Goal: Task Accomplishment & Management: Use online tool/utility

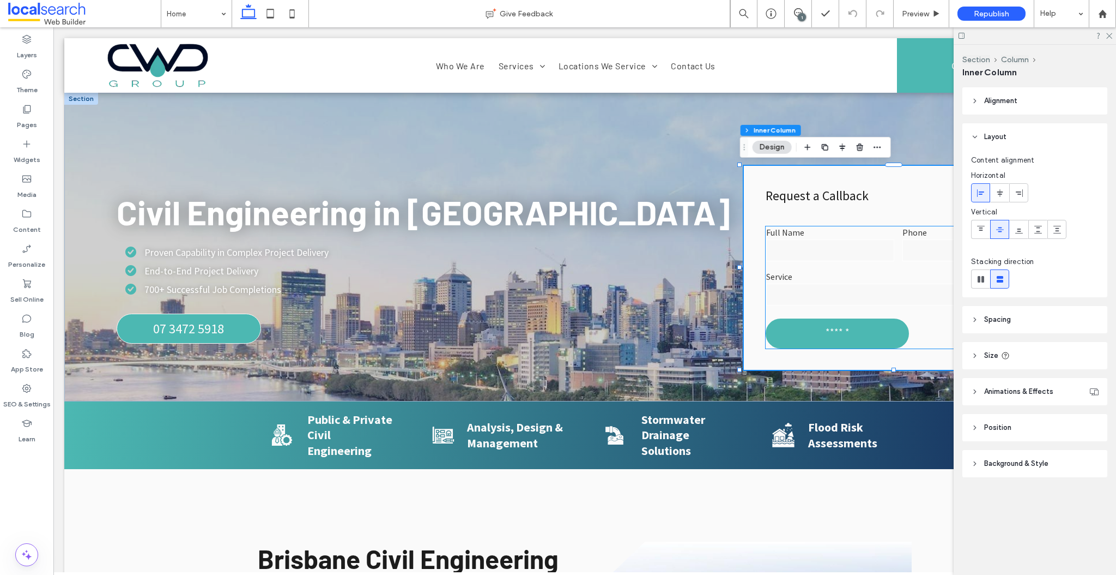
click at [831, 232] on label "Full Name" at bounding box center [830, 232] width 128 height 11
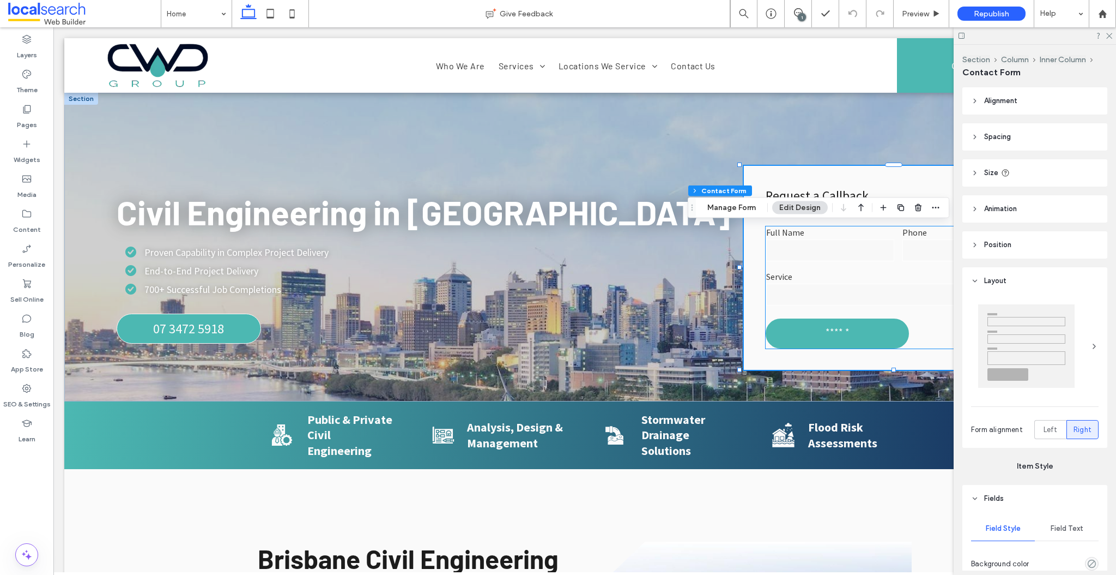
type input "*"
type input "***"
type input "*"
type input "***"
click at [1108, 38] on icon at bounding box center [1108, 35] width 7 height 7
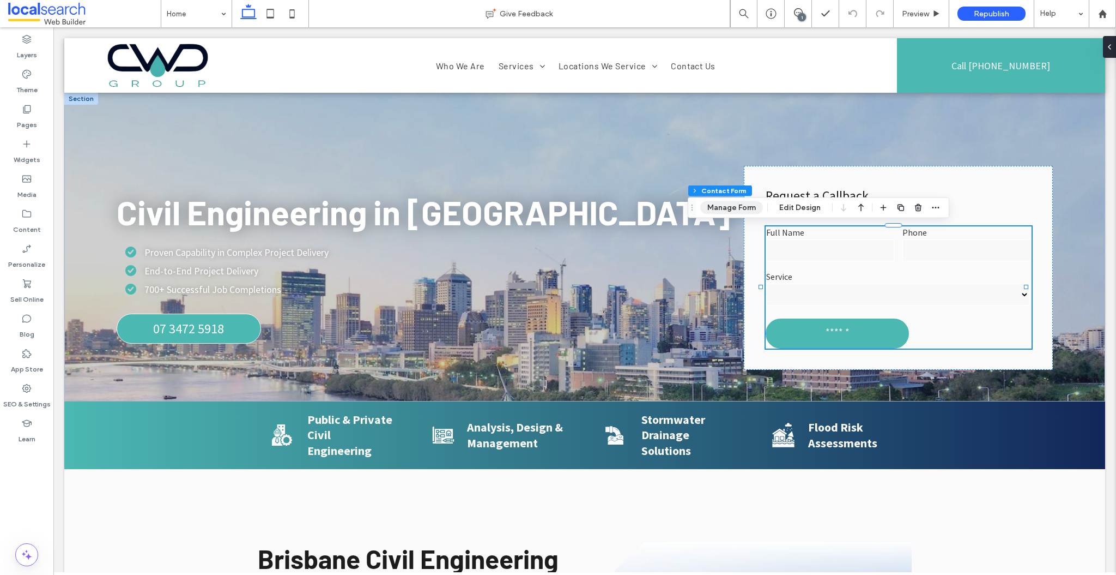
click at [737, 209] on button "Manage Form" at bounding box center [731, 207] width 63 height 13
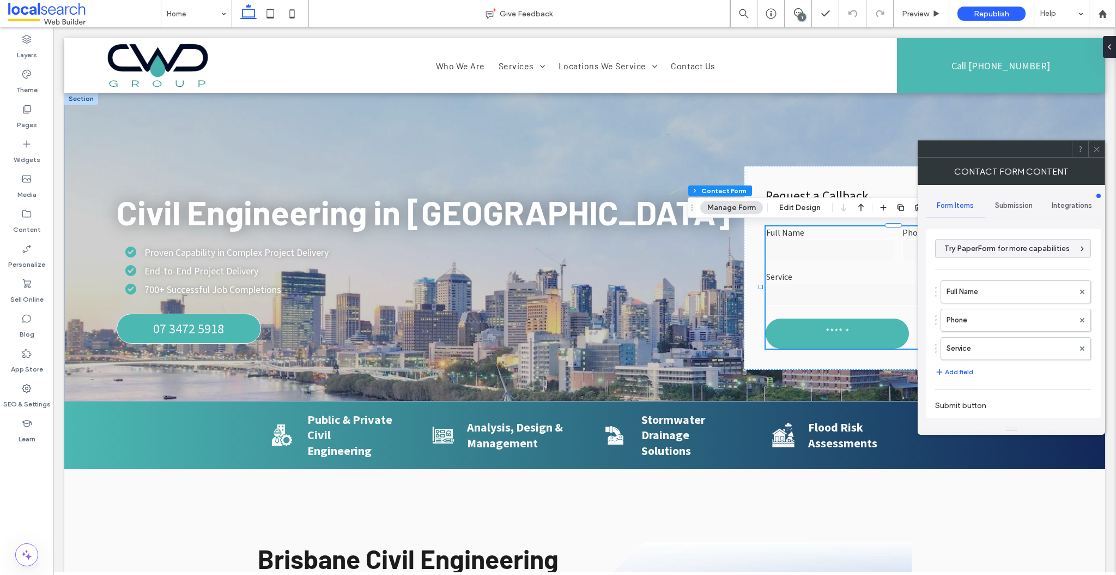
type input "******"
click at [962, 373] on button "Add field" at bounding box center [954, 371] width 38 height 13
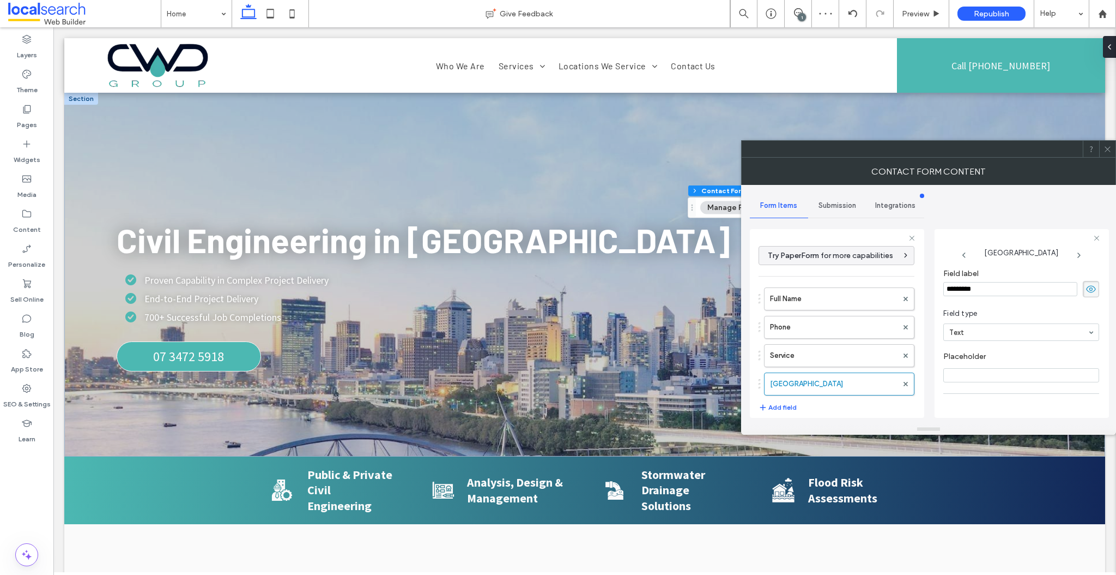
drag, startPoint x: 1002, startPoint y: 288, endPoint x: 893, endPoint y: 283, distance: 109.2
click at [893, 283] on div "Try PaperForm for more capabilities Full Name Phone Service New Field Add field…" at bounding box center [837, 321] width 174 height 203
type input "**********"
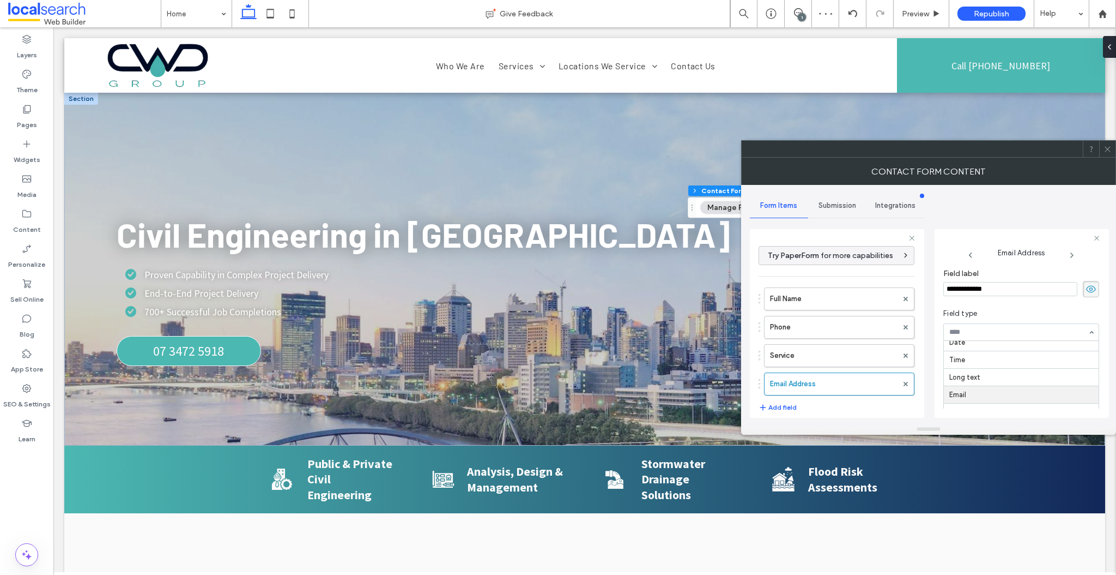
scroll to position [95, 0]
click at [1101, 149] on div at bounding box center [1107, 149] width 16 height 16
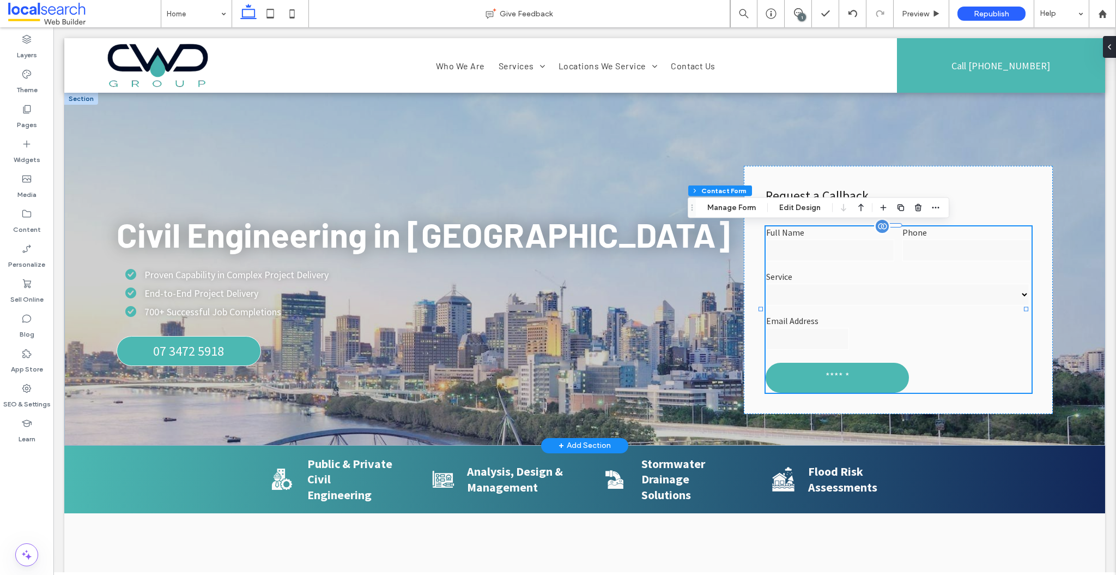
click at [882, 273] on label "Service" at bounding box center [898, 276] width 265 height 11
type input "*"
click at [831, 232] on label "Full Name" at bounding box center [830, 232] width 128 height 11
type input "*"
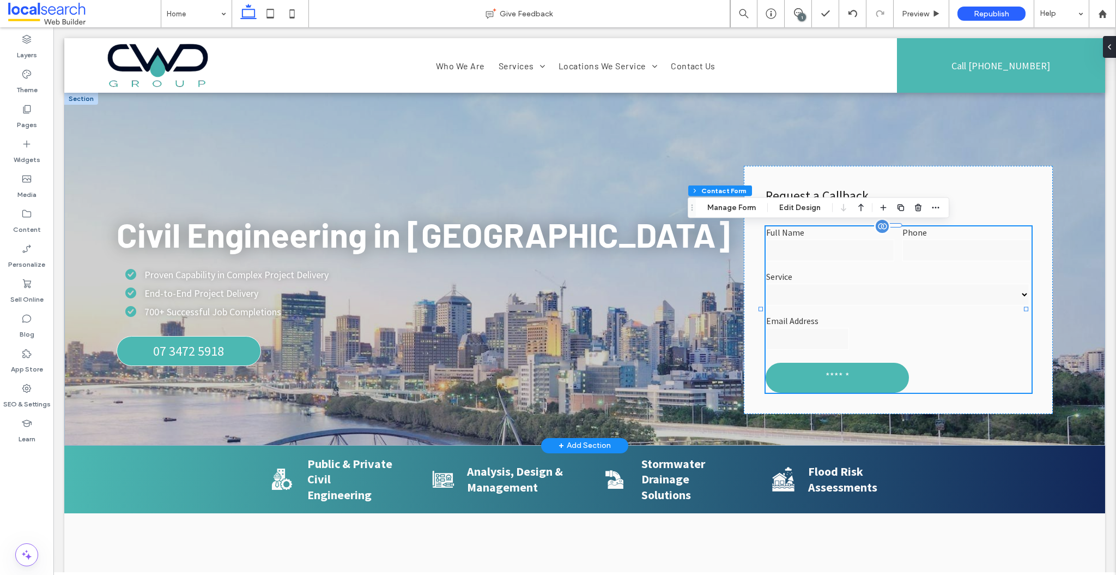
type input "*"
click at [733, 208] on button "Manage Form" at bounding box center [731, 207] width 63 height 13
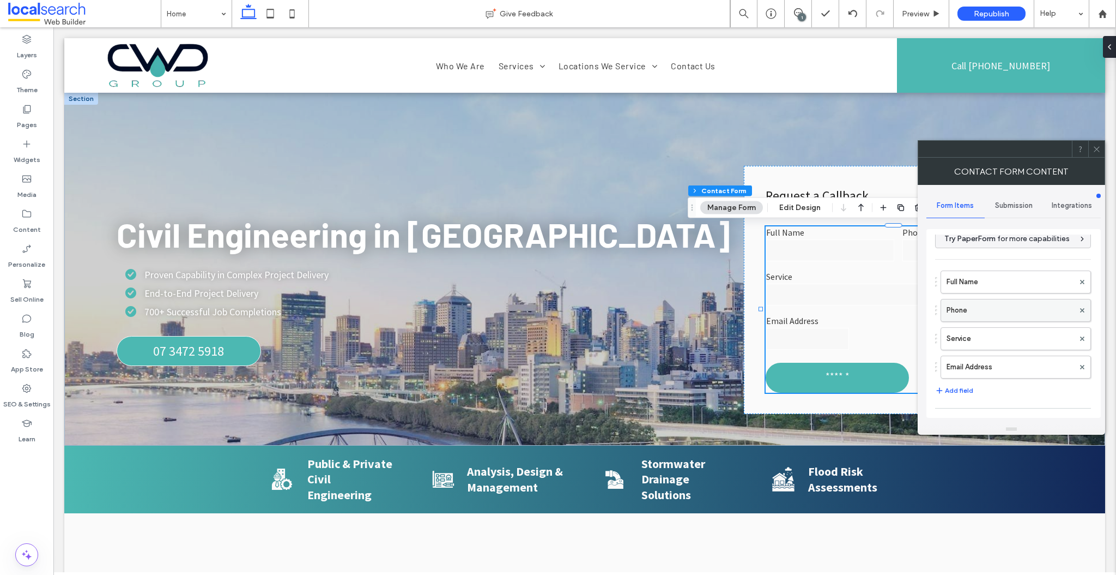
scroll to position [23, 0]
click at [1012, 328] on label "Service" at bounding box center [1011, 326] width 128 height 22
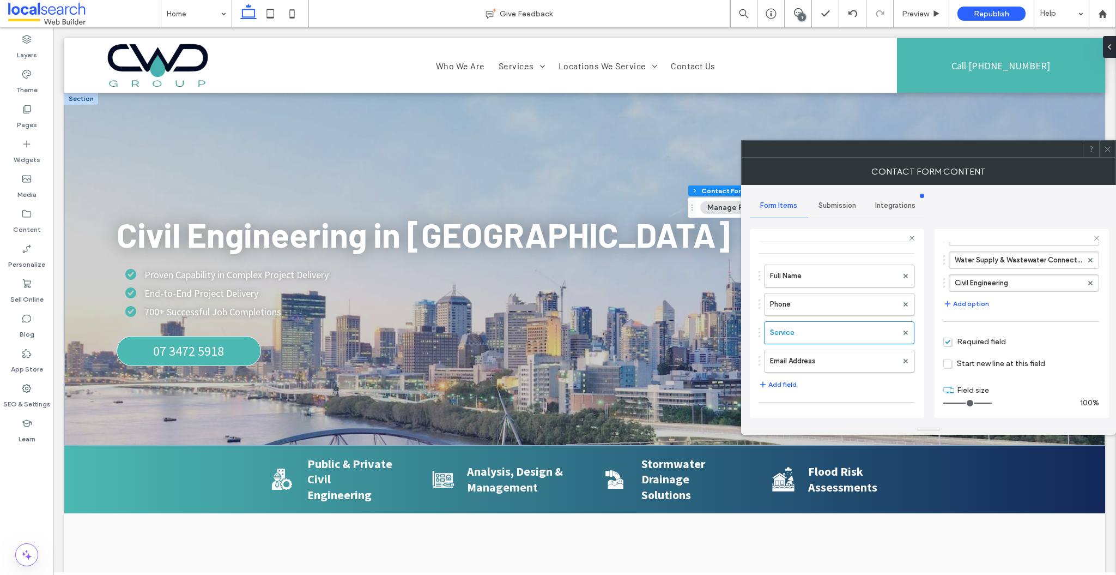
scroll to position [148, 0]
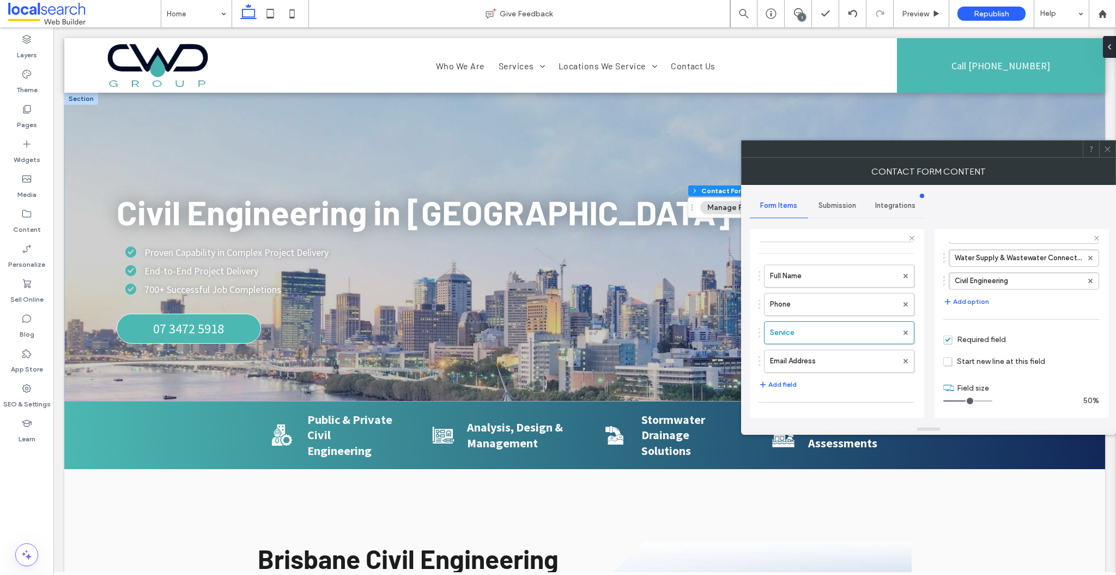
drag, startPoint x: 984, startPoint y: 397, endPoint x: 966, endPoint y: 397, distance: 17.5
click at [966, 400] on input "range" at bounding box center [968, 400] width 49 height 1
click at [782, 380] on button "Add field" at bounding box center [778, 384] width 38 height 13
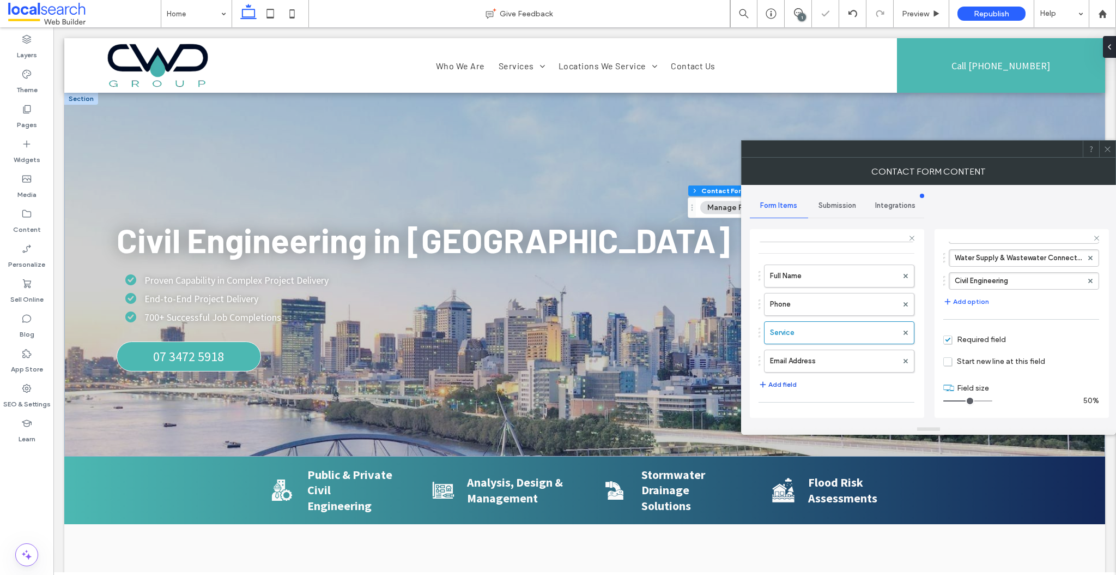
type input "*"
click at [797, 386] on label "New Field" at bounding box center [834, 389] width 128 height 22
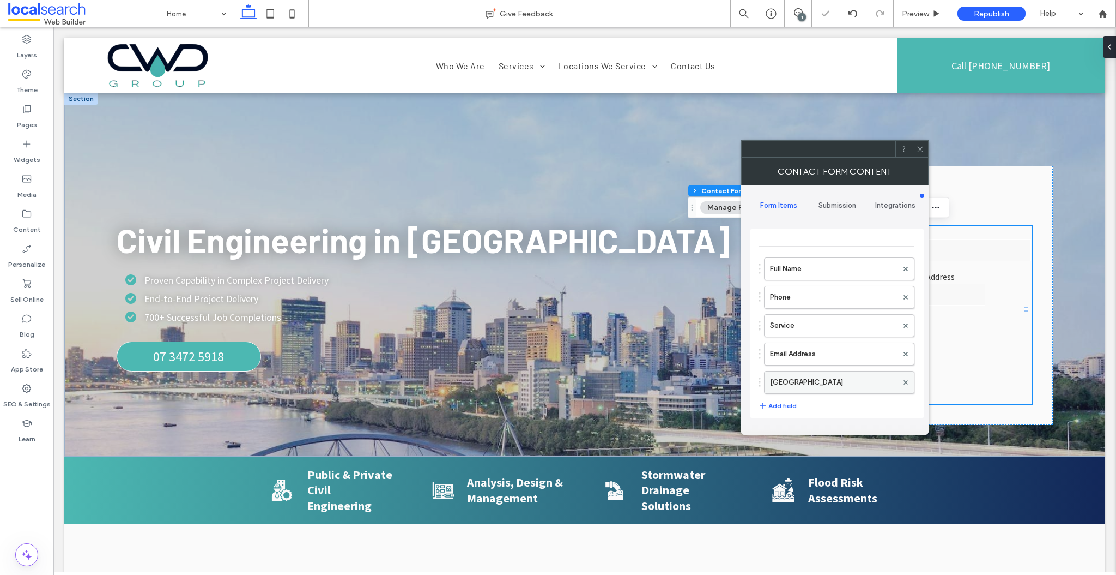
click at [812, 375] on label "New Field" at bounding box center [834, 382] width 128 height 22
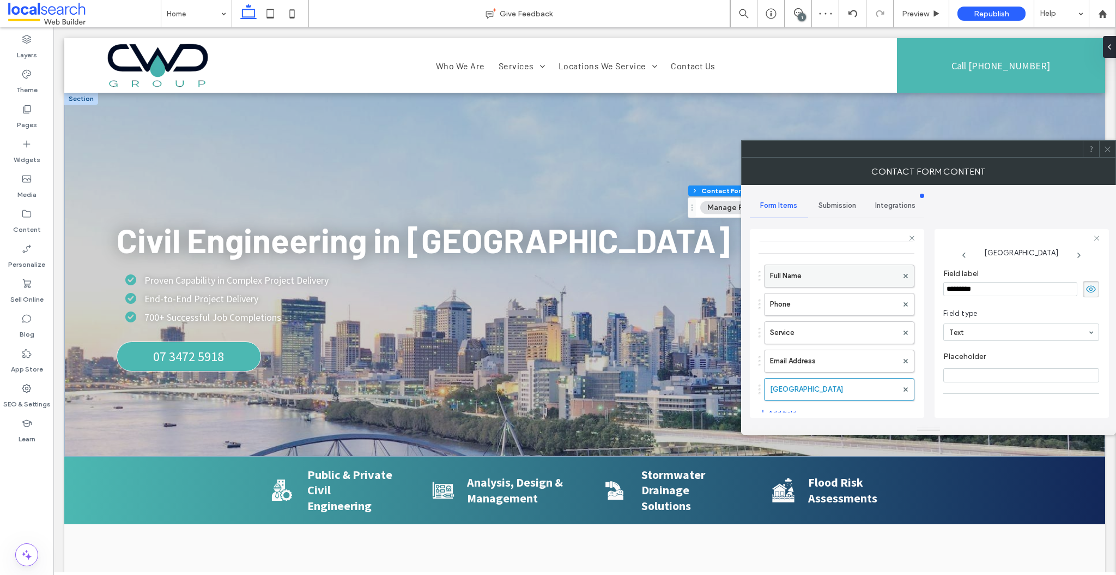
drag, startPoint x: 974, startPoint y: 287, endPoint x: 886, endPoint y: 282, distance: 87.9
click at [886, 282] on div "Try PaperForm for more capabilities Full Name Phone Service Email Address New F…" at bounding box center [837, 321] width 174 height 203
drag, startPoint x: 975, startPoint y: 290, endPoint x: 927, endPoint y: 286, distance: 48.7
click at [928, 287] on div "**********" at bounding box center [929, 304] width 358 height 239
type input "*******"
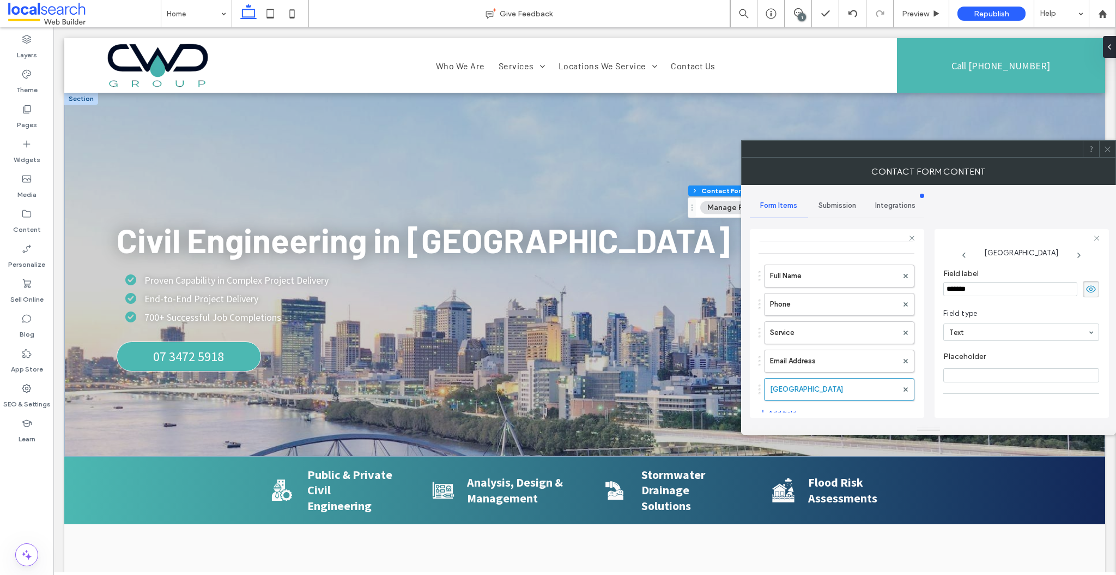
click at [1105, 149] on icon at bounding box center [1108, 149] width 8 height 8
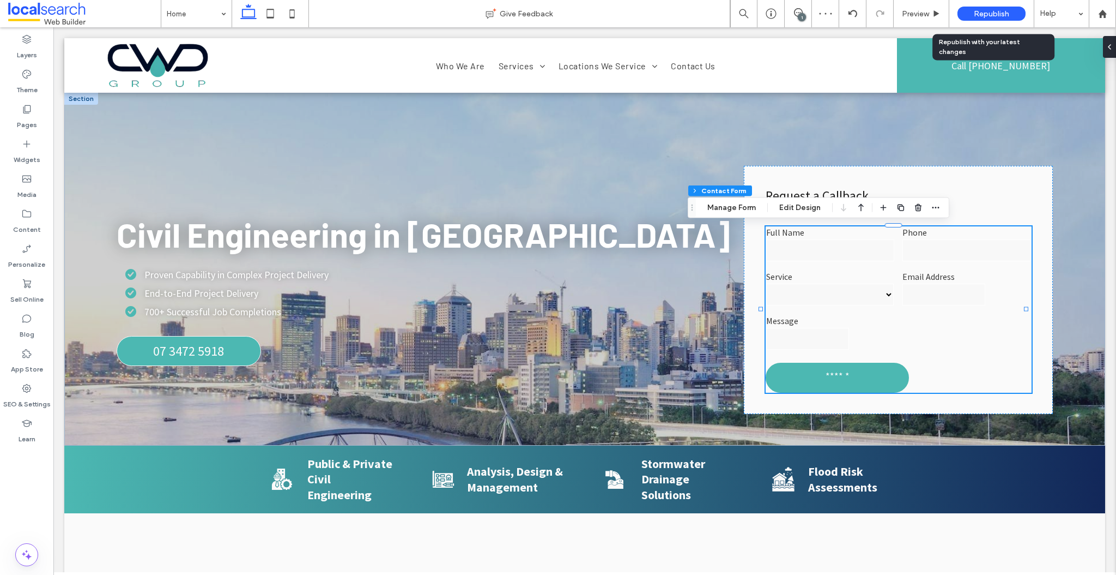
click at [987, 14] on span "Republish" at bounding box center [991, 13] width 35 height 9
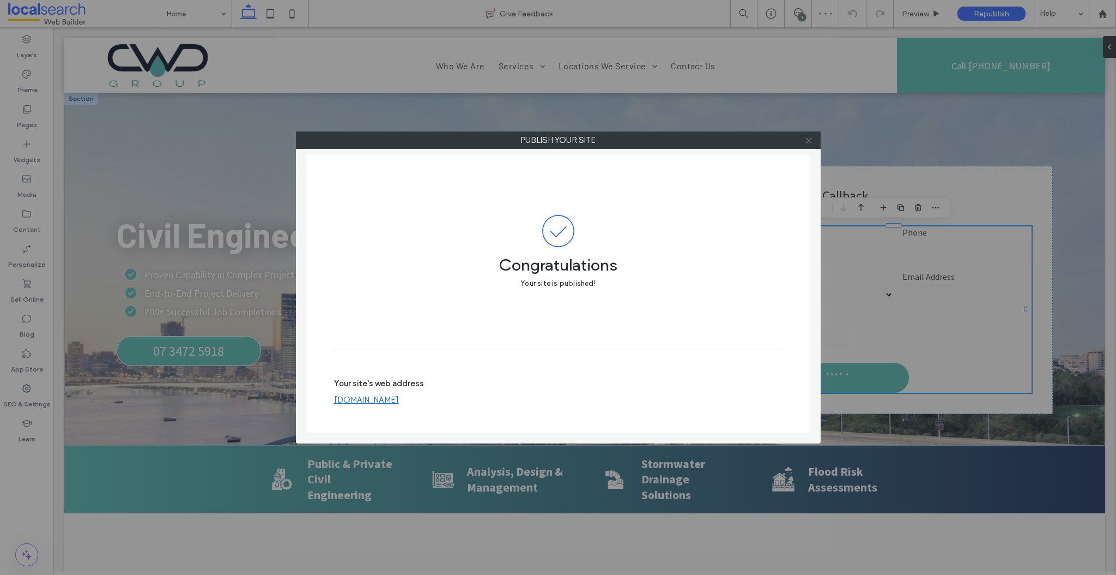
click at [812, 140] on icon at bounding box center [809, 140] width 8 height 8
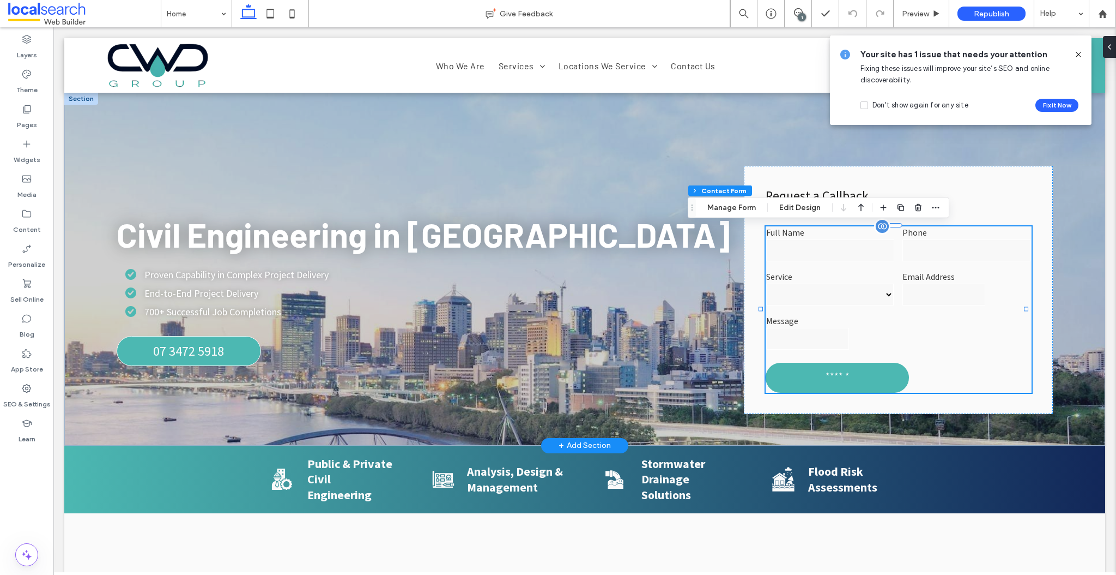
click at [825, 234] on label "Full Name" at bounding box center [830, 232] width 128 height 11
type input "*"
click at [721, 204] on button "Manage Form" at bounding box center [731, 207] width 63 height 13
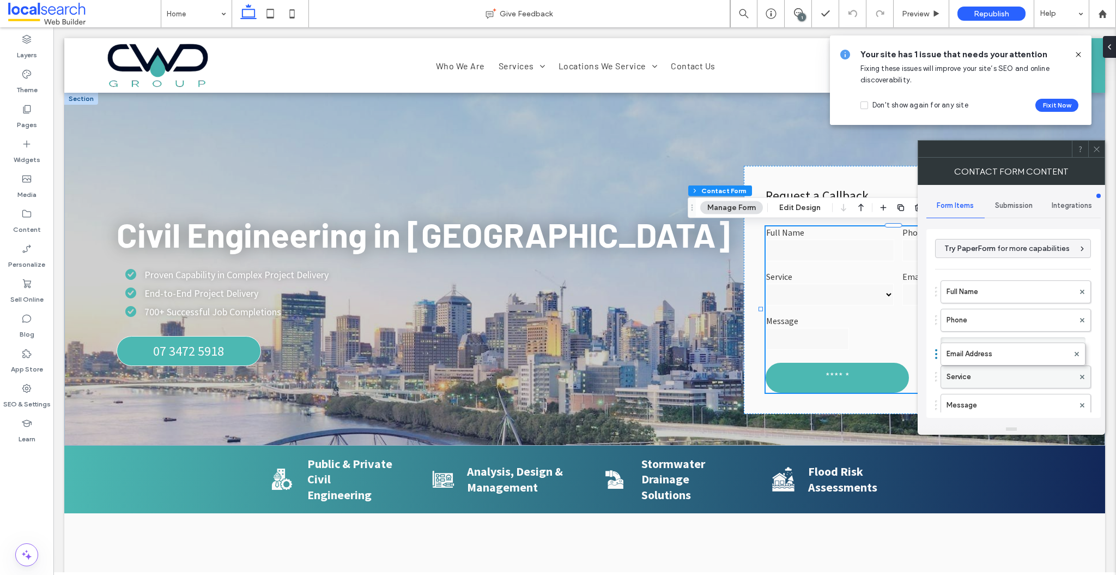
drag, startPoint x: 975, startPoint y: 373, endPoint x: 972, endPoint y: 342, distance: 31.7
click at [1096, 152] on icon at bounding box center [1097, 149] width 8 height 8
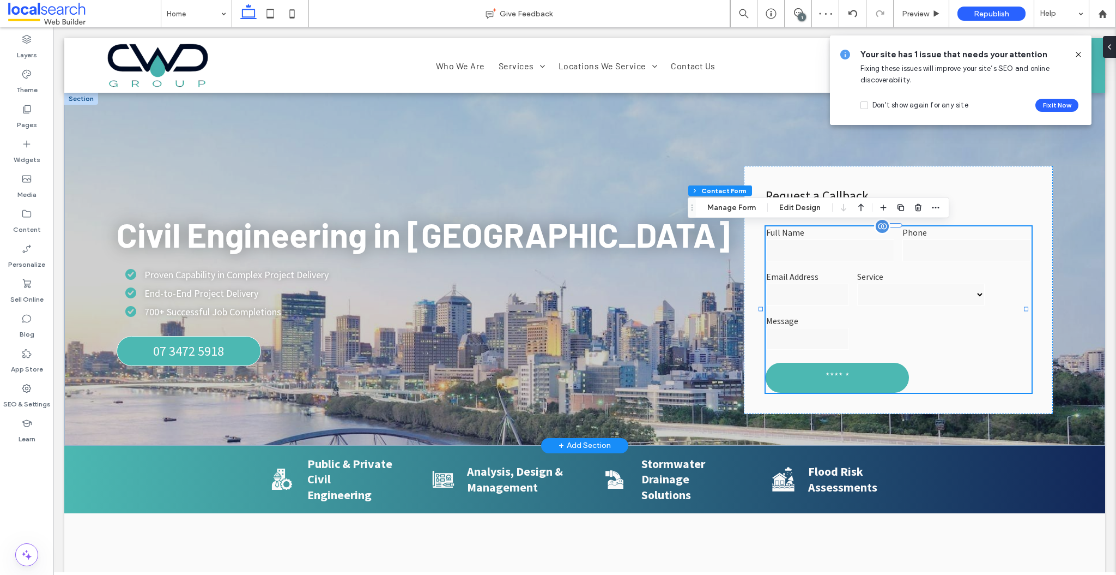
click at [837, 231] on label "Full Name" at bounding box center [830, 232] width 128 height 11
type input "*"
click at [739, 207] on button "Manage Form" at bounding box center [731, 207] width 63 height 13
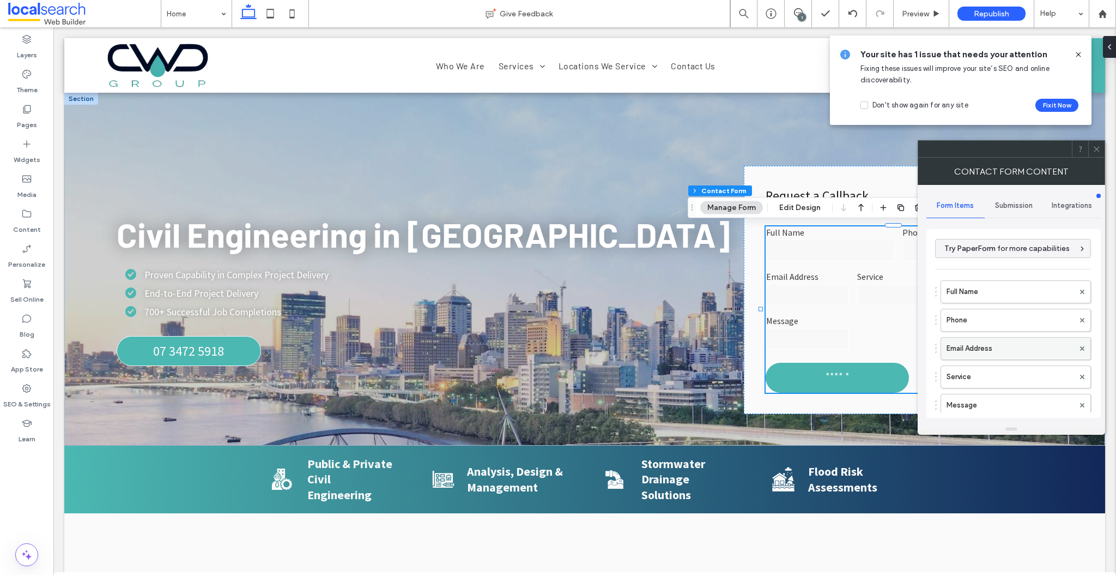
click at [1002, 348] on label "Email Address" at bounding box center [1011, 348] width 128 height 22
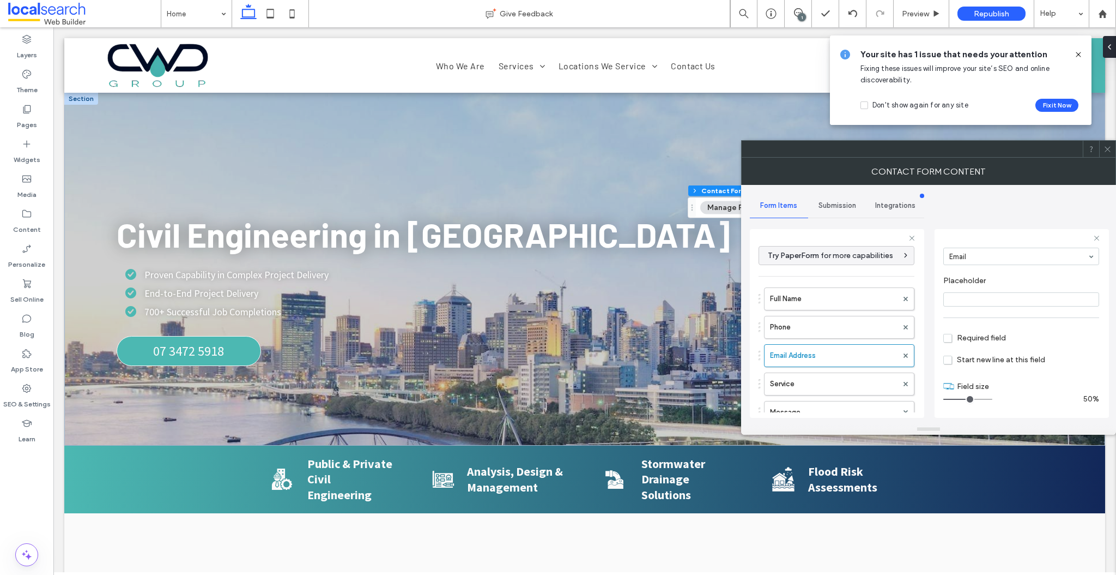
drag, startPoint x: 959, startPoint y: 400, endPoint x: 965, endPoint y: 400, distance: 6.0
type input "*"
click at [965, 400] on input "range" at bounding box center [968, 398] width 49 height 1
click at [1108, 146] on icon at bounding box center [1108, 149] width 8 height 8
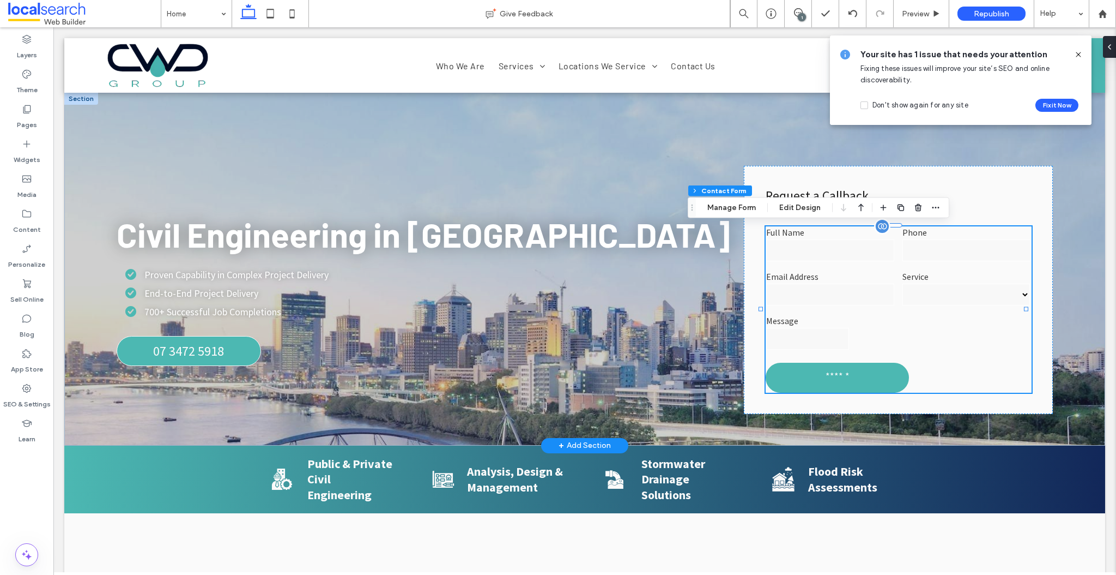
click at [935, 339] on div "**********" at bounding box center [899, 289] width 274 height 134
type input "*"
click at [742, 207] on button "Manage Form" at bounding box center [731, 207] width 63 height 13
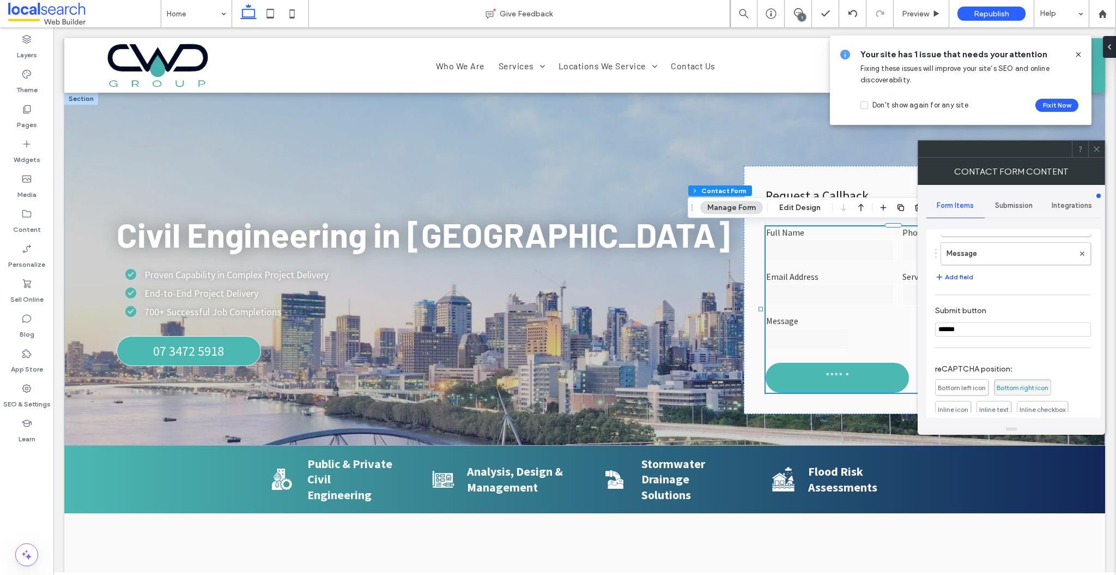
scroll to position [151, 0]
click at [971, 256] on label "Message" at bounding box center [1011, 254] width 128 height 22
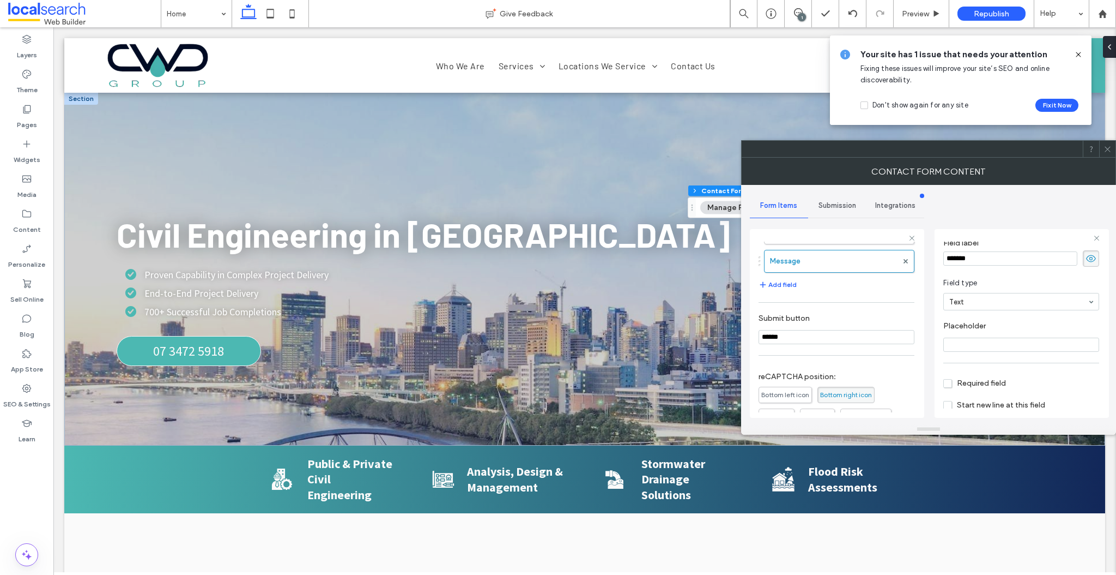
scroll to position [76, 0]
drag, startPoint x: 963, startPoint y: 397, endPoint x: 1014, endPoint y: 393, distance: 51.4
type input "**"
click at [993, 398] on input "range" at bounding box center [968, 398] width 49 height 1
click at [1104, 148] on icon at bounding box center [1108, 149] width 8 height 8
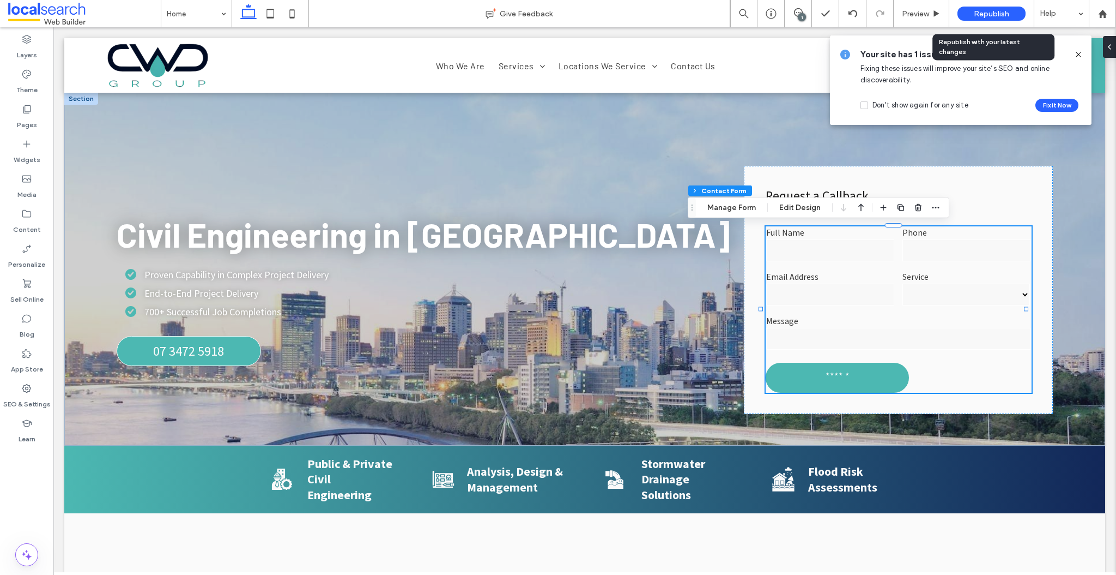
click at [991, 12] on span "Republish" at bounding box center [991, 13] width 35 height 9
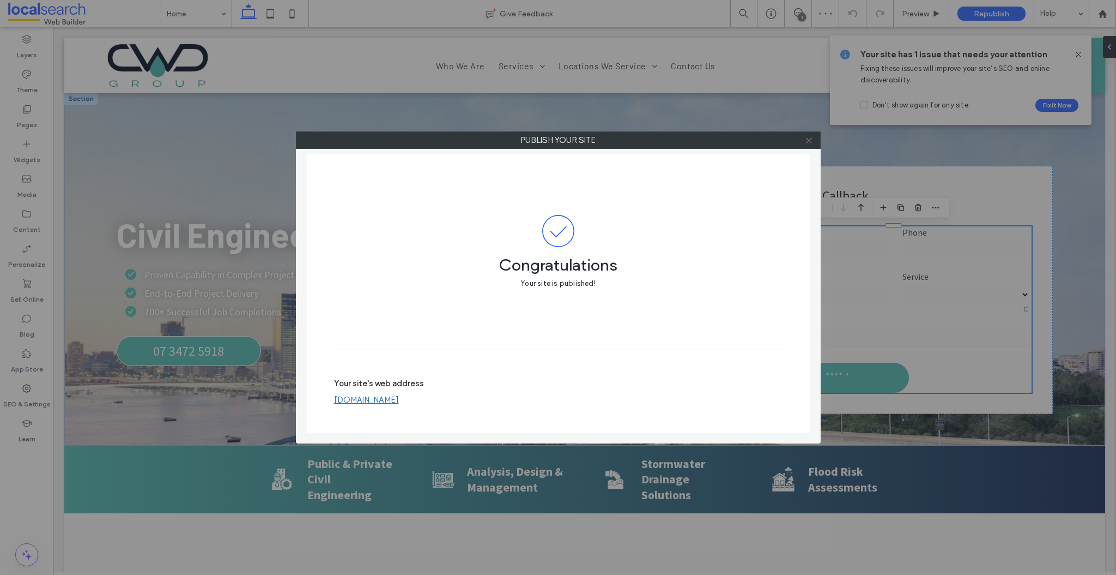
click at [810, 139] on use at bounding box center [808, 139] width 5 height 5
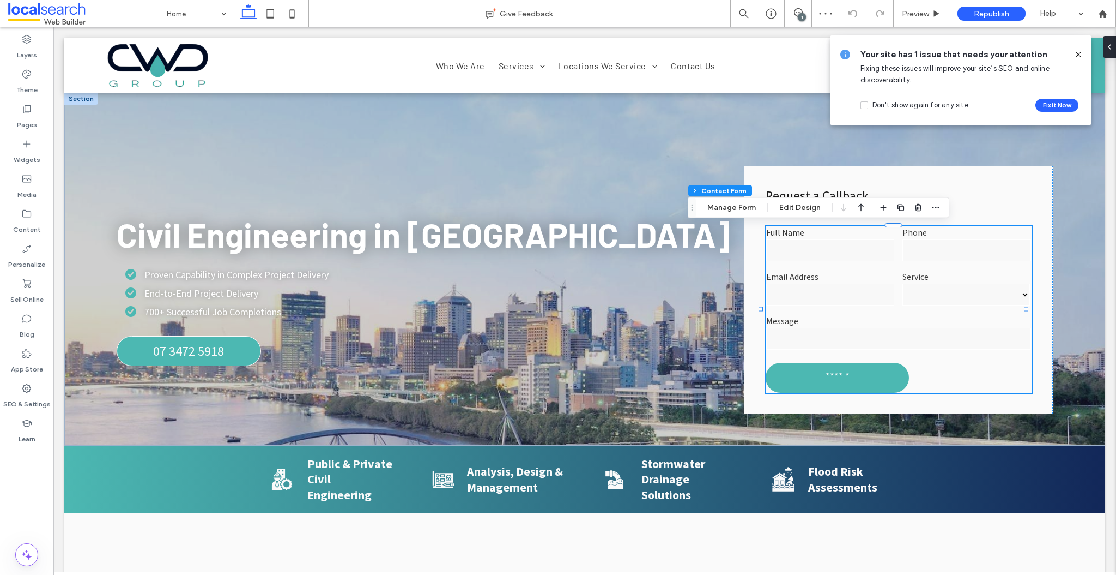
click at [1080, 52] on use at bounding box center [1078, 54] width 5 height 5
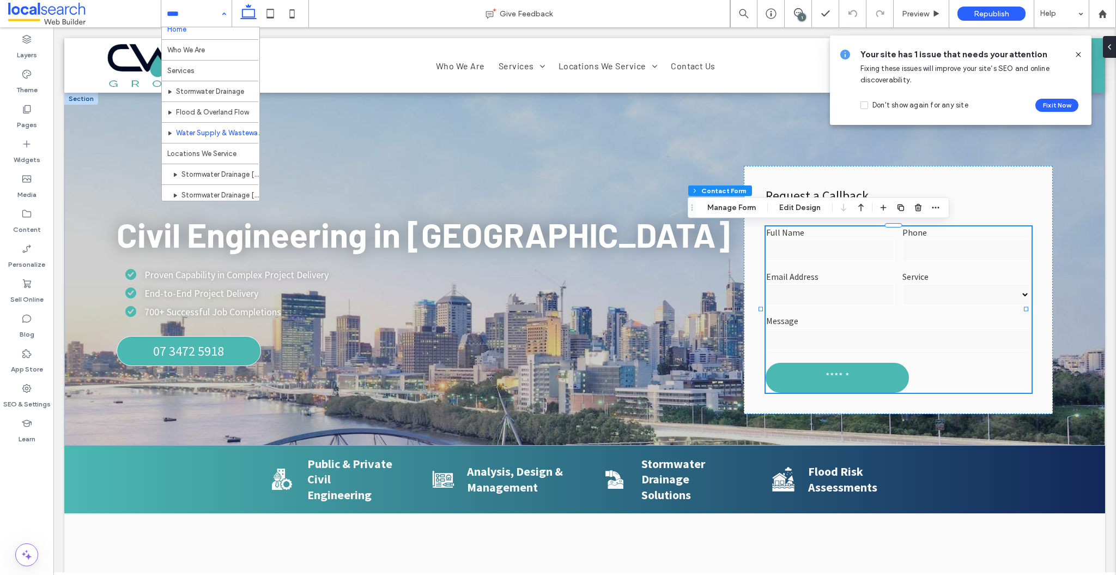
scroll to position [23, 0]
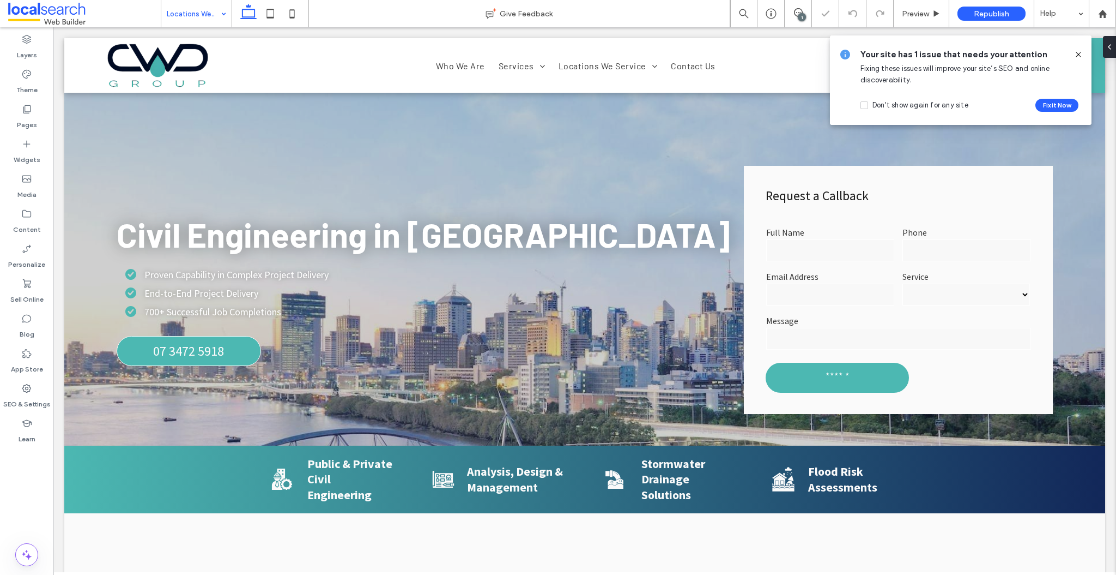
click at [1076, 54] on icon at bounding box center [1078, 54] width 9 height 9
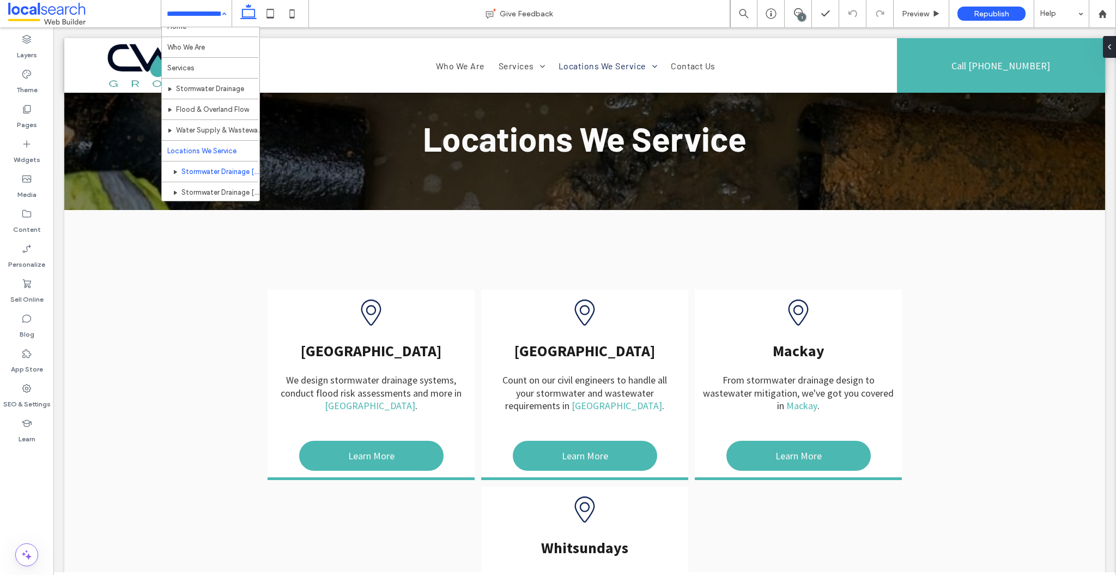
scroll to position [13, 0]
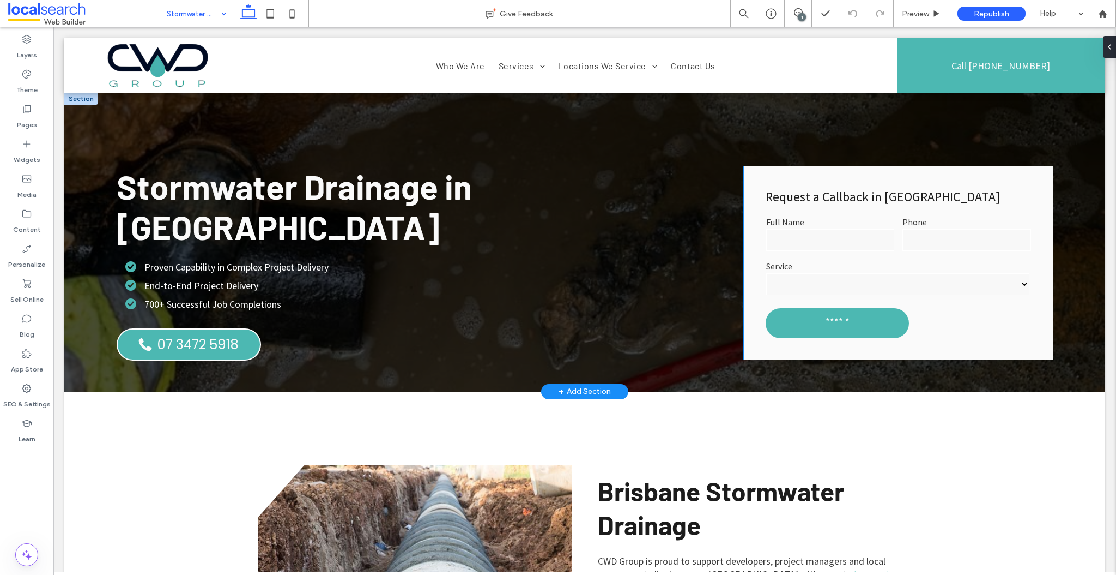
click at [862, 222] on label "Full Name" at bounding box center [830, 221] width 128 height 11
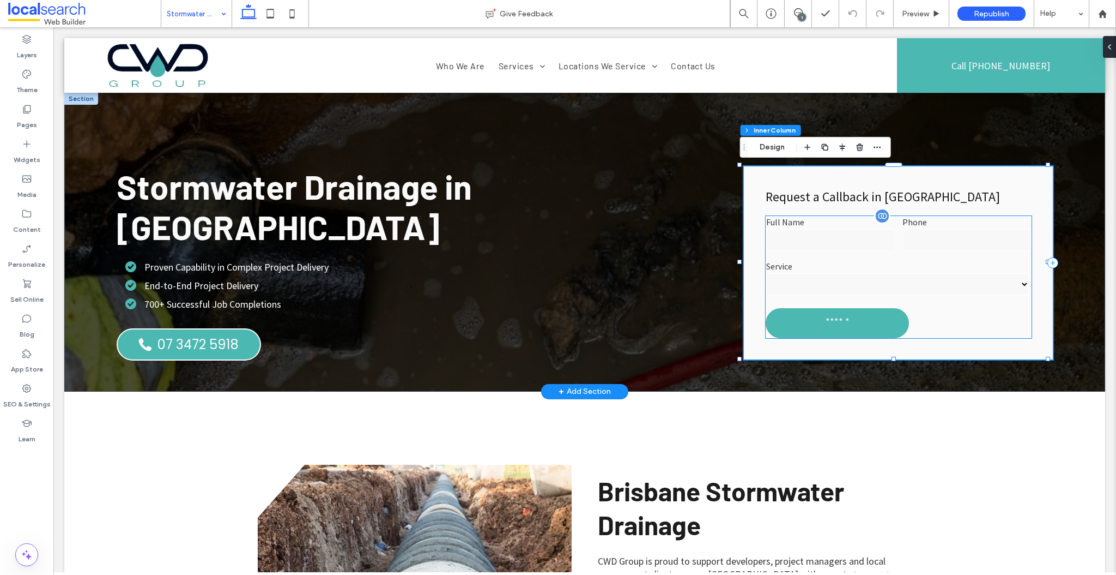
click at [811, 216] on label "Full Name" at bounding box center [830, 221] width 128 height 11
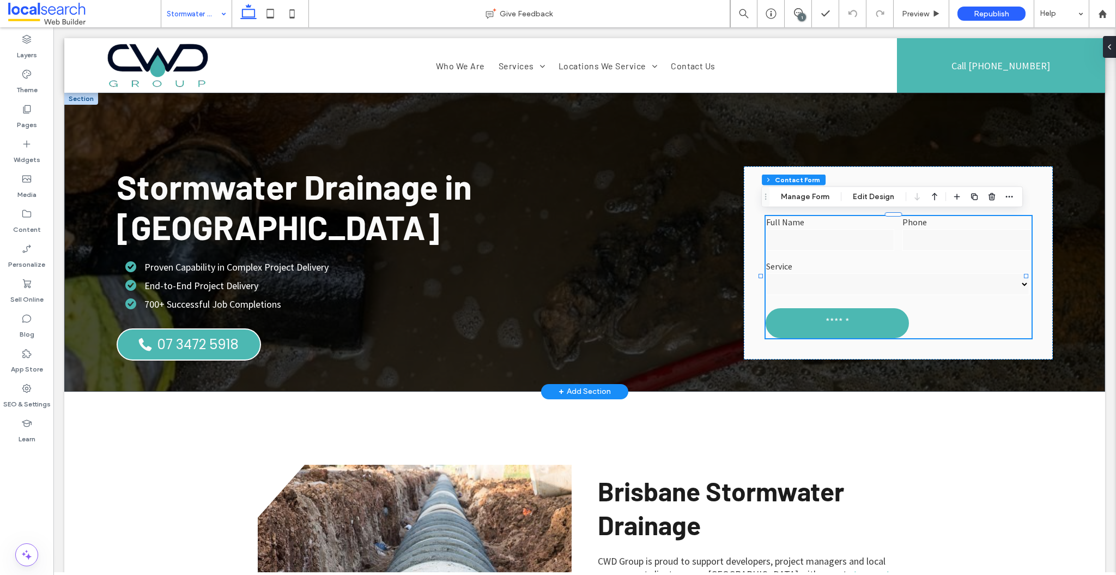
click at [792, 197] on button "Manage Form" at bounding box center [805, 196] width 63 height 13
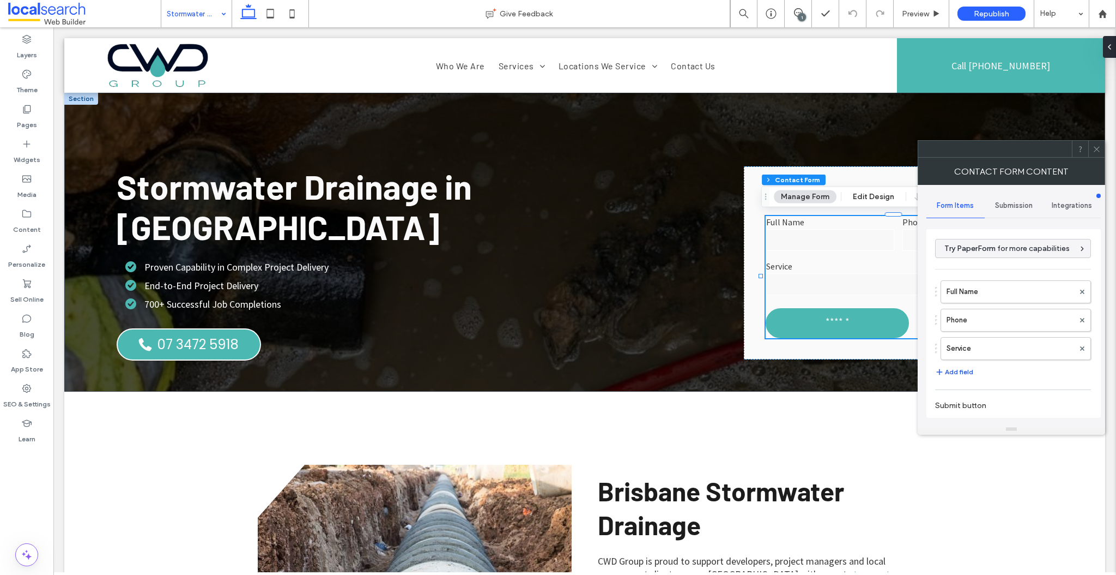
click at [965, 370] on button "Add field" at bounding box center [954, 371] width 38 height 13
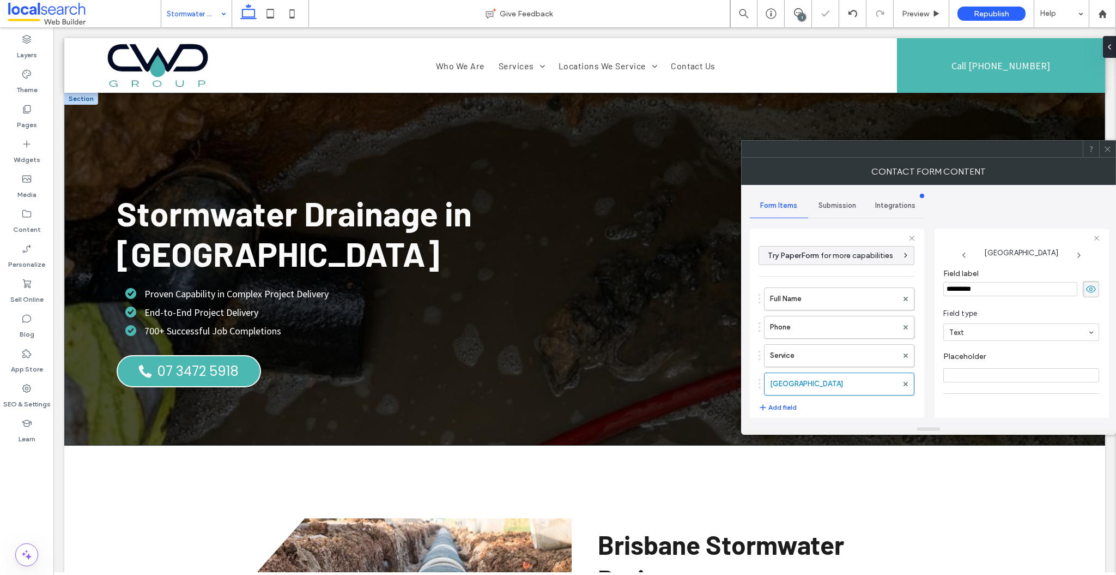
drag, startPoint x: 994, startPoint y: 290, endPoint x: 865, endPoint y: 277, distance: 129.8
click at [865, 277] on div "Try PaperForm for more capabilities Full Name Phone Service New Field Add field…" at bounding box center [837, 321] width 174 height 203
type input "**********"
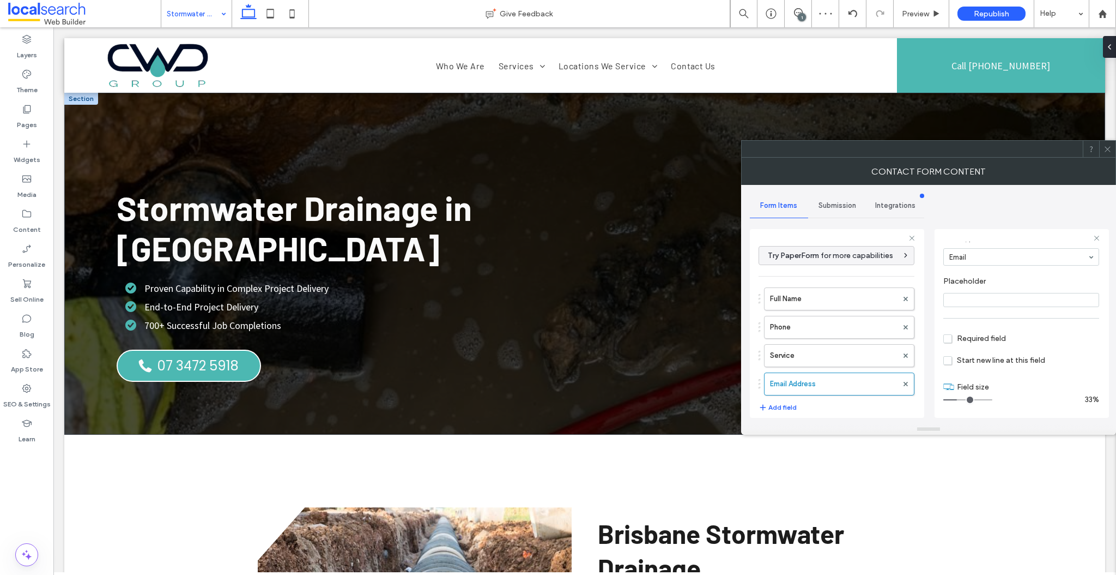
scroll to position [76, 0]
drag, startPoint x: 959, startPoint y: 399, endPoint x: 966, endPoint y: 399, distance: 7.1
click at [966, 399] on input "range" at bounding box center [968, 398] width 49 height 1
click at [829, 349] on label "Service" at bounding box center [834, 356] width 128 height 22
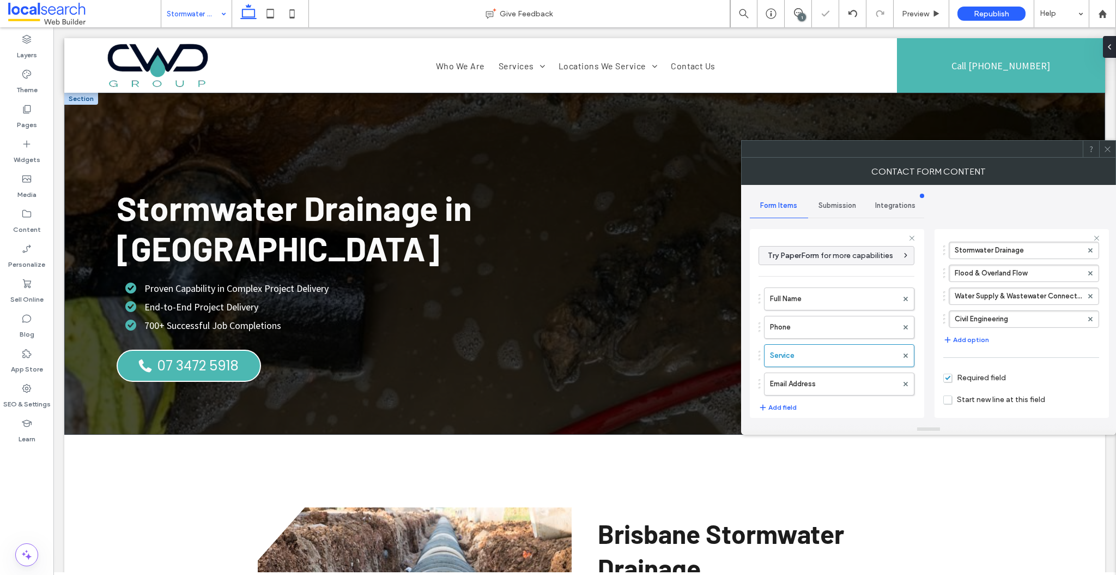
scroll to position [148, 0]
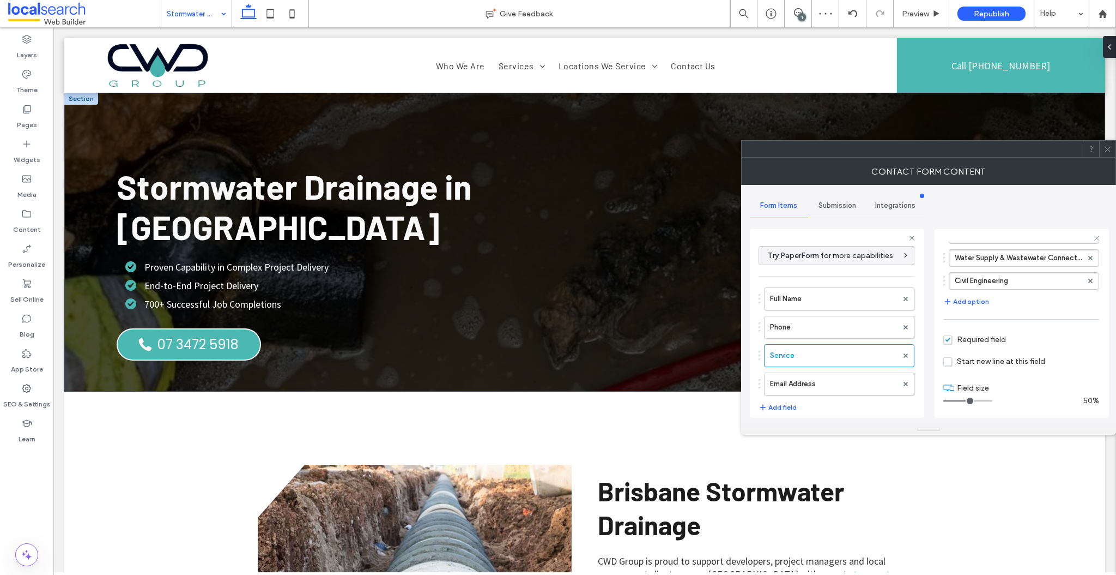
drag, startPoint x: 988, startPoint y: 398, endPoint x: 966, endPoint y: 399, distance: 21.3
click at [966, 400] on input "range" at bounding box center [968, 400] width 49 height 1
click at [825, 322] on label "Phone" at bounding box center [834, 327] width 128 height 22
click at [778, 405] on button "Add field" at bounding box center [778, 407] width 38 height 13
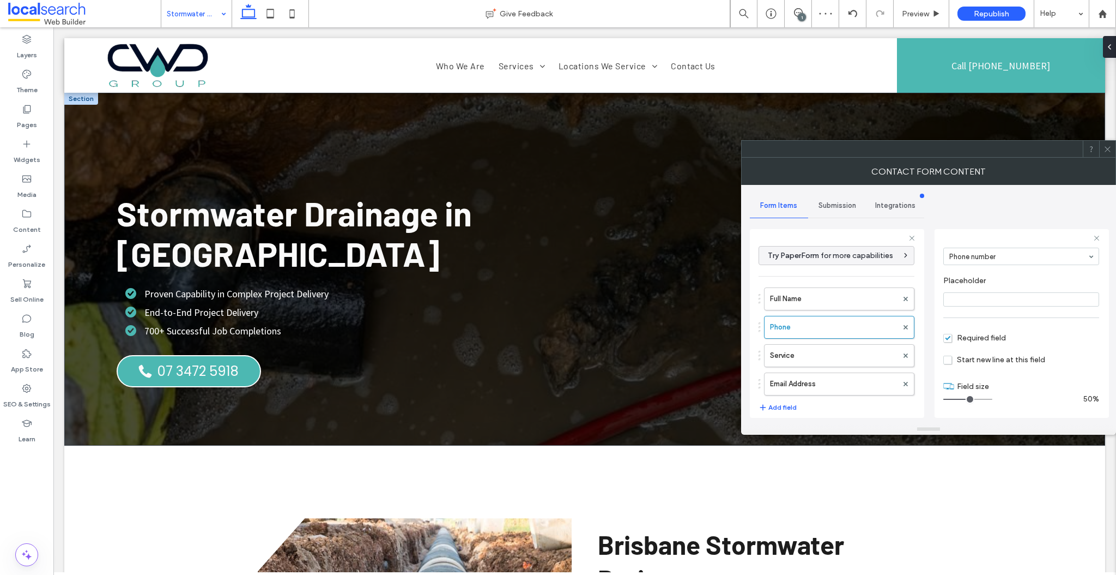
type input "*"
drag, startPoint x: 1005, startPoint y: 288, endPoint x: 905, endPoint y: 270, distance: 101.9
click at [905, 285] on div "Try PaperForm for more capabilities Full Name Phone Service Email Address New F…" at bounding box center [837, 321] width 174 height 203
type input "*******"
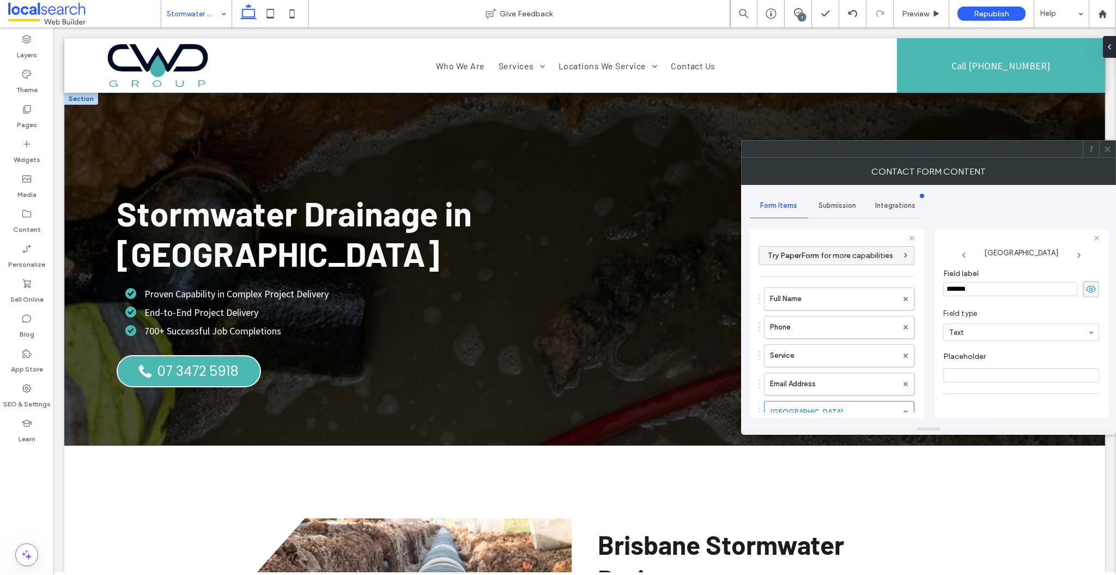
click at [1110, 149] on icon at bounding box center [1108, 149] width 8 height 8
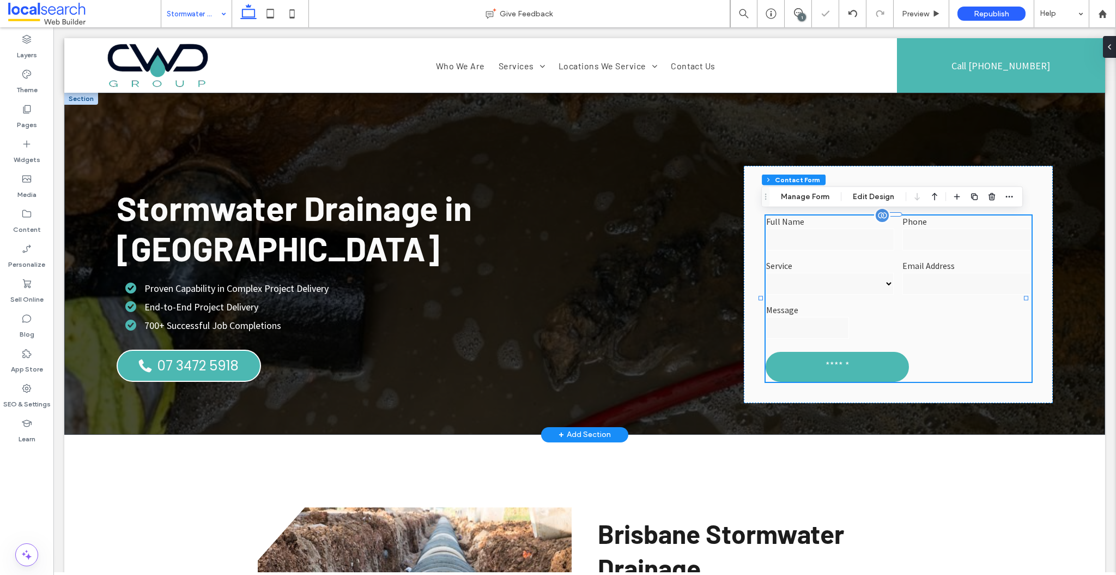
click at [837, 310] on label "Message" at bounding box center [807, 309] width 83 height 11
type input "*"
click at [802, 200] on button "Manage Form" at bounding box center [805, 196] width 63 height 13
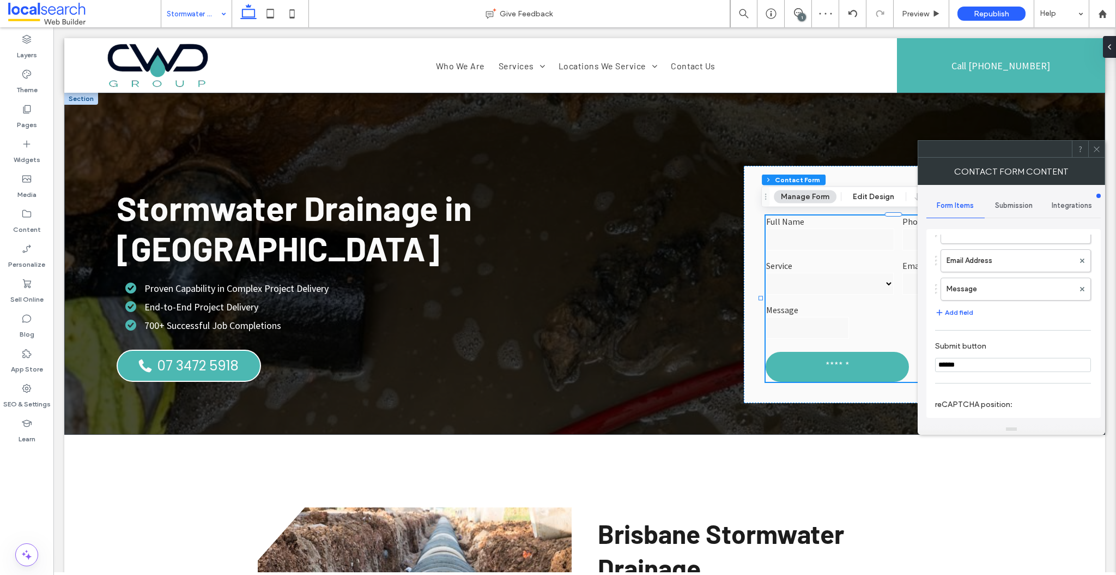
scroll to position [117, 0]
click at [969, 286] on label "Message" at bounding box center [1011, 288] width 128 height 22
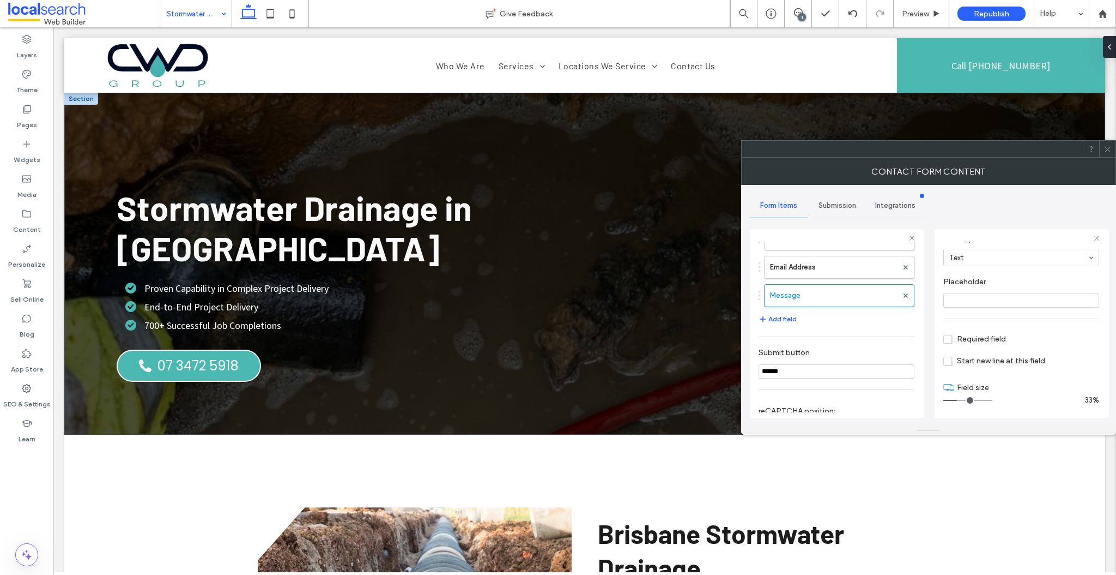
scroll to position [76, 0]
drag, startPoint x: 962, startPoint y: 398, endPoint x: 1016, endPoint y: 395, distance: 54.6
type input "**"
click at [993, 398] on input "range" at bounding box center [968, 398] width 49 height 1
click at [1109, 150] on use at bounding box center [1107, 148] width 5 height 5
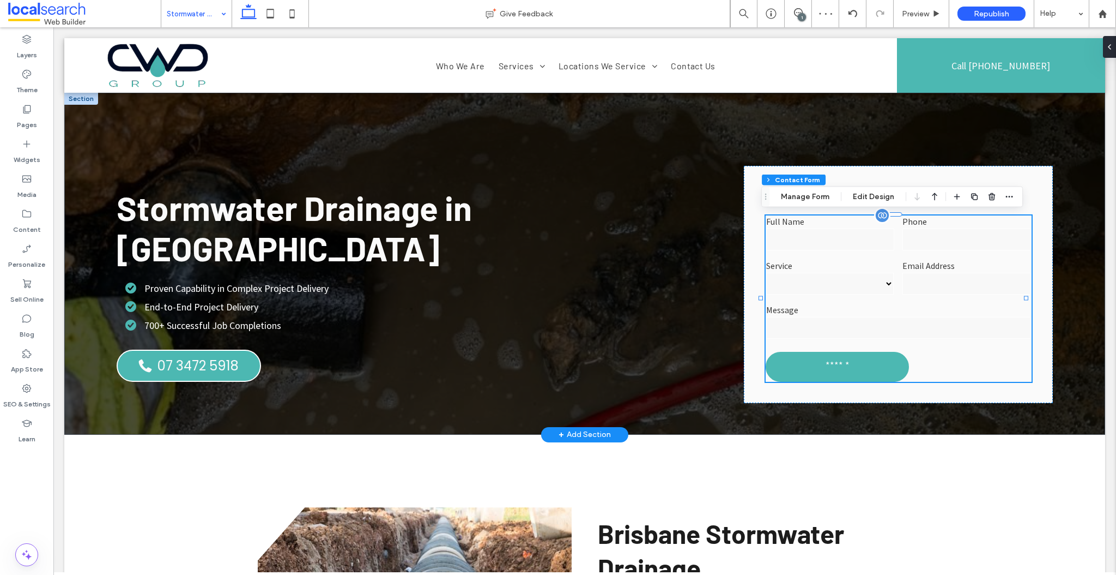
click at [847, 257] on div "**********" at bounding box center [830, 278] width 136 height 44
type input "*"
click at [806, 197] on button "Manage Form" at bounding box center [805, 196] width 63 height 13
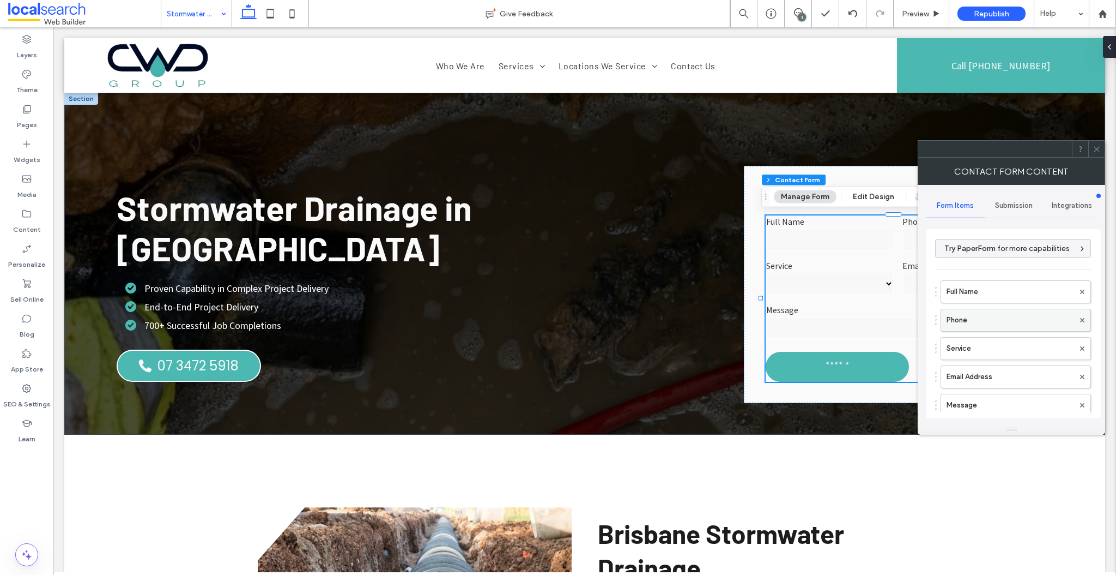
scroll to position [2, 0]
drag, startPoint x: 971, startPoint y: 370, endPoint x: 970, endPoint y: 333, distance: 37.1
click at [1095, 148] on icon at bounding box center [1097, 149] width 8 height 8
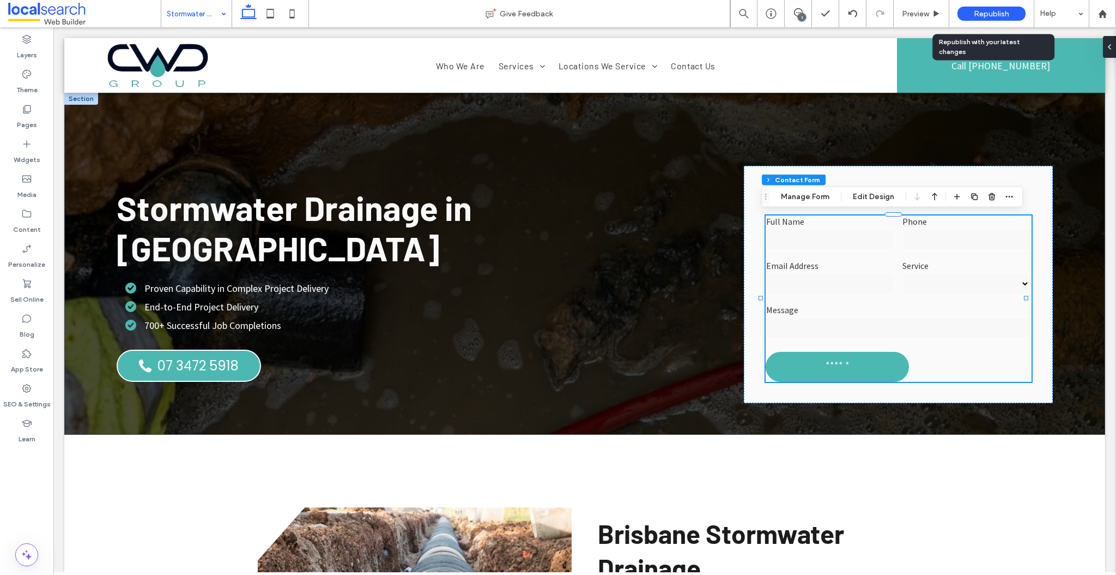
click at [998, 9] on span "Republish" at bounding box center [991, 13] width 35 height 9
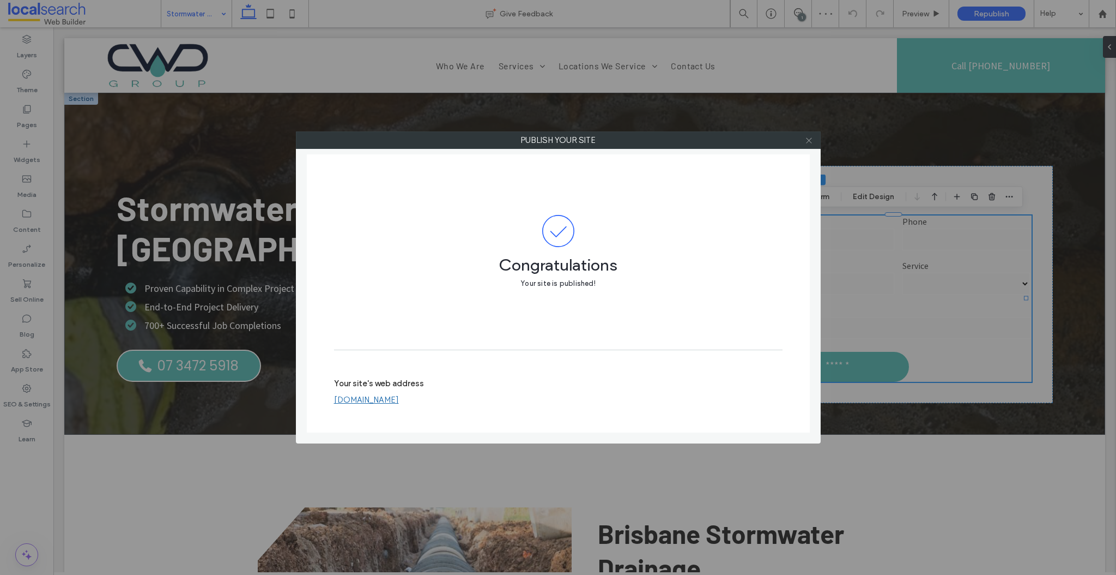
click at [810, 141] on use at bounding box center [808, 139] width 5 height 5
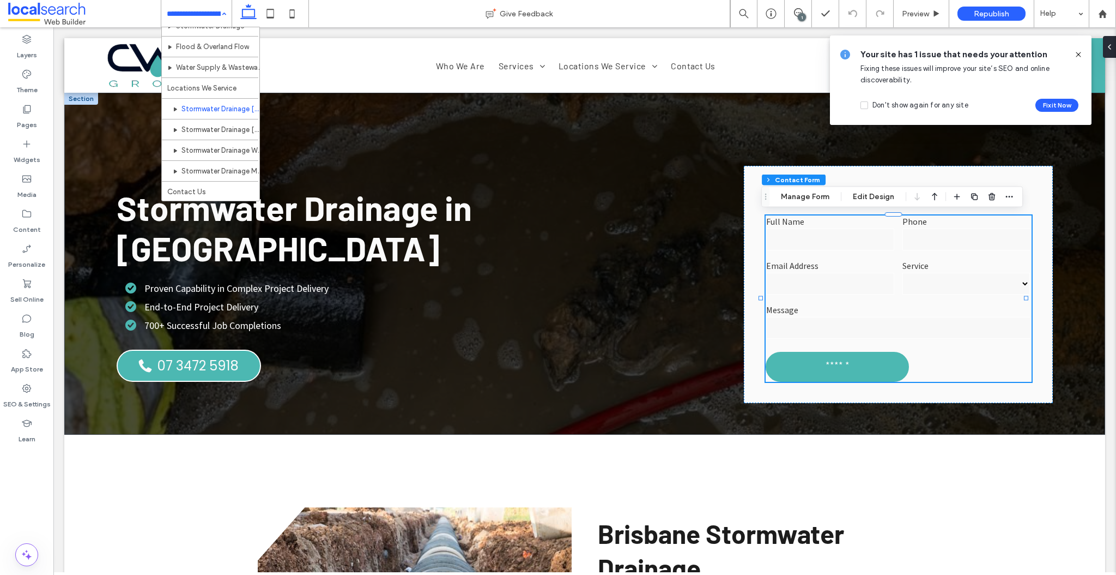
scroll to position [78, 0]
click at [1079, 54] on use at bounding box center [1078, 54] width 5 height 5
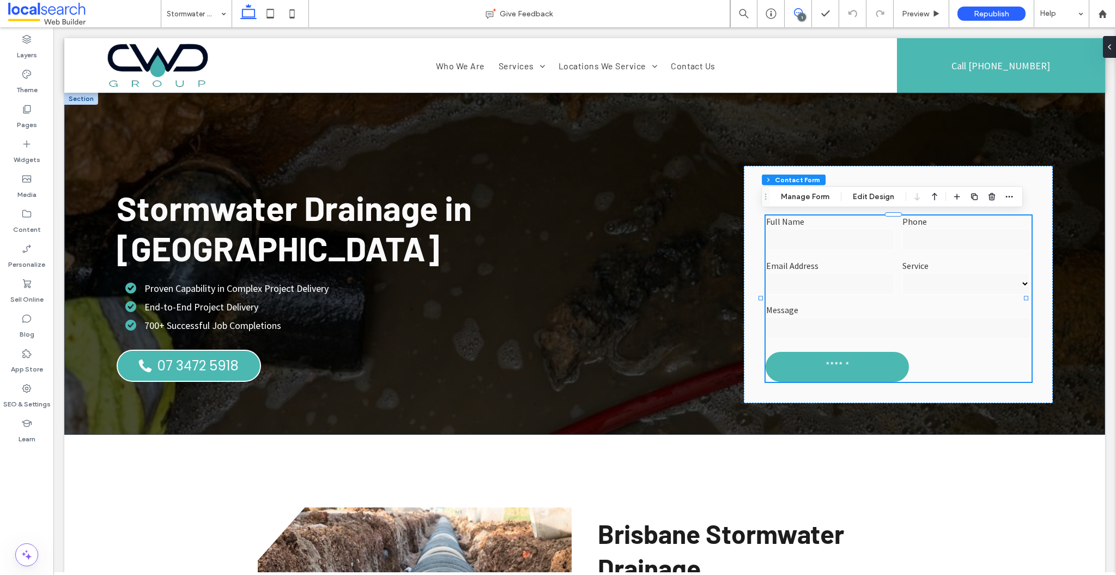
click at [804, 12] on span at bounding box center [798, 12] width 27 height 9
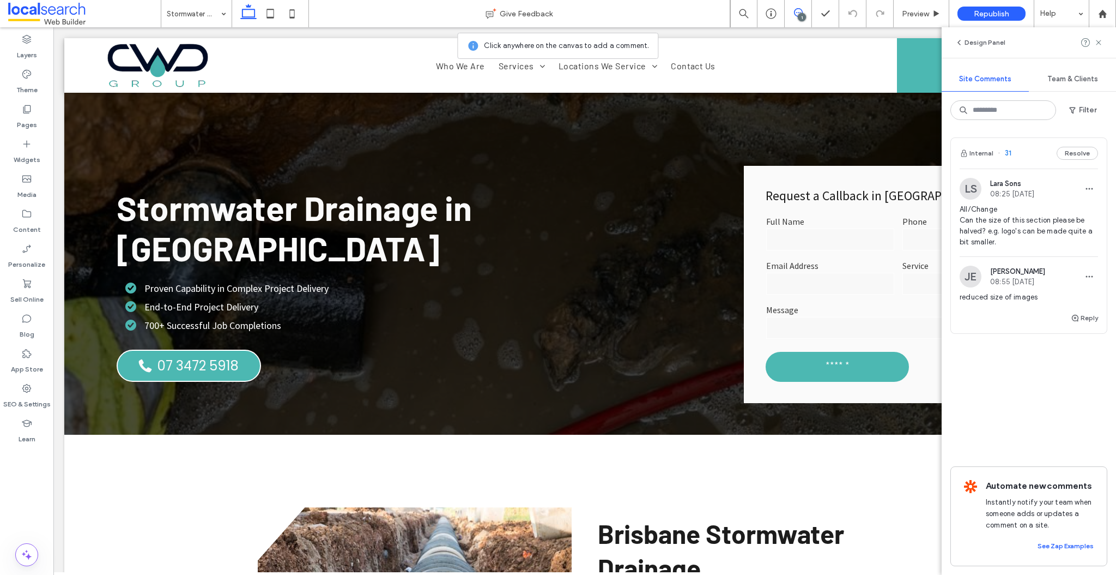
click at [799, 13] on icon at bounding box center [798, 12] width 9 height 9
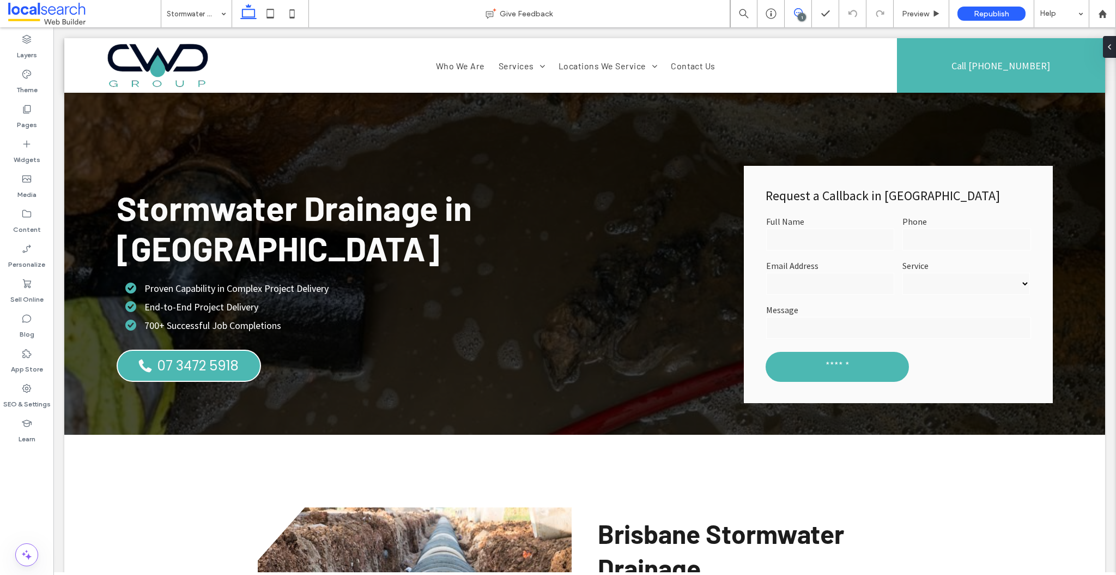
click at [800, 13] on use at bounding box center [798, 12] width 9 height 9
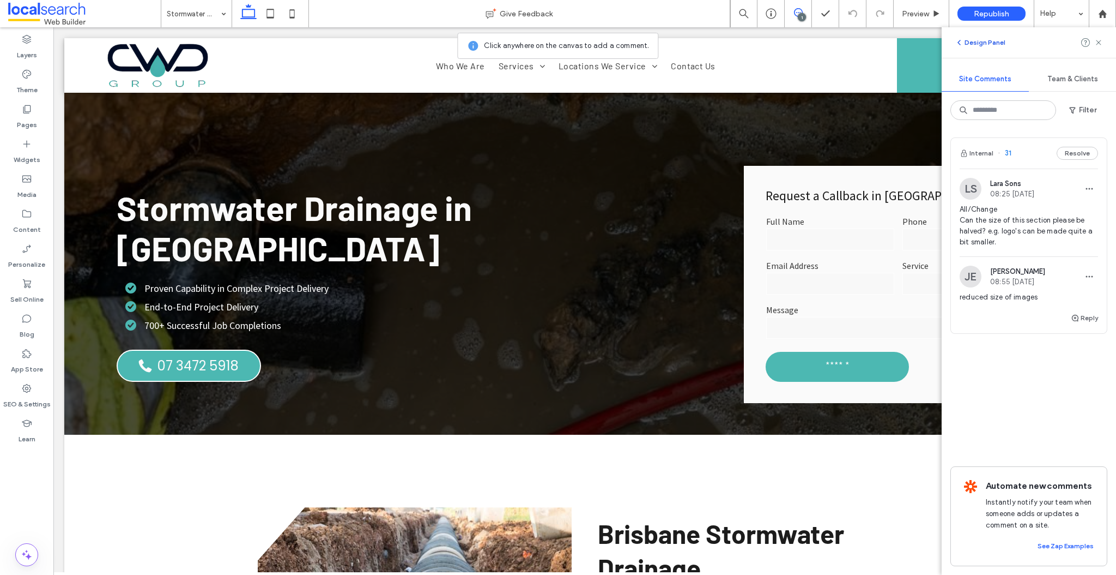
click at [962, 39] on icon "button" at bounding box center [959, 42] width 9 height 9
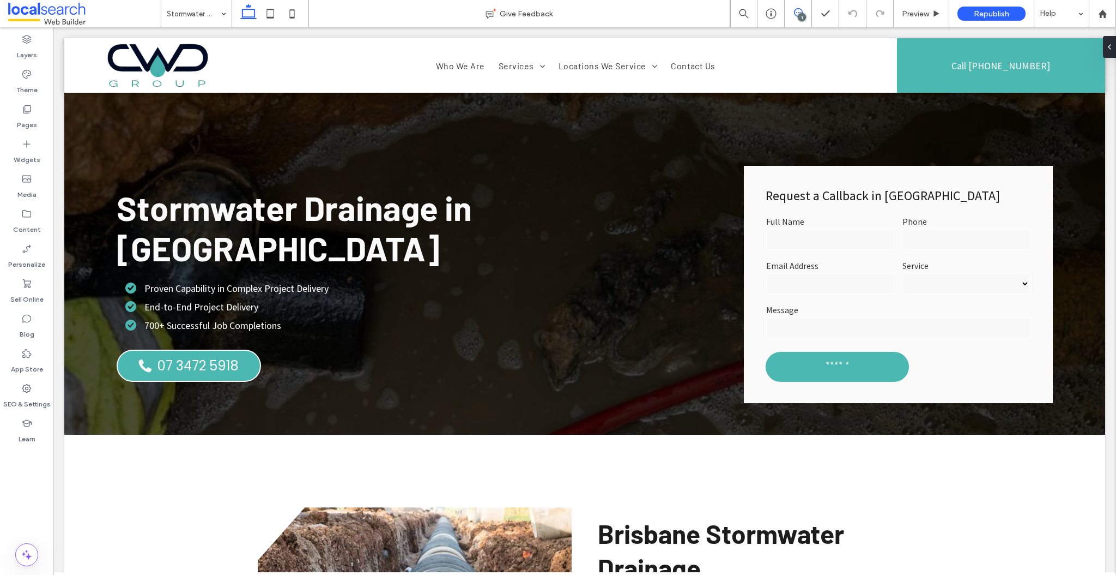
click at [801, 11] on icon at bounding box center [798, 12] width 9 height 9
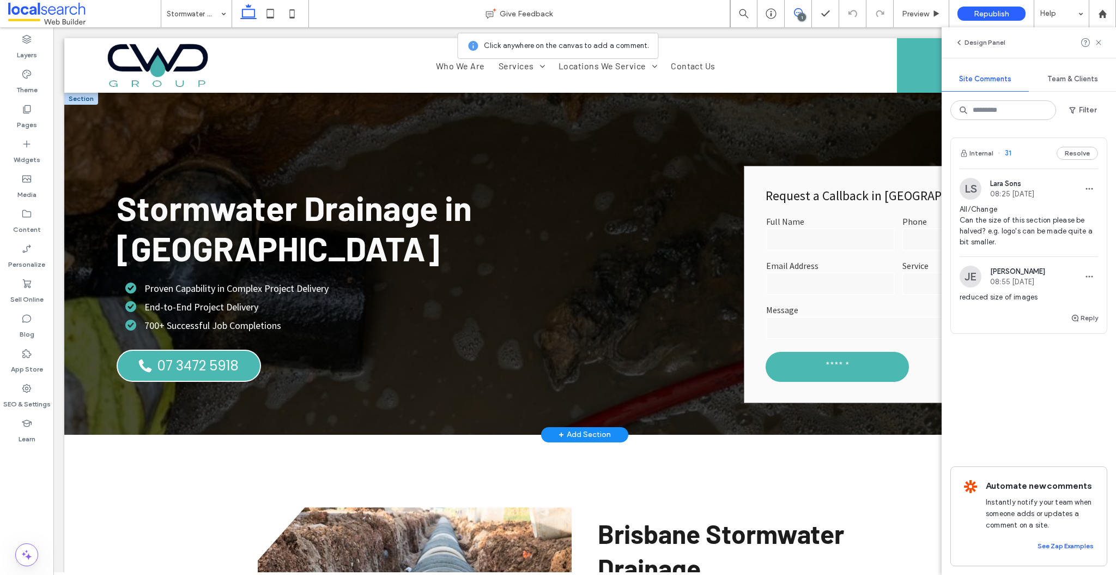
click at [785, 175] on div "**********" at bounding box center [898, 285] width 309 height 238
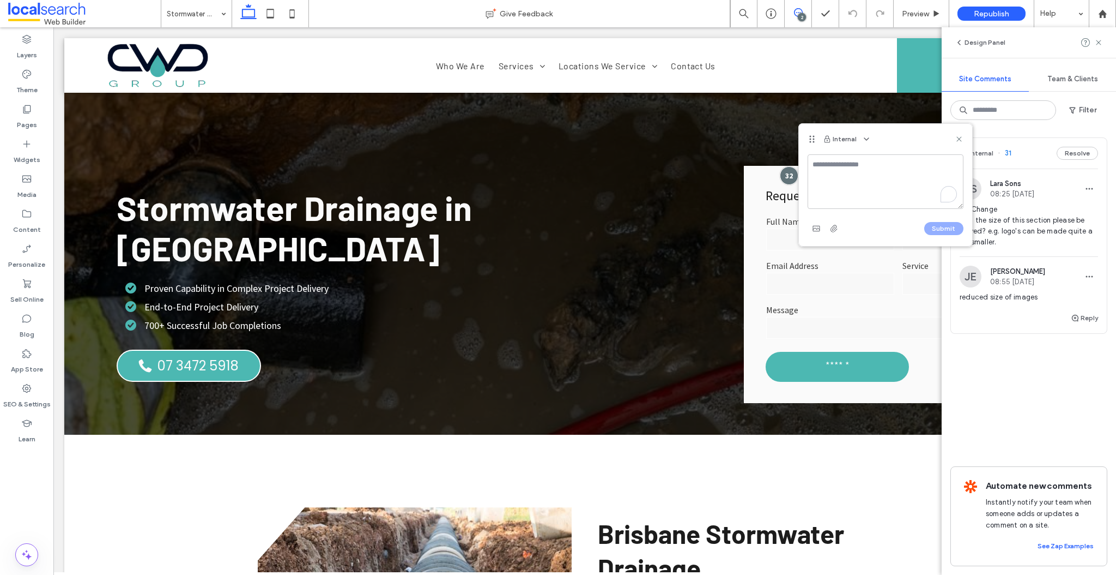
click at [849, 169] on textarea "To enrich screen reader interactions, please activate Accessibility in Grammarl…" at bounding box center [886, 181] width 156 height 55
type textarea "**********"
click at [944, 233] on button "Submit" at bounding box center [944, 228] width 39 height 13
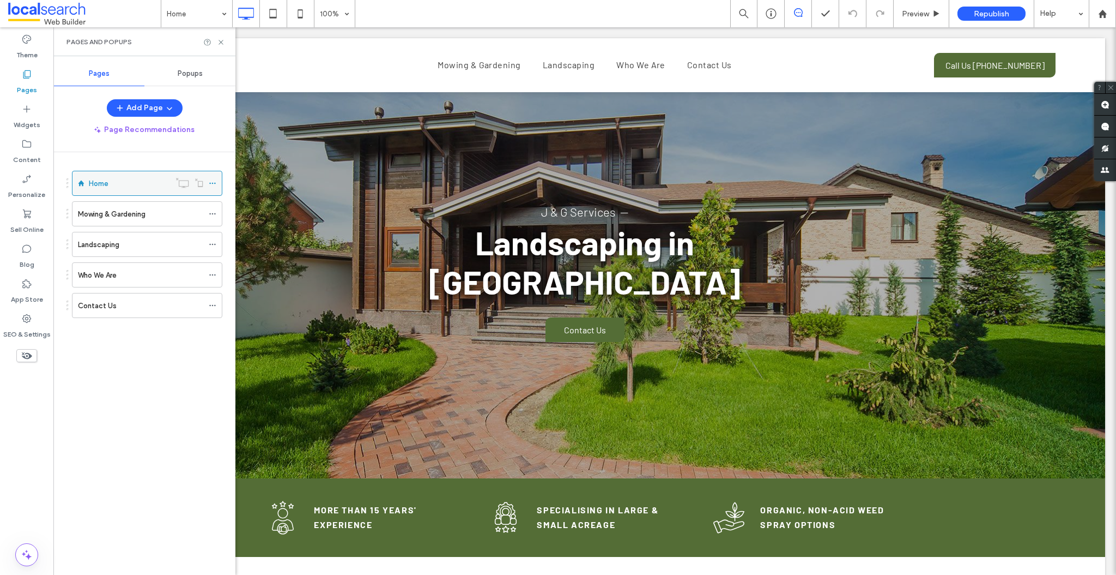
click at [213, 182] on icon at bounding box center [213, 183] width 8 height 8
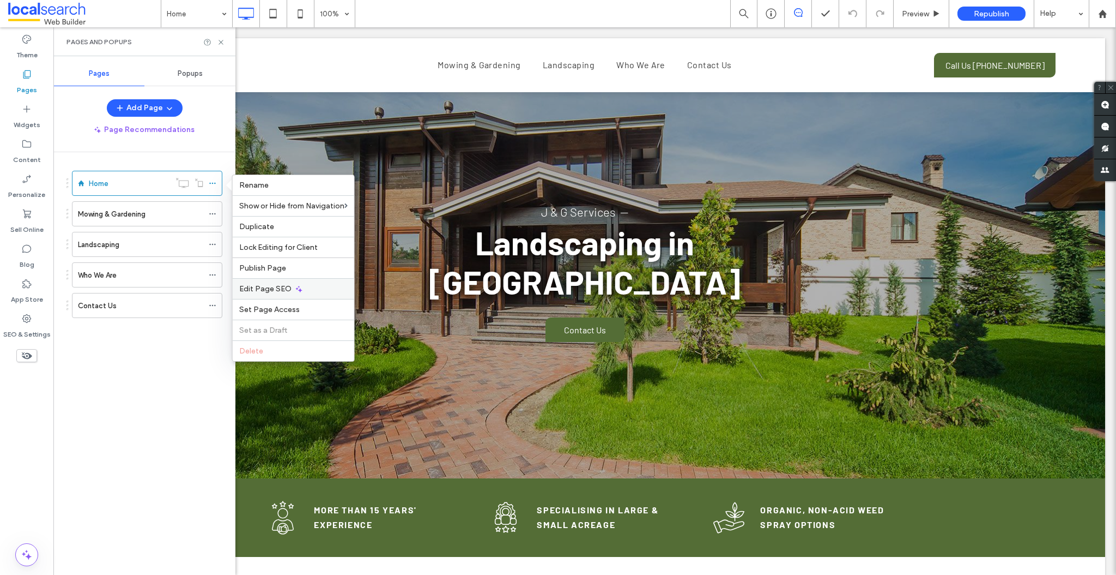
click at [265, 287] on span "Edit Page SEO" at bounding box center [265, 288] width 52 height 9
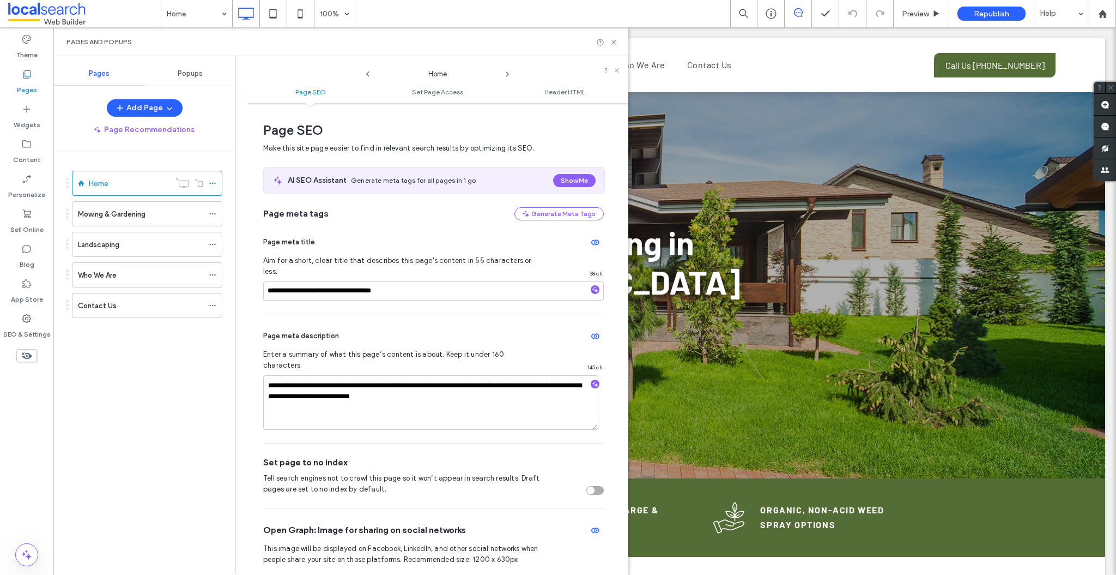
scroll to position [5, 0]
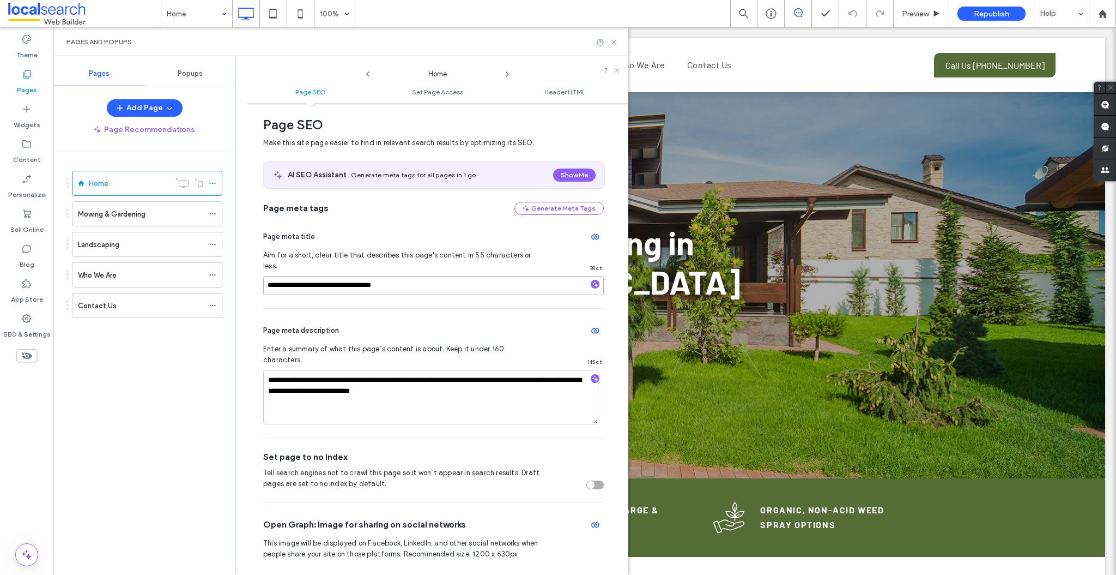
drag, startPoint x: 349, startPoint y: 274, endPoint x: 328, endPoint y: 271, distance: 21.4
click at [321, 276] on input "**********" at bounding box center [433, 285] width 341 height 19
type input "**********"
click at [614, 39] on icon at bounding box center [614, 42] width 8 height 8
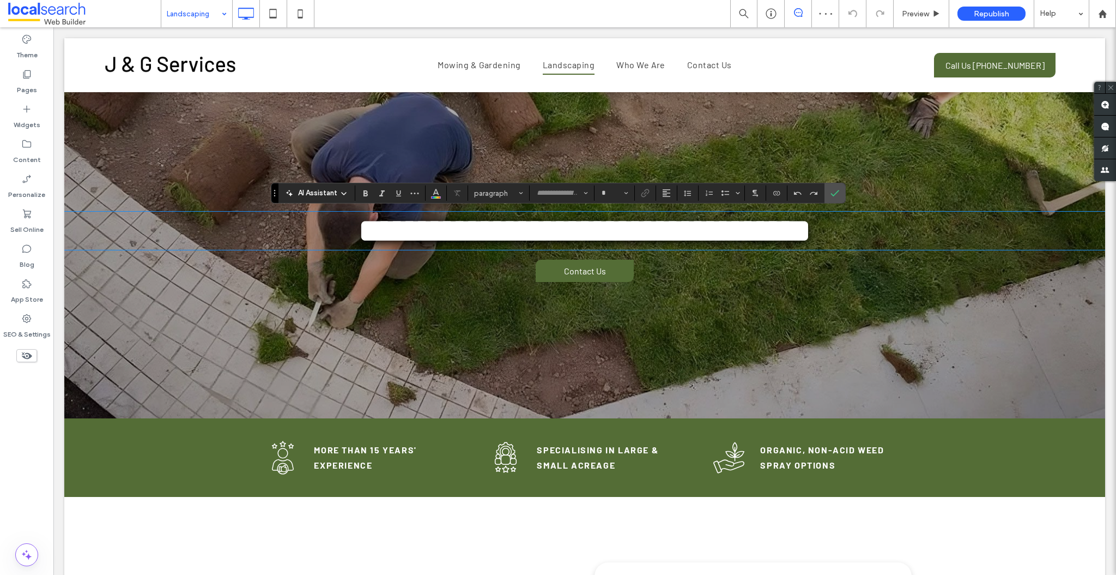
type input "******"
type input "**"
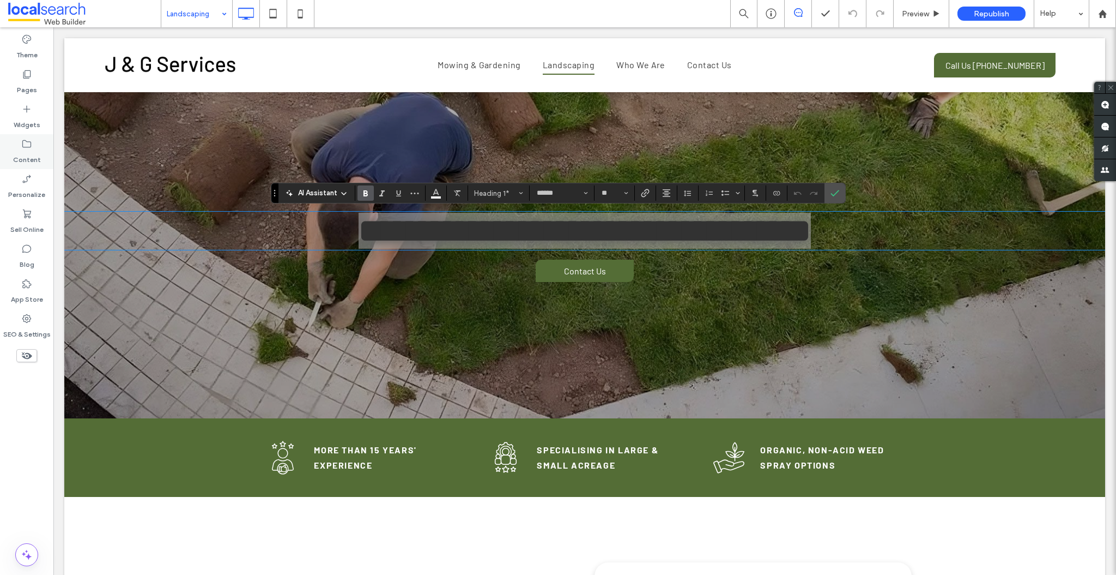
click at [31, 147] on icon at bounding box center [26, 143] width 11 height 11
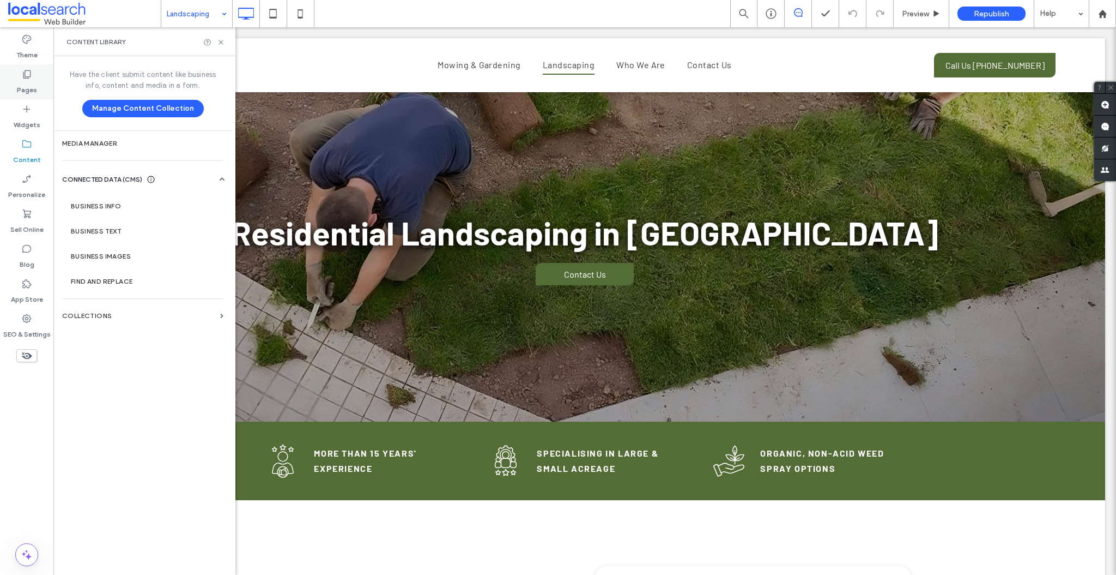
click at [27, 95] on div "Pages" at bounding box center [26, 81] width 53 height 35
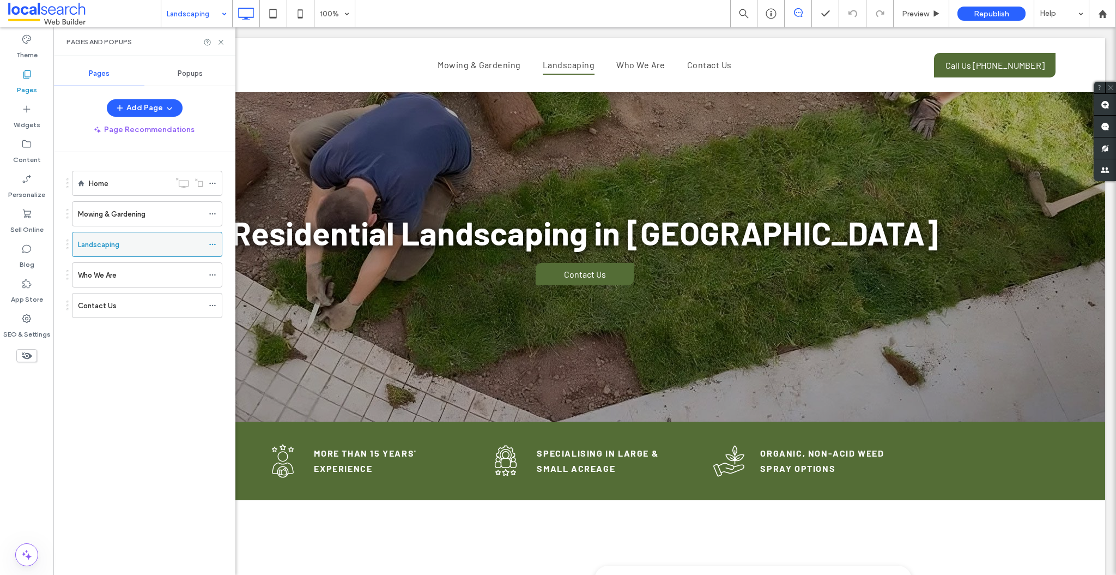
click at [212, 244] on use at bounding box center [212, 245] width 6 height 2
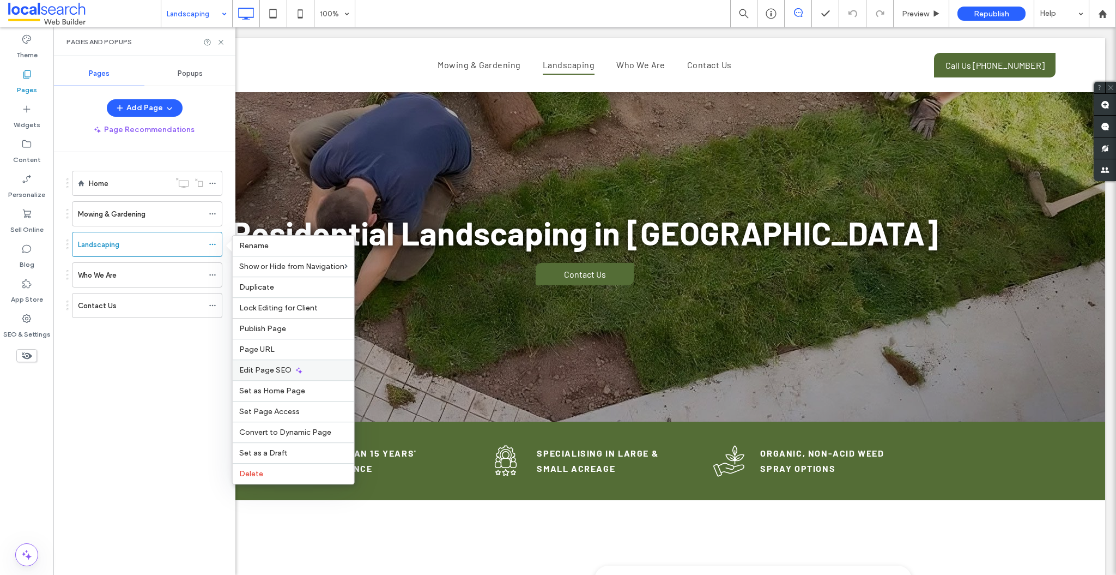
click at [256, 366] on span "Edit Page SEO" at bounding box center [265, 369] width 52 height 9
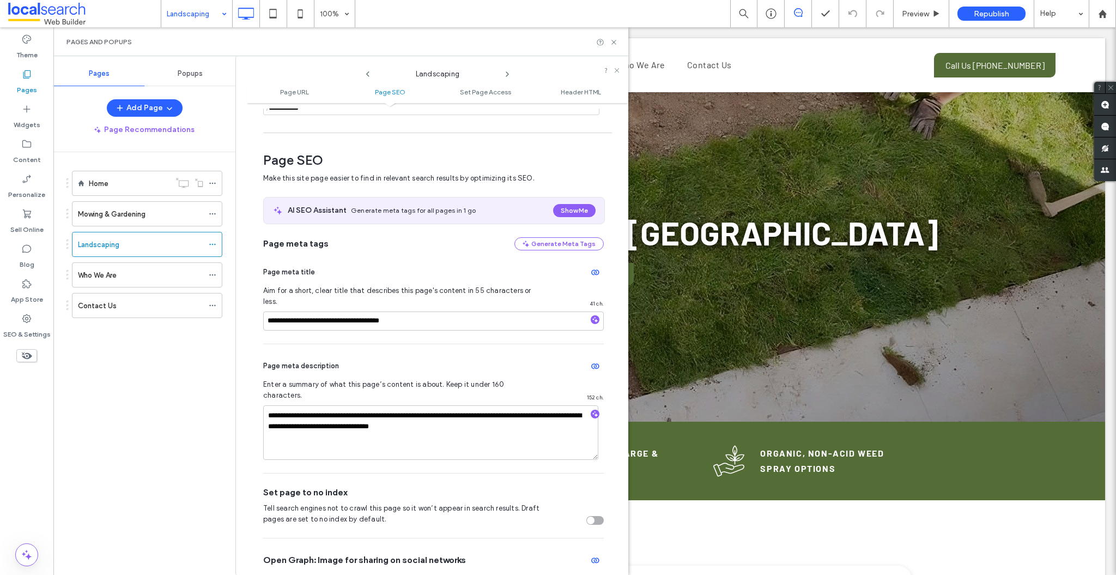
scroll to position [149, 0]
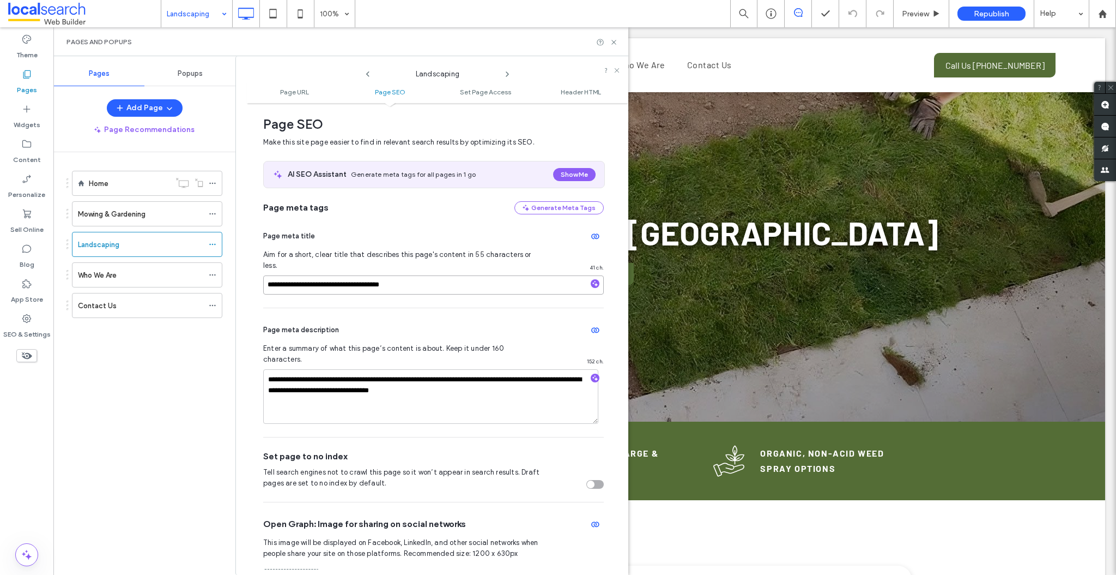
drag, startPoint x: 355, startPoint y: 274, endPoint x: 253, endPoint y: 267, distance: 102.2
click at [253, 267] on div "**********" at bounding box center [438, 338] width 382 height 461
paste input "**********"
type input "**********"
drag, startPoint x: 612, startPoint y: 42, endPoint x: 569, endPoint y: 34, distance: 43.8
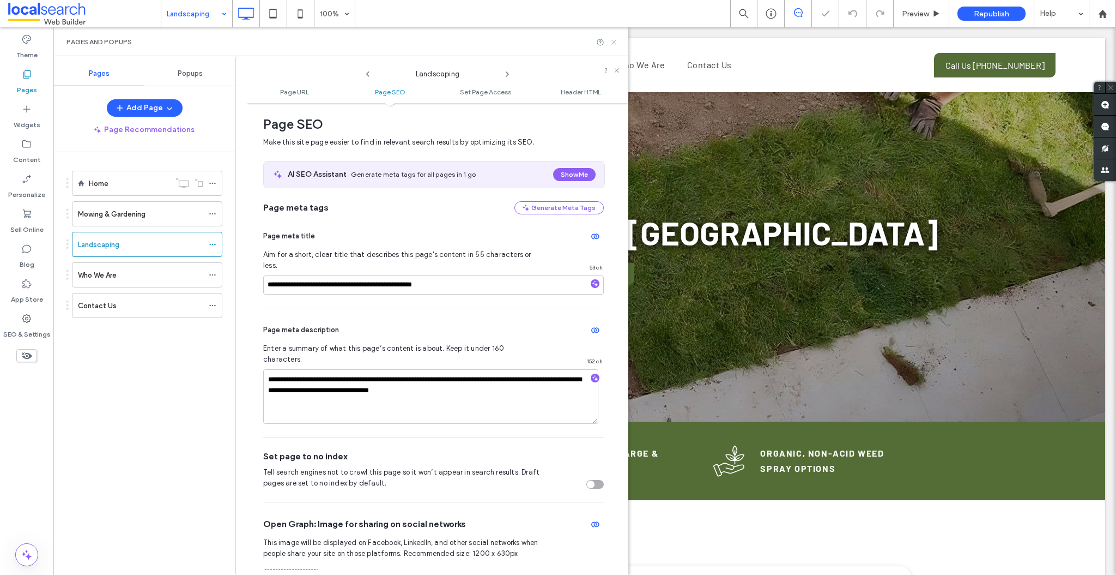
click at [612, 42] on icon at bounding box center [614, 42] width 8 height 8
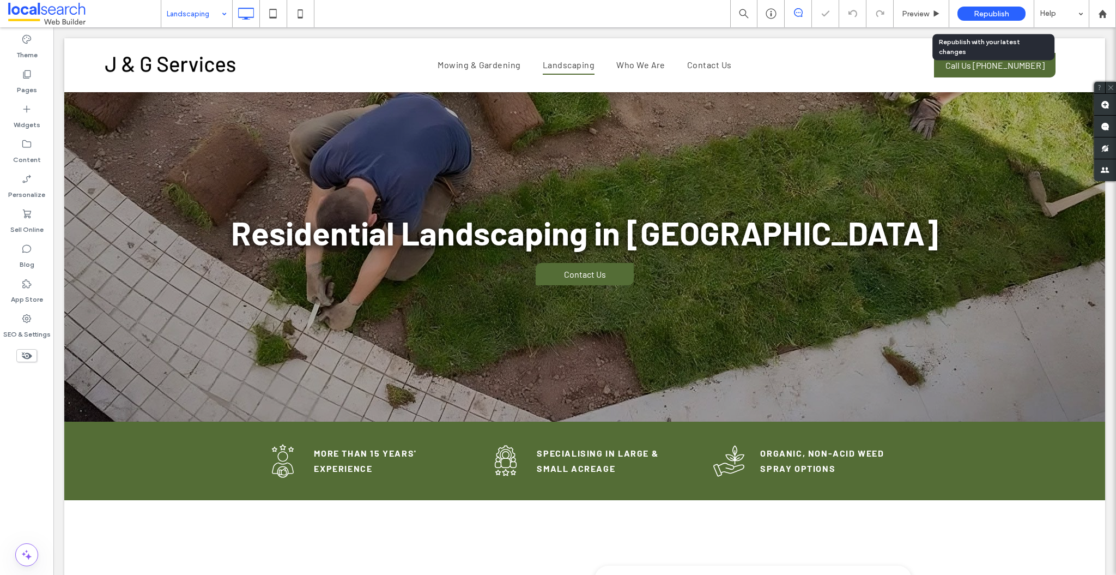
click at [987, 14] on span "Republish" at bounding box center [991, 13] width 35 height 9
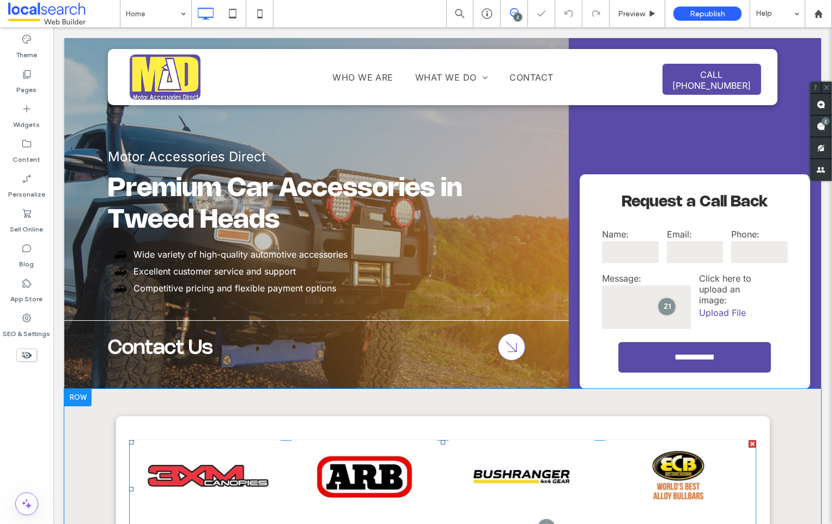
click at [427, 455] on span at bounding box center [442, 489] width 627 height 99
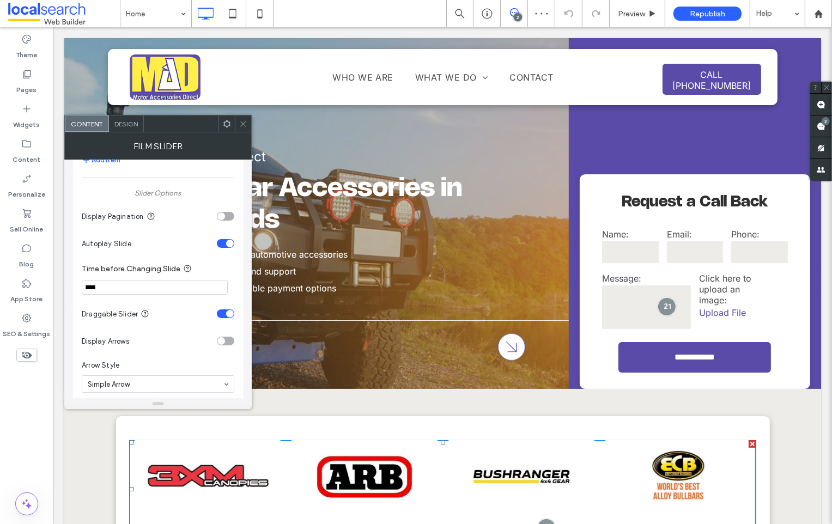
scroll to position [663, 0]
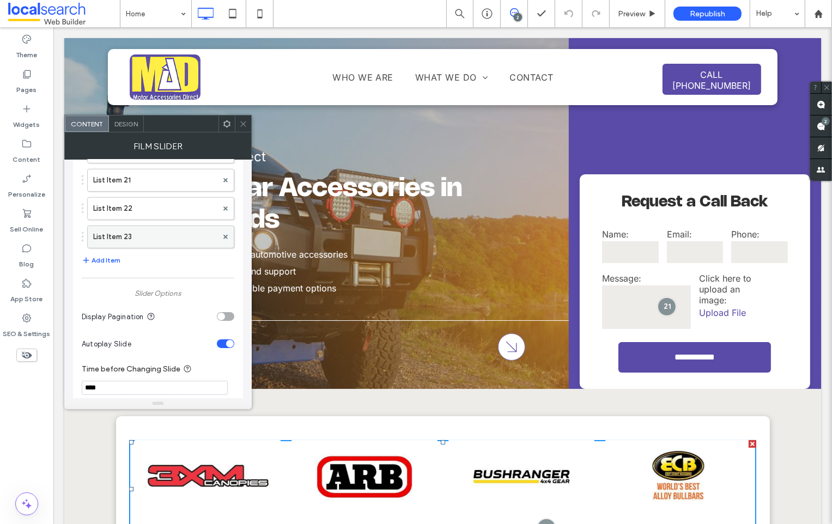
click at [118, 234] on label "List Item 23" at bounding box center [155, 237] width 124 height 22
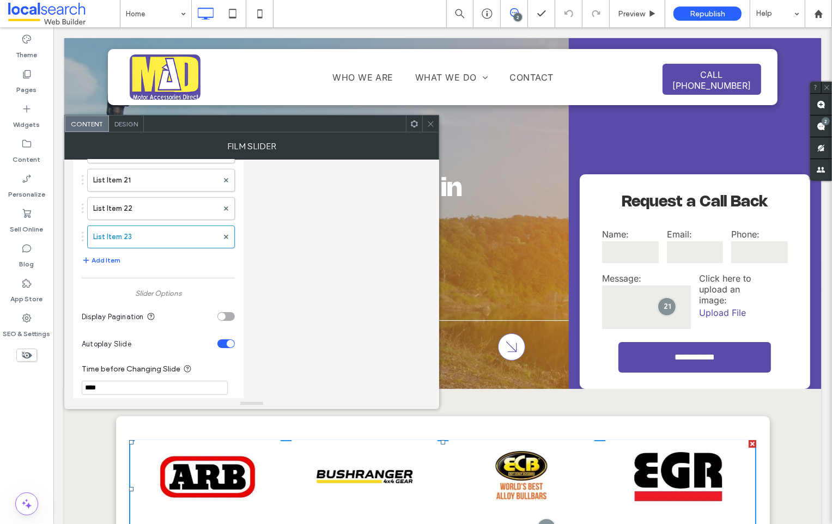
click at [430, 120] on icon at bounding box center [431, 124] width 8 height 8
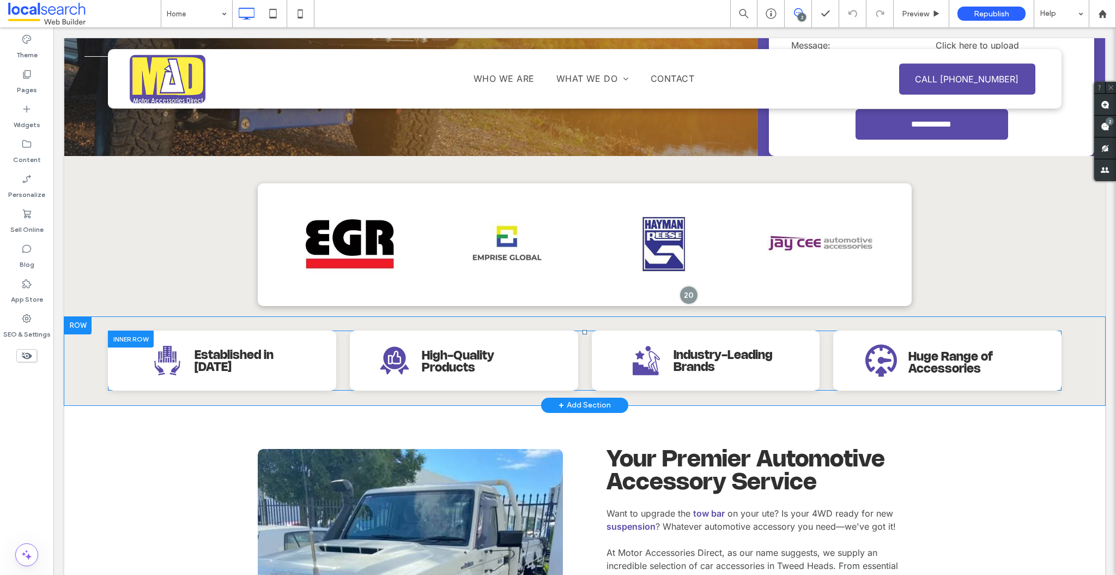
scroll to position [135, 0]
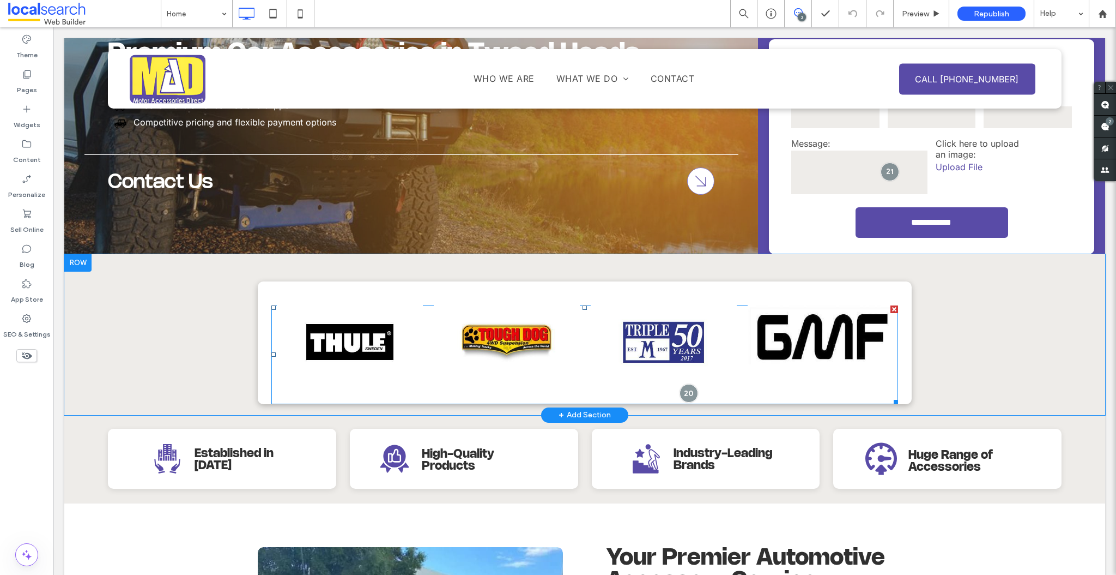
click at [572, 334] on span at bounding box center [584, 354] width 627 height 99
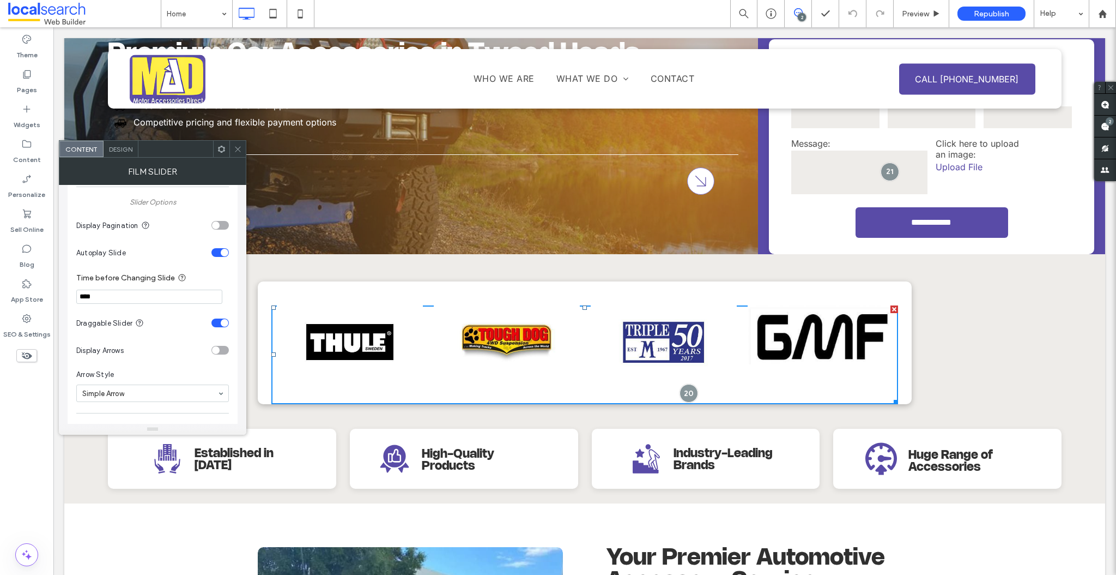
scroll to position [895, 0]
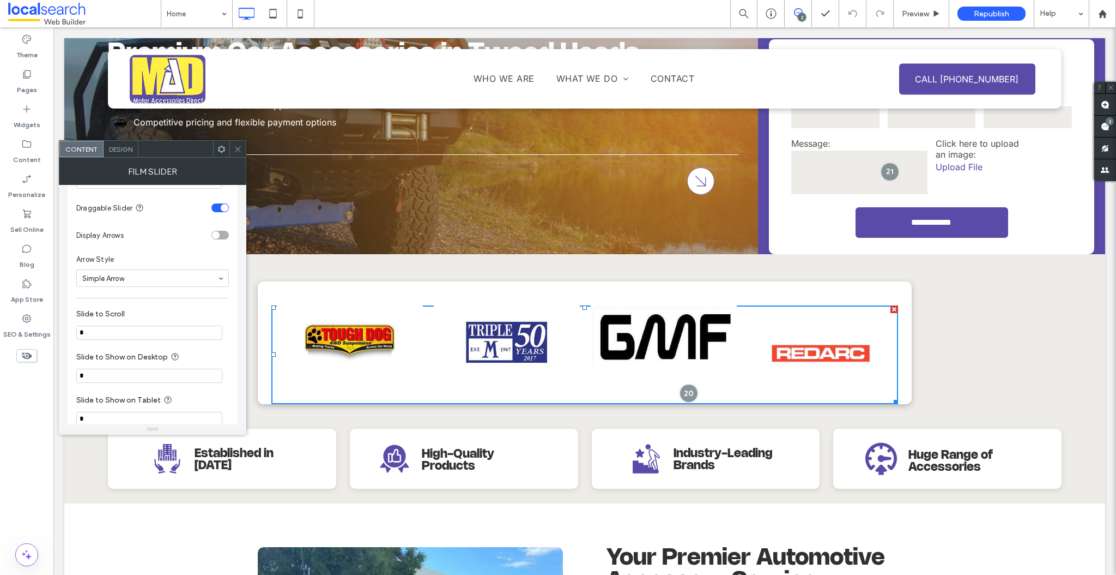
drag, startPoint x: 121, startPoint y: 151, endPoint x: 225, endPoint y: 220, distance: 124.3
click at [121, 151] on span "Design" at bounding box center [120, 149] width 23 height 8
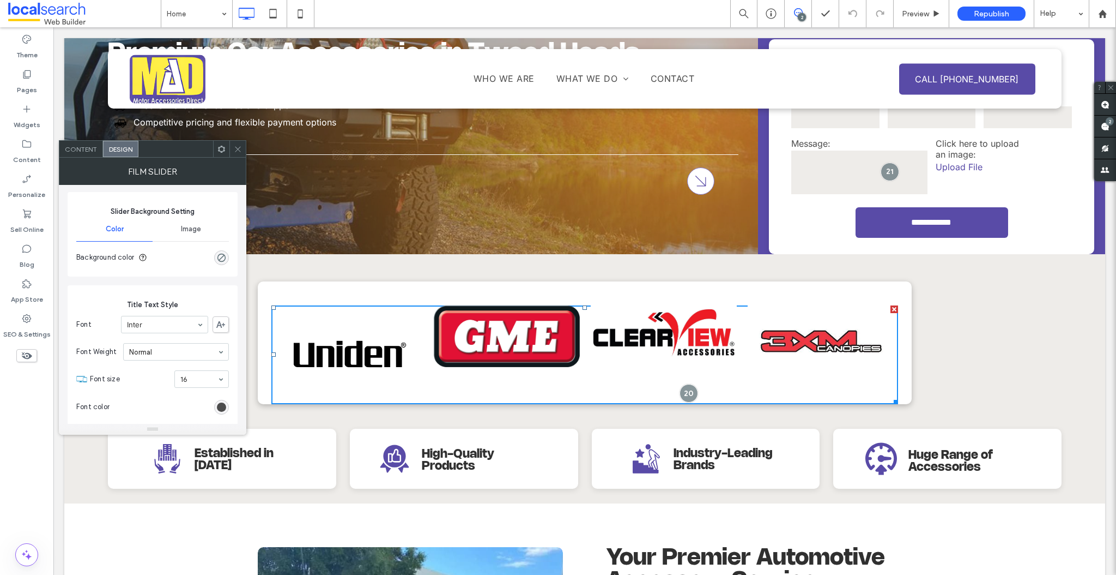
scroll to position [0, 0]
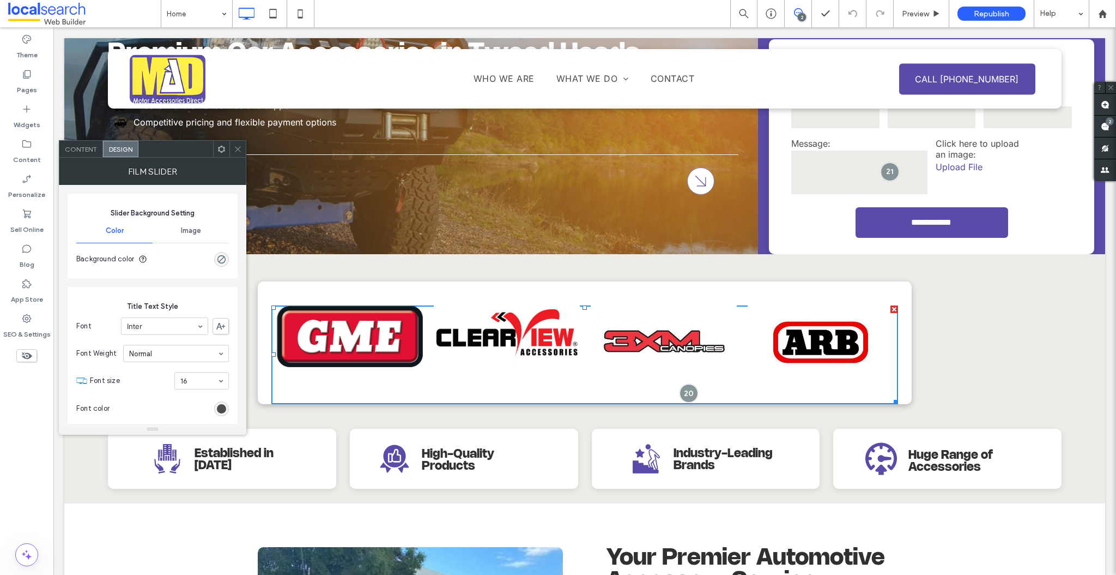
click at [80, 148] on span "Content" at bounding box center [81, 149] width 32 height 8
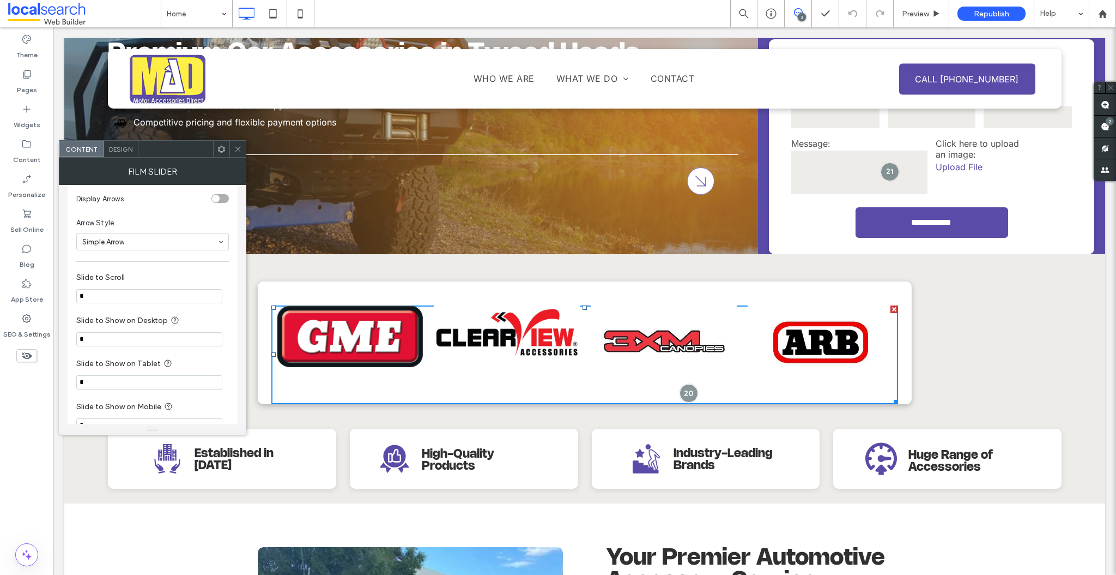
scroll to position [929, 0]
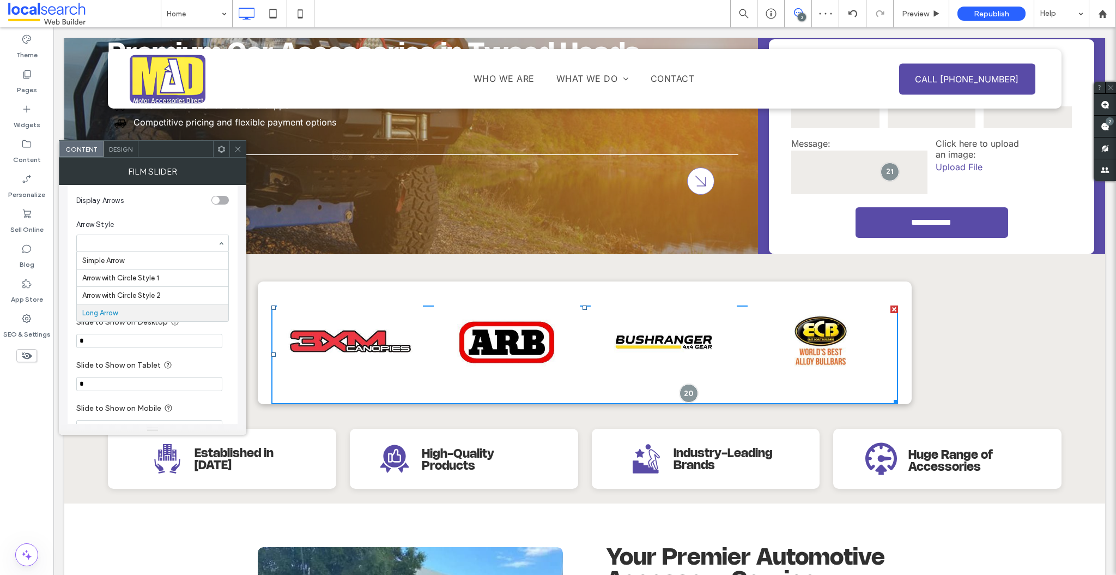
click at [108, 239] on input at bounding box center [149, 243] width 135 height 8
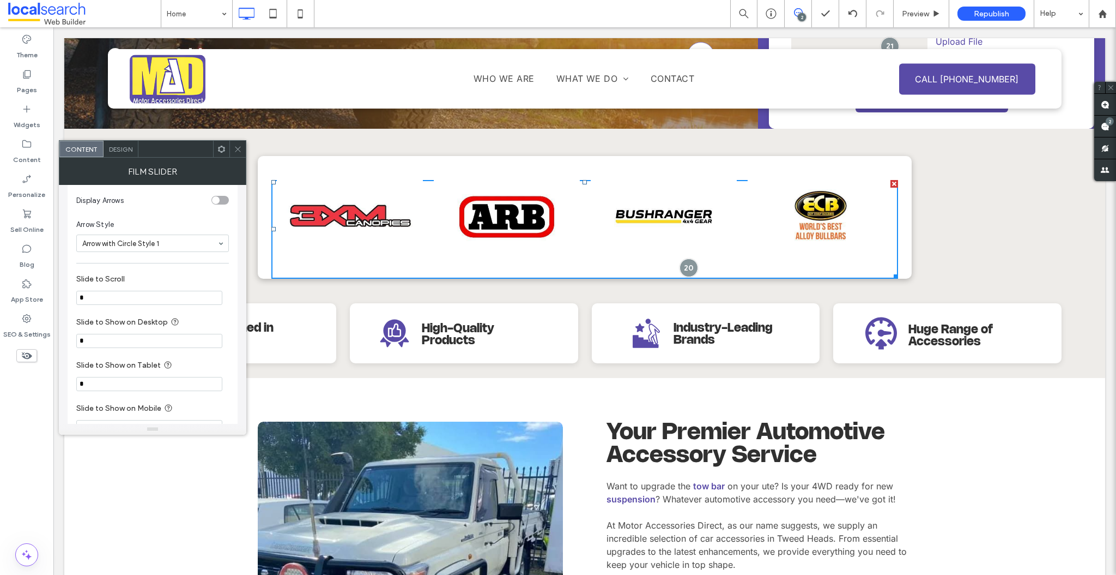
scroll to position [133, 0]
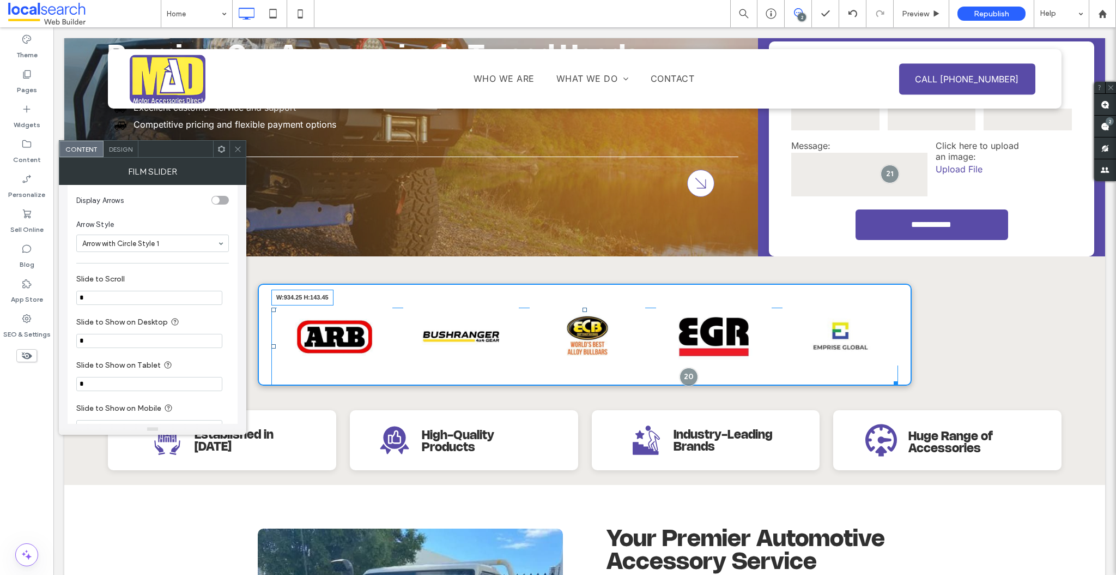
drag, startPoint x: 892, startPoint y: 402, endPoint x: 833, endPoint y: 401, distance: 58.9
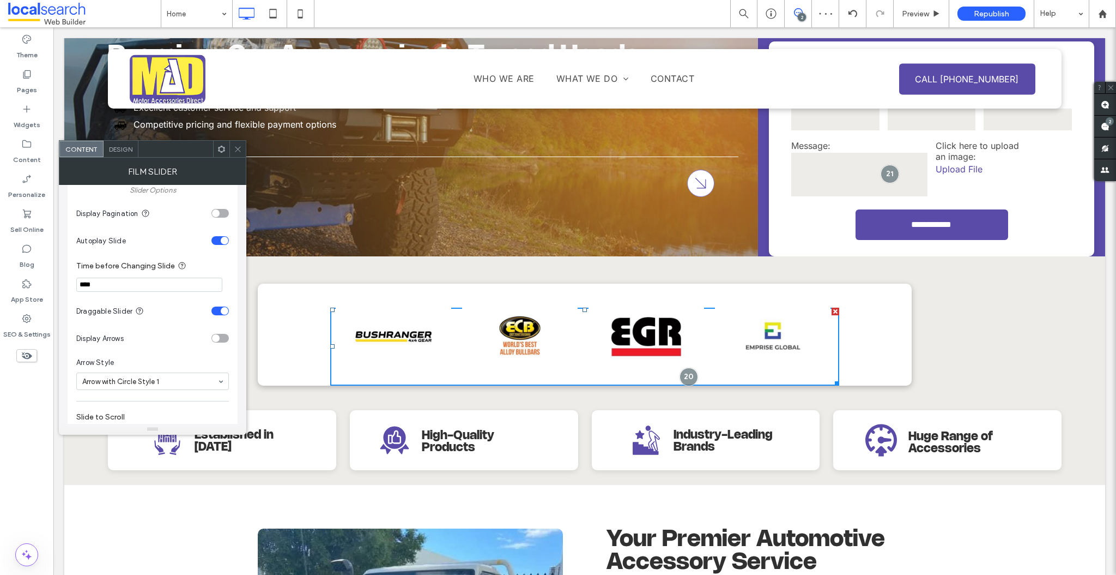
scroll to position [805, 0]
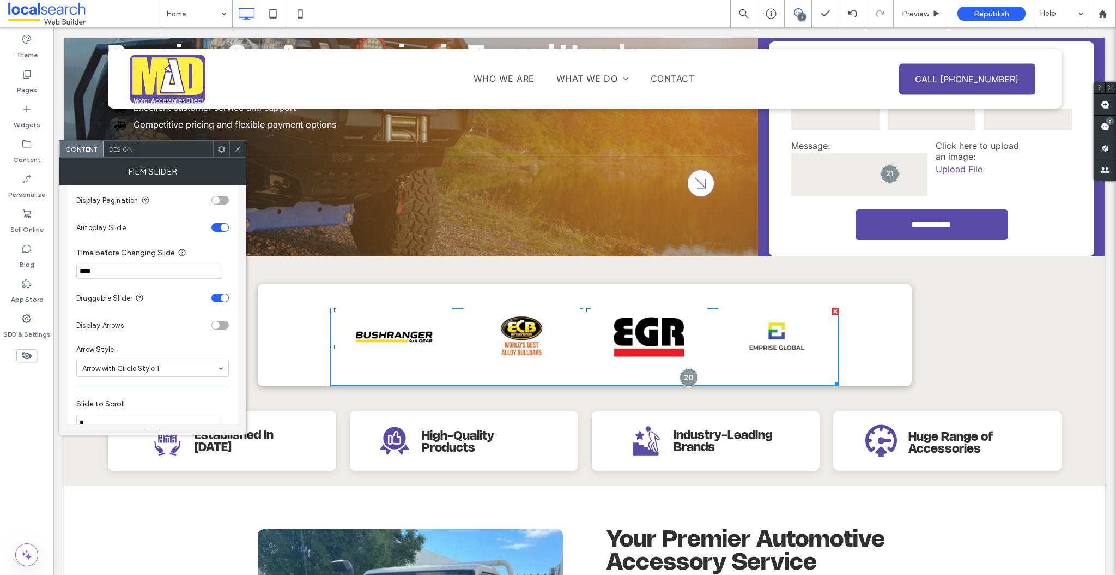
click at [140, 365] on input at bounding box center [149, 368] width 135 height 8
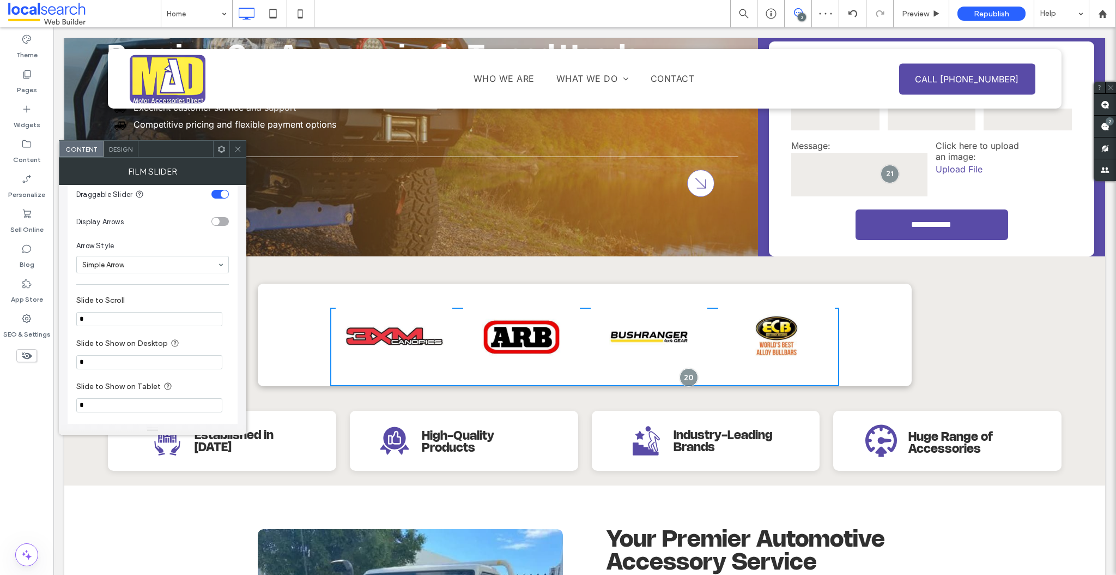
scroll to position [914, 0]
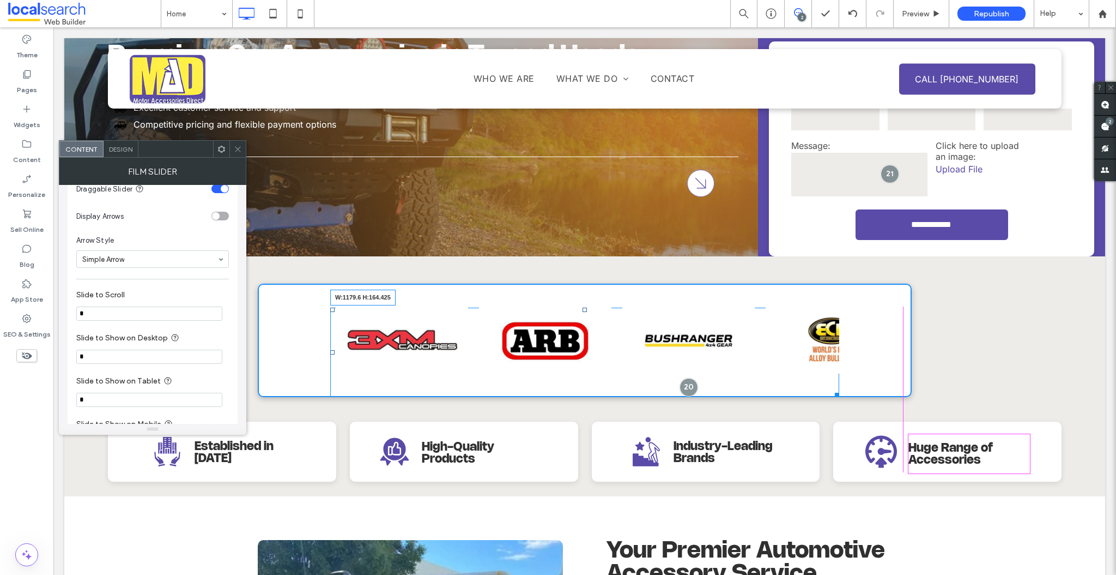
drag, startPoint x: 834, startPoint y: 383, endPoint x: 902, endPoint y: 378, distance: 68.3
click at [832, 378] on div "W:1179.6 H:164.425" at bounding box center [584, 351] width 509 height 89
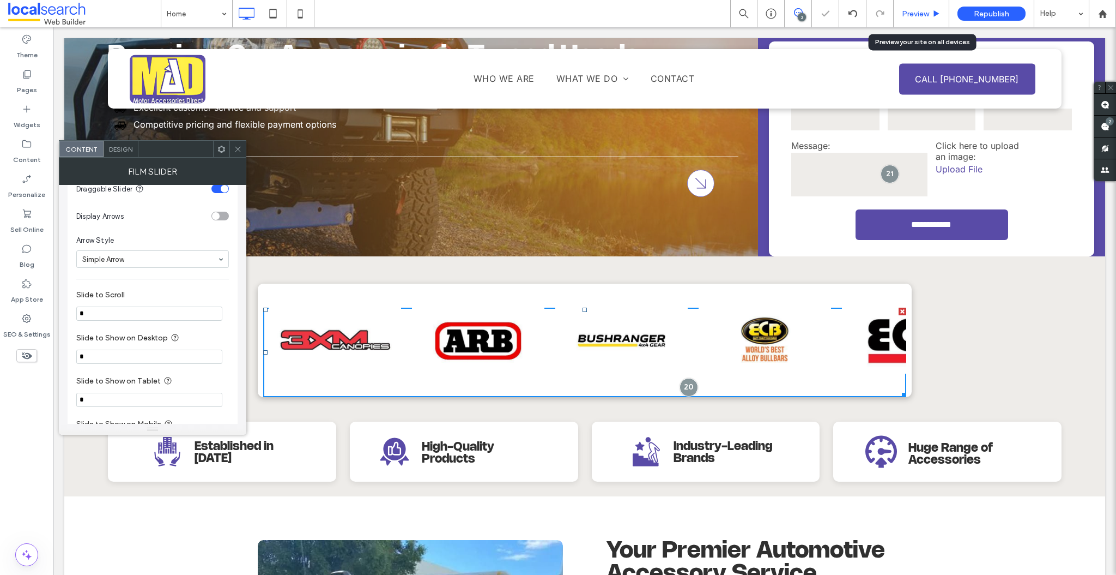
click at [832, 5] on div "Preview" at bounding box center [922, 13] width 56 height 27
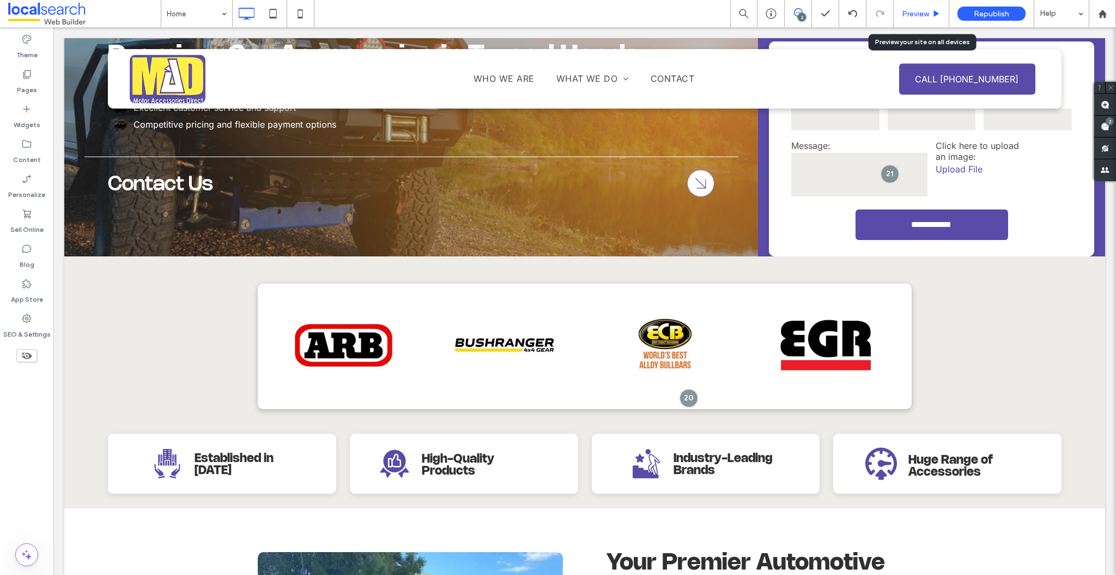
click at [832, 11] on span "Preview" at bounding box center [915, 13] width 27 height 9
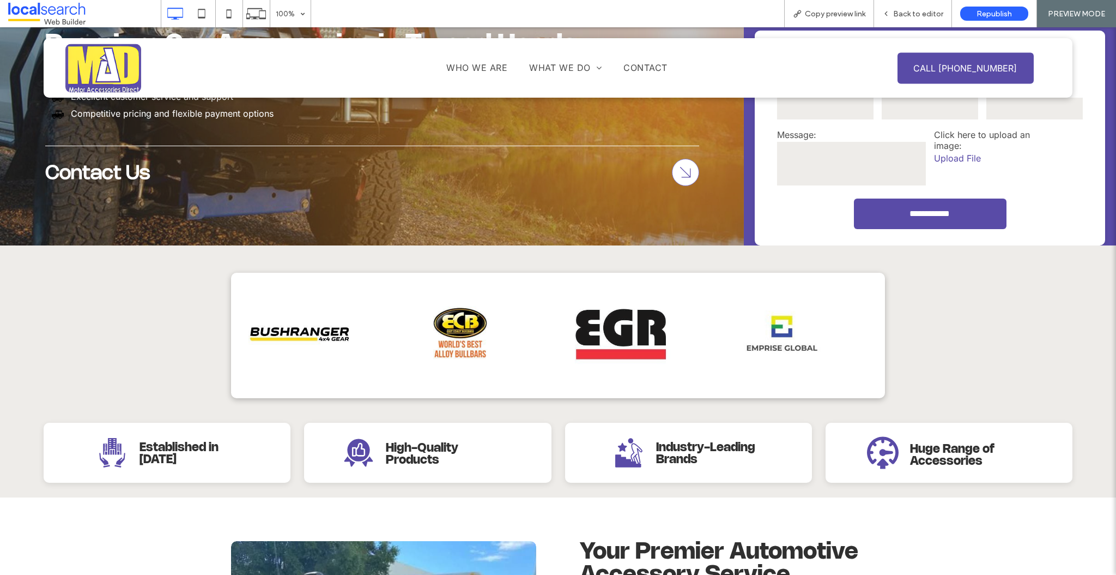
drag, startPoint x: 799, startPoint y: 334, endPoint x: 545, endPoint y: 334, distance: 254.6
click at [614, 334] on img at bounding box center [621, 334] width 150 height 75
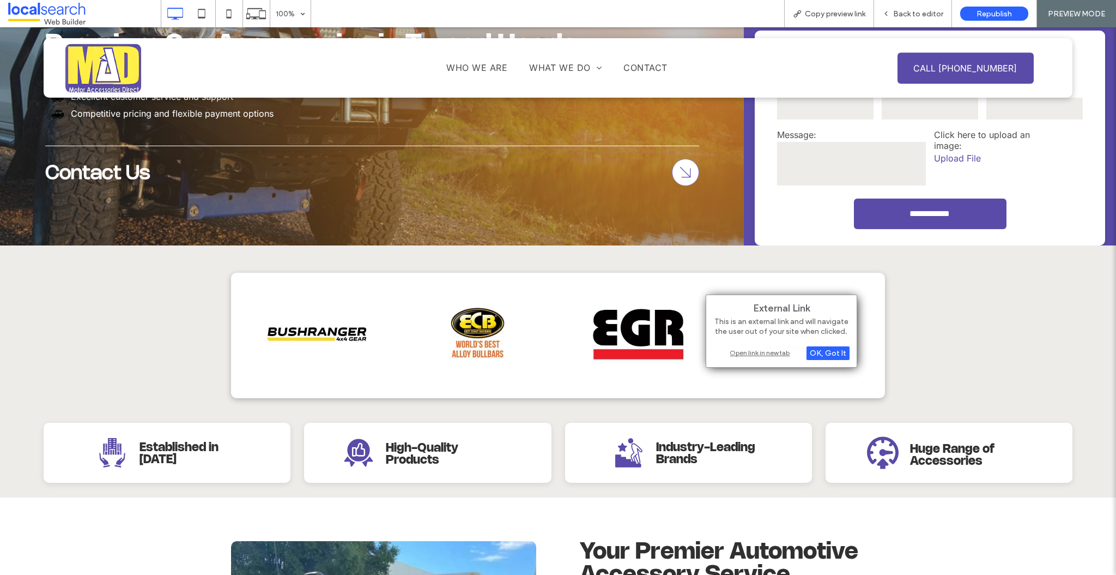
click at [832, 342] on div "Click To Paste Row + Add Section" at bounding box center [558, 327] width 1116 height 164
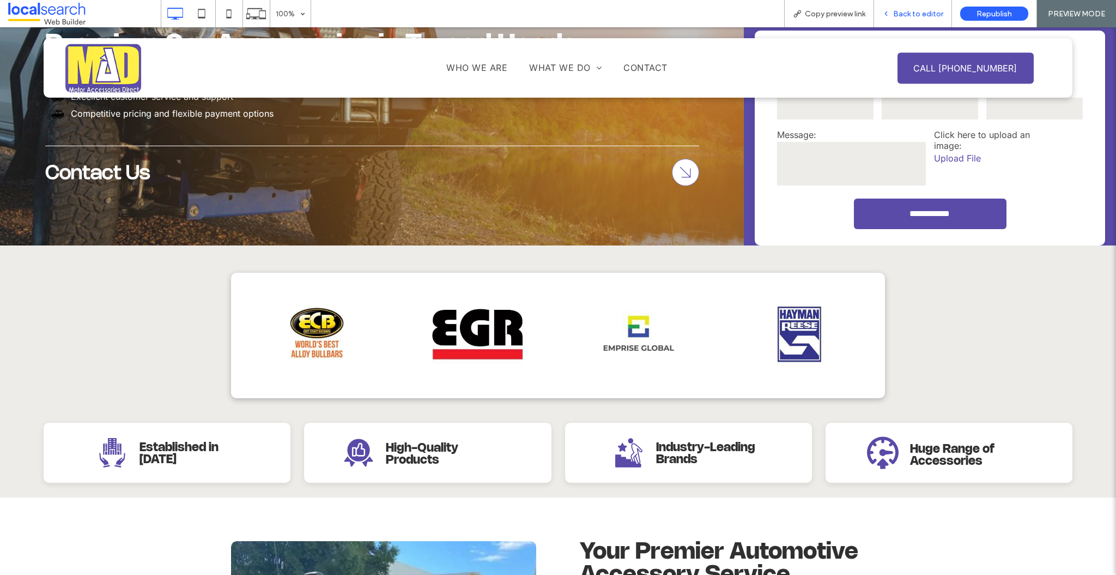
click at [832, 6] on div "Back to editor" at bounding box center [913, 13] width 78 height 27
click at [832, 14] on span "Back to editor" at bounding box center [918, 13] width 50 height 9
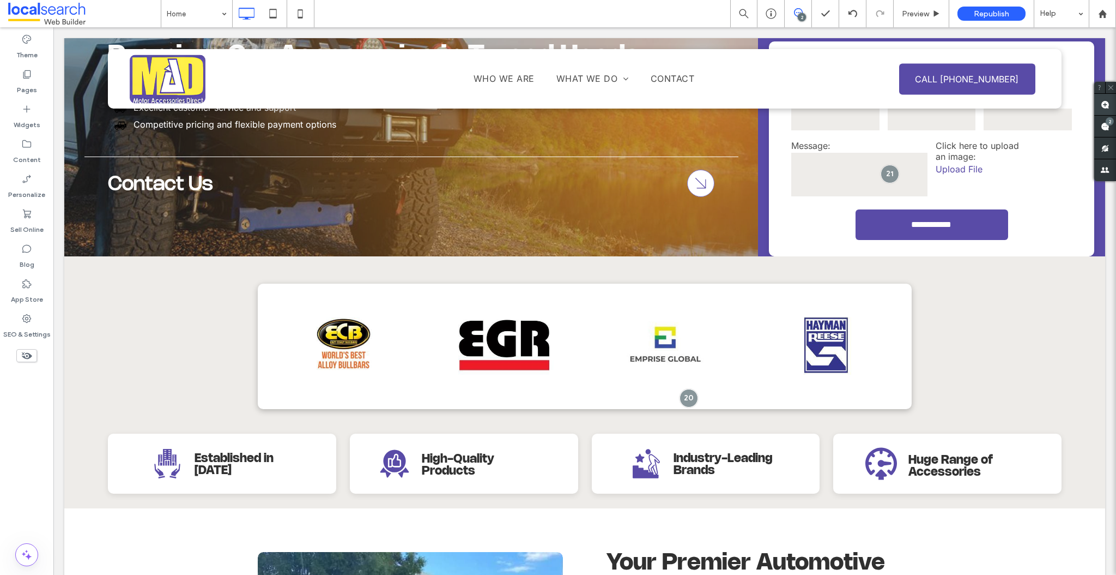
click at [832, 105] on use at bounding box center [1105, 104] width 9 height 9
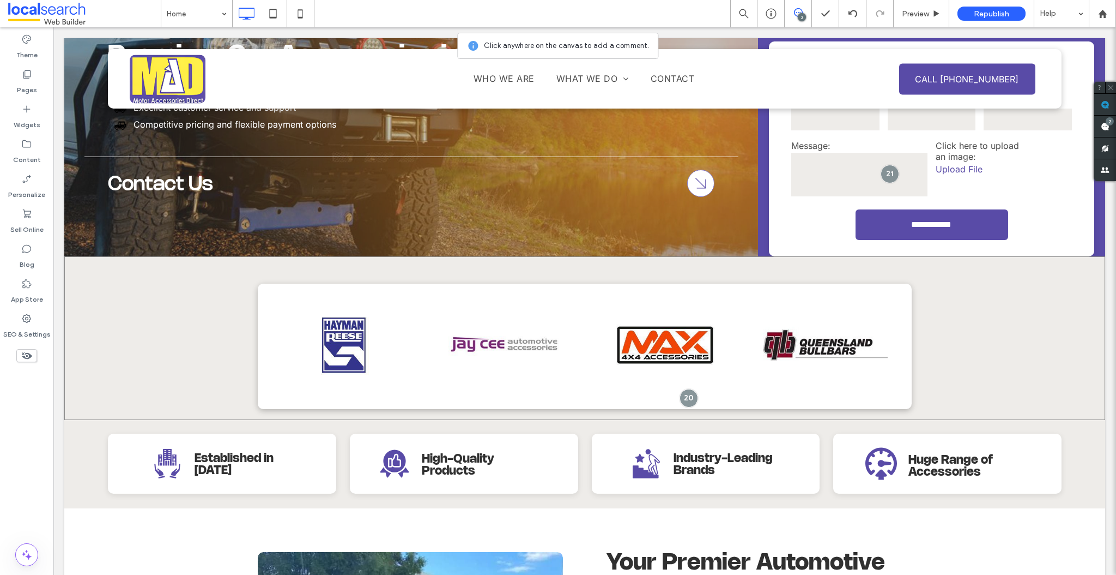
click at [832, 343] on div "Click To Paste Row + Add Section" at bounding box center [584, 338] width 1041 height 164
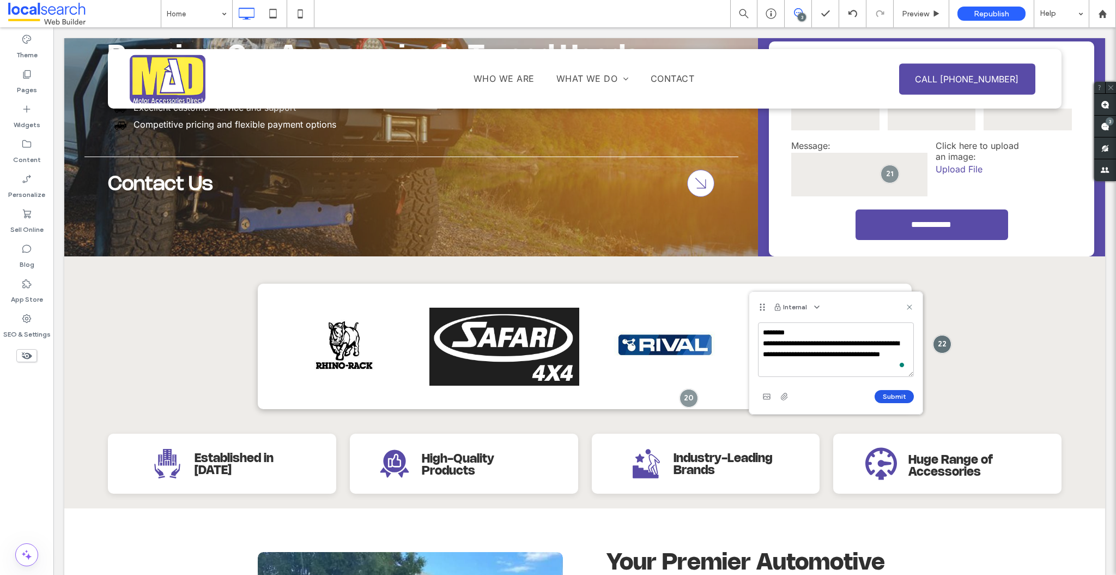
type textarea "**********"
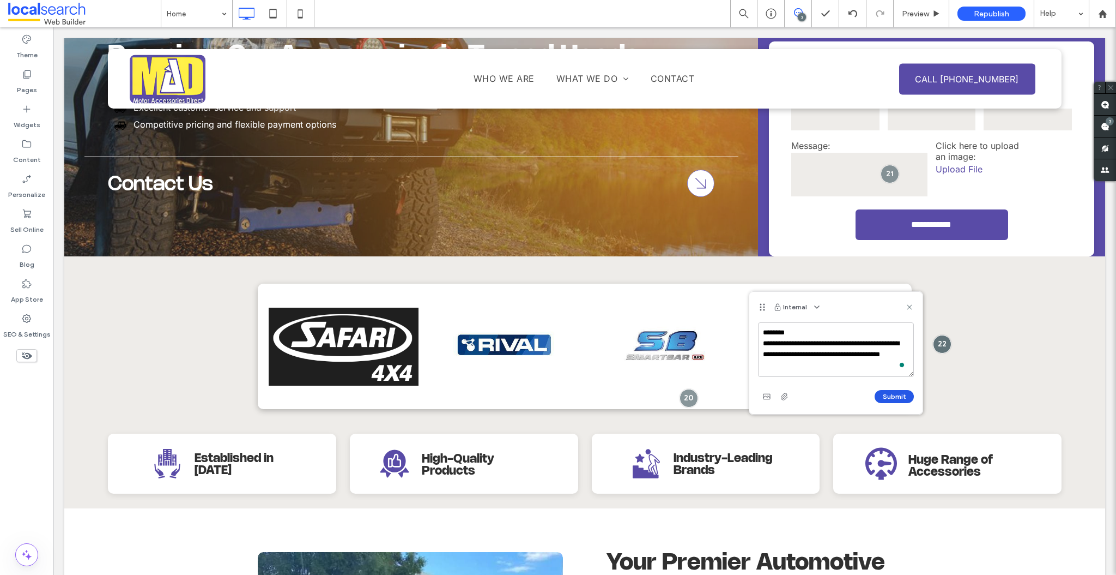
click at [832, 395] on button "Submit" at bounding box center [894, 396] width 39 height 13
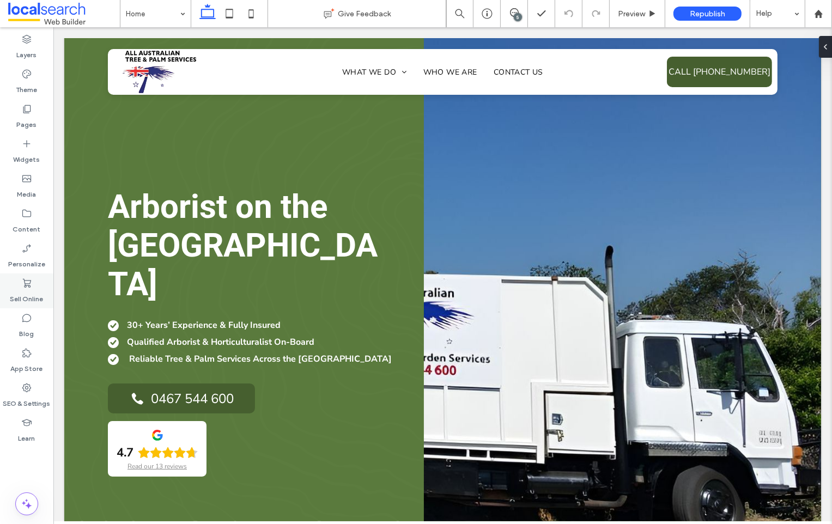
click at [28, 280] on use at bounding box center [27, 283] width 8 height 9
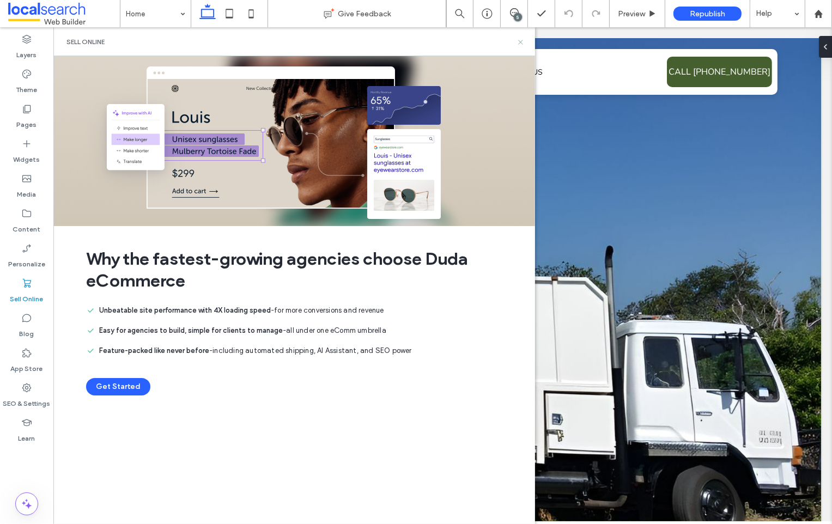
click at [522, 40] on icon at bounding box center [521, 42] width 8 height 8
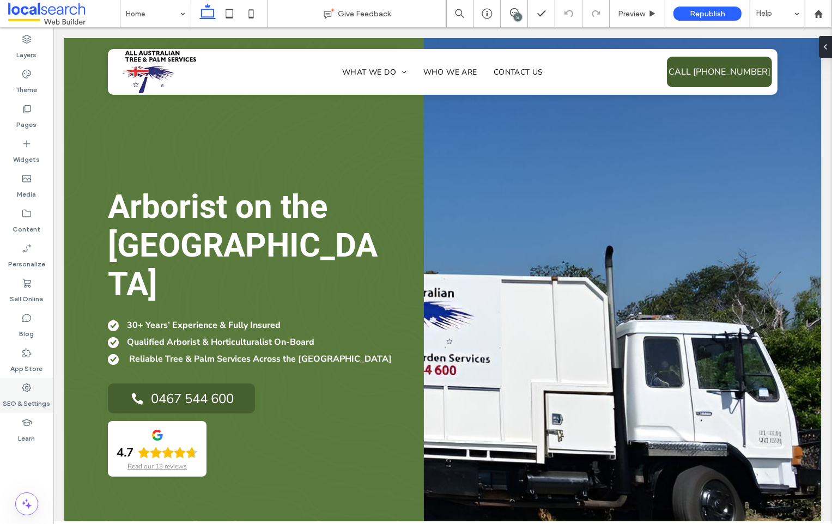
click at [25, 391] on use at bounding box center [26, 388] width 9 height 9
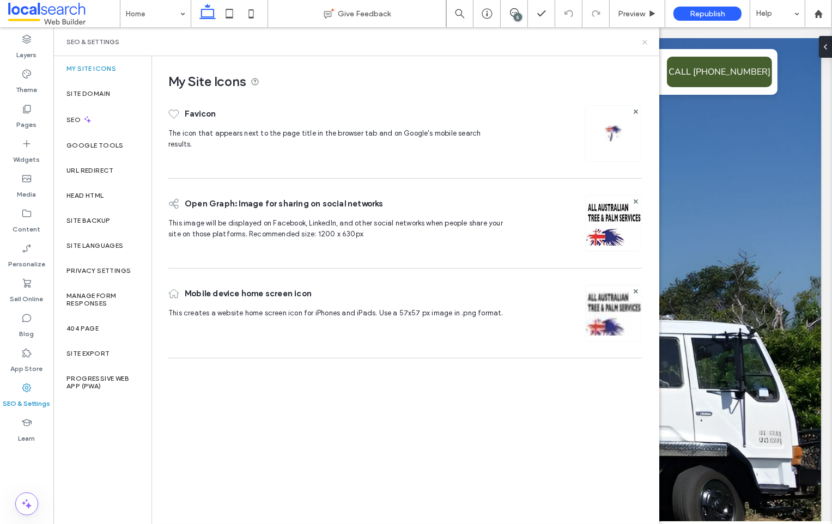
click at [644, 41] on use at bounding box center [645, 42] width 4 height 4
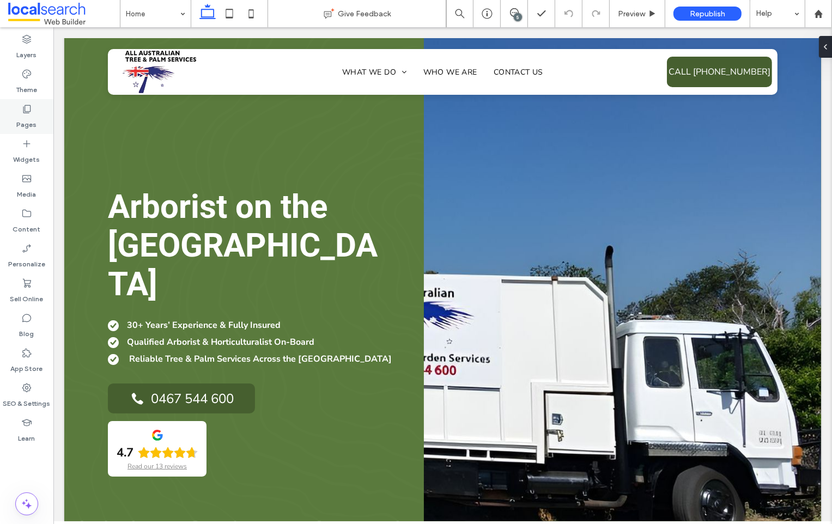
click at [23, 122] on label "Pages" at bounding box center [27, 121] width 20 height 15
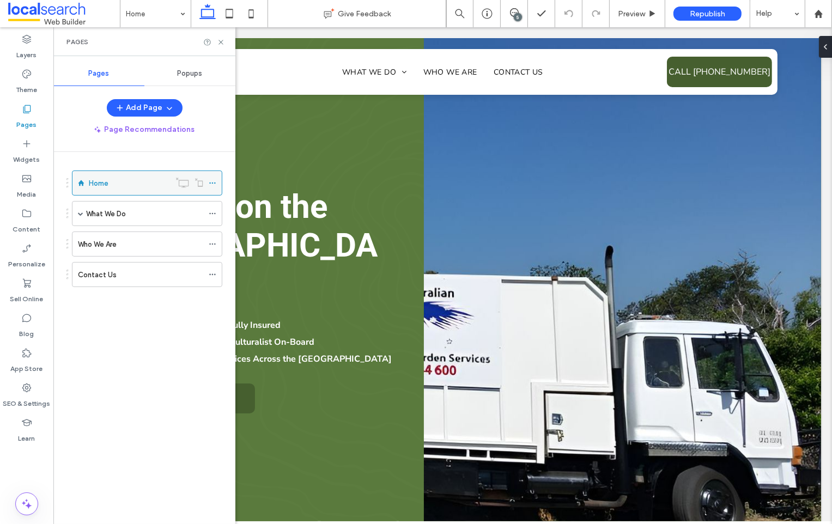
click at [213, 180] on icon at bounding box center [213, 183] width 8 height 8
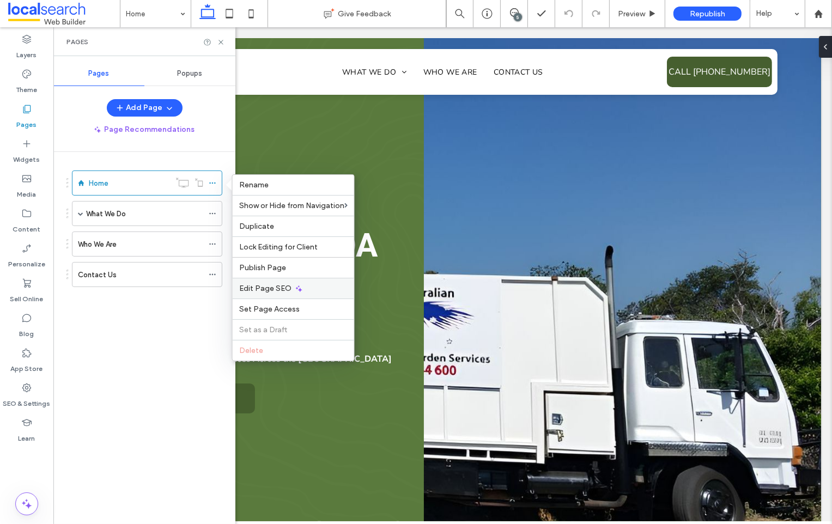
click at [262, 288] on span "Edit Page SEO" at bounding box center [265, 288] width 52 height 9
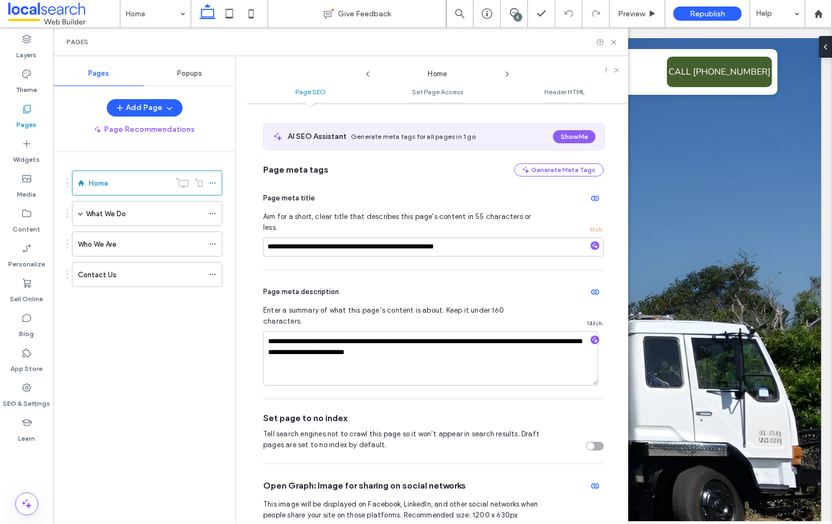
scroll to position [134, 0]
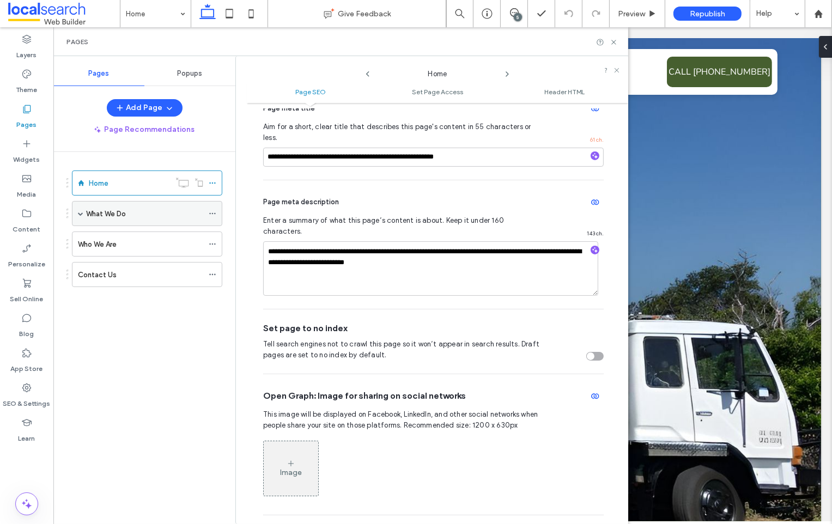
click at [81, 212] on span at bounding box center [80, 213] width 5 height 5
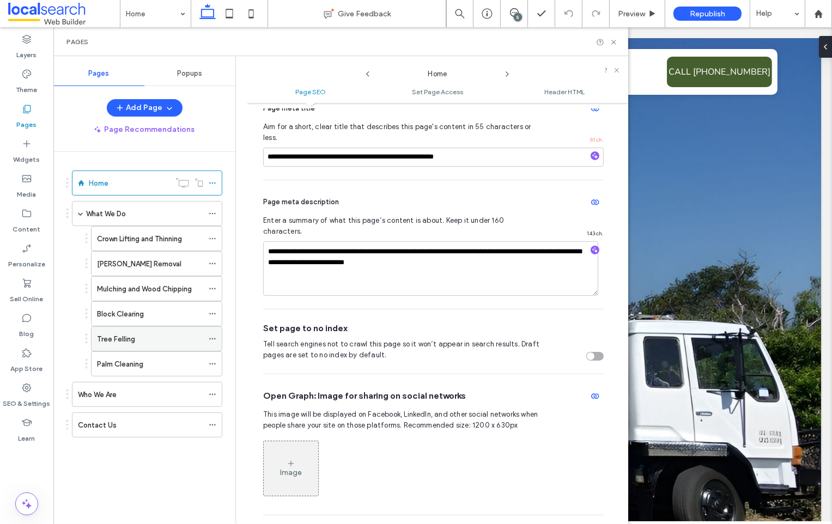
click at [213, 336] on icon at bounding box center [213, 339] width 8 height 8
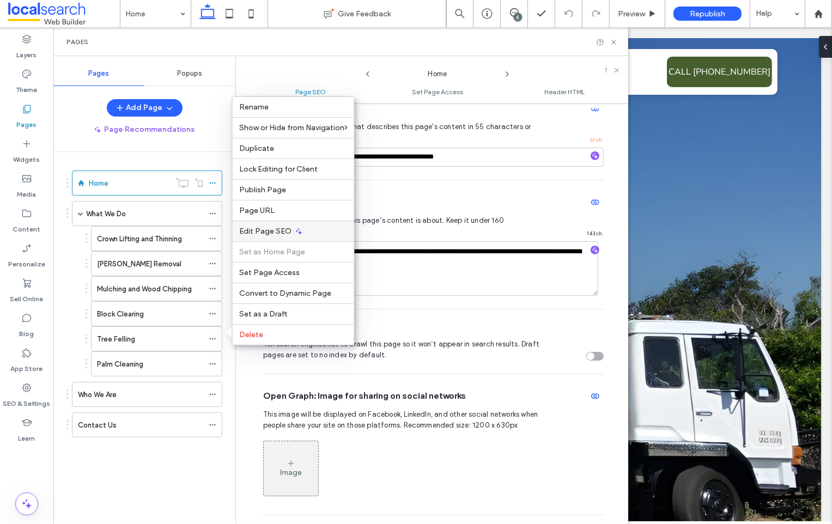
click at [270, 225] on div "Edit Page SEO" at bounding box center [294, 231] width 122 height 21
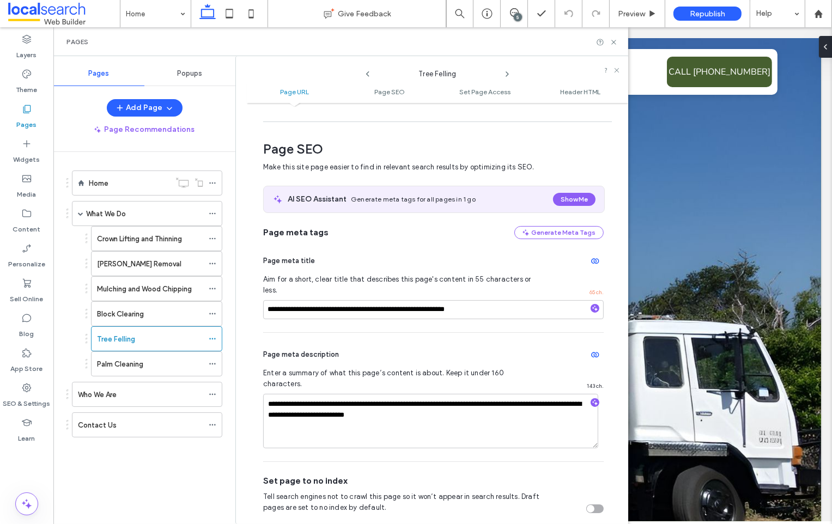
scroll to position [149, 0]
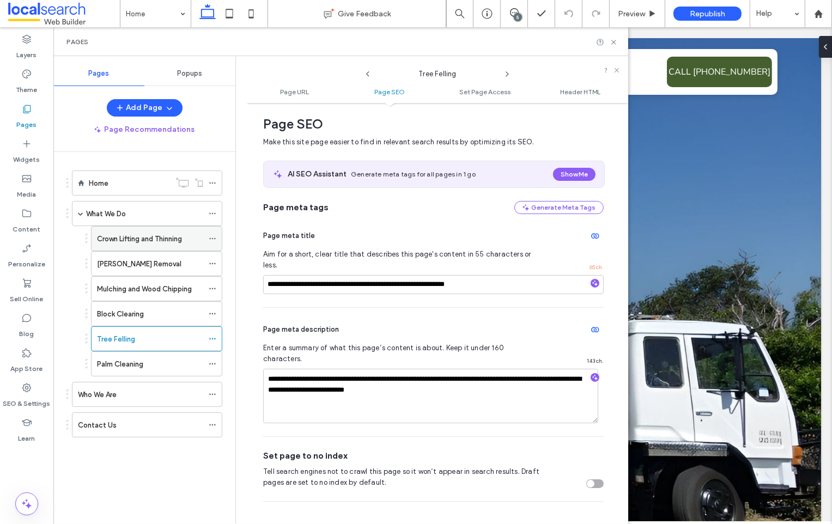
click at [214, 238] on icon at bounding box center [213, 239] width 8 height 8
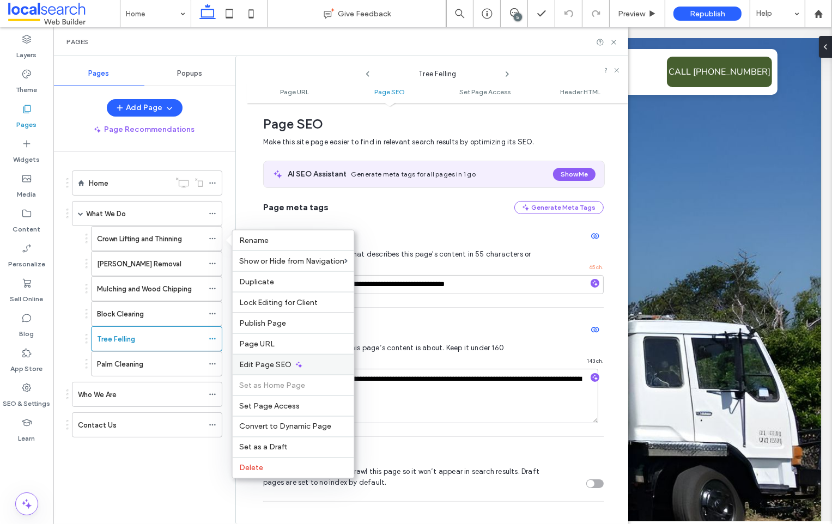
click at [268, 366] on span "Edit Page SEO" at bounding box center [265, 364] width 52 height 9
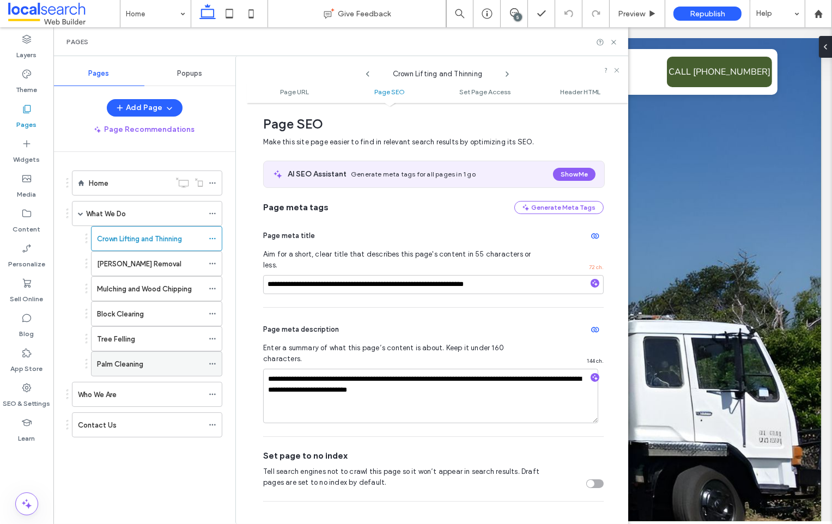
click at [214, 363] on icon at bounding box center [213, 364] width 8 height 8
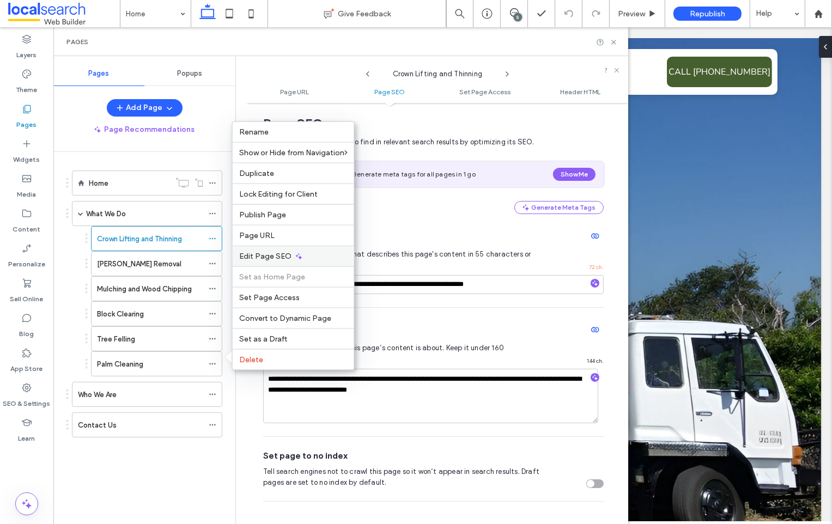
click at [256, 256] on span "Edit Page SEO" at bounding box center [265, 256] width 52 height 9
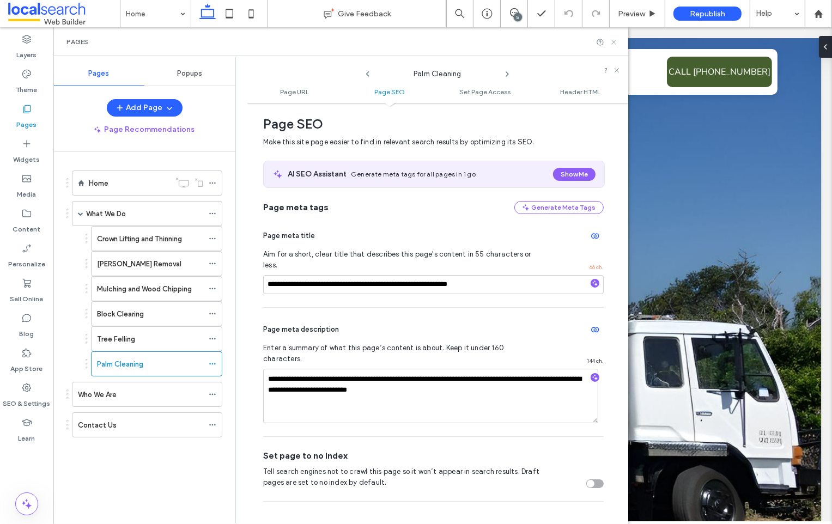
drag, startPoint x: 613, startPoint y: 42, endPoint x: 612, endPoint y: 53, distance: 11.6
click at [613, 42] on use at bounding box center [614, 42] width 4 height 4
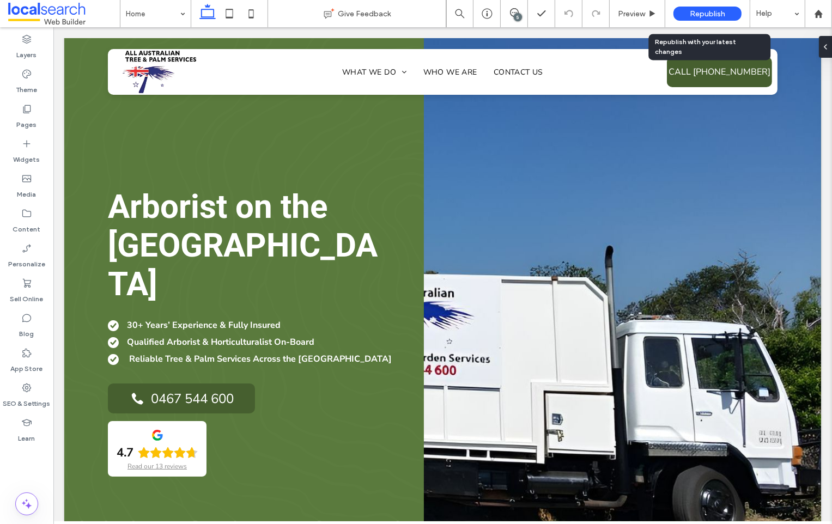
click at [711, 11] on span "Republish" at bounding box center [707, 13] width 35 height 9
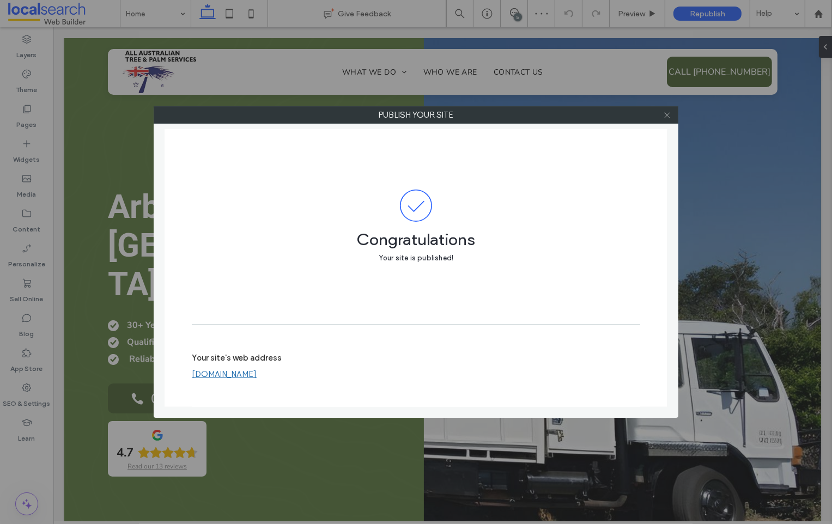
click at [669, 114] on icon at bounding box center [667, 115] width 8 height 8
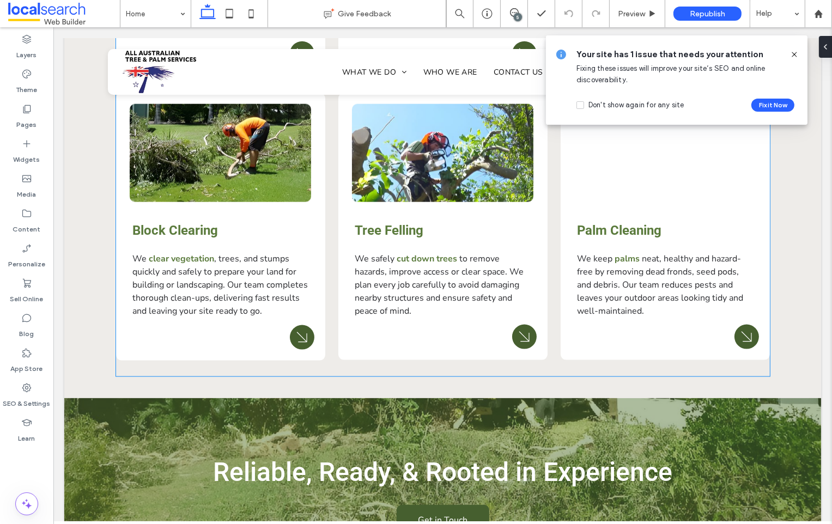
scroll to position [1768, 0]
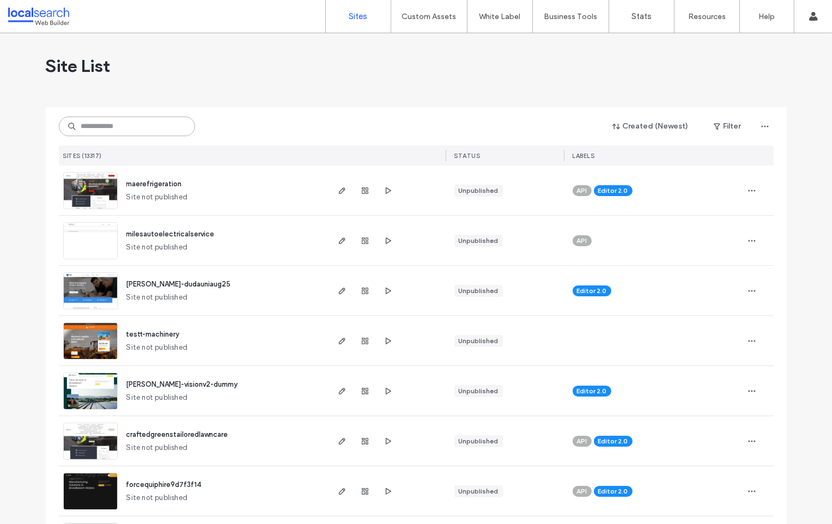
click at [96, 131] on input at bounding box center [127, 127] width 136 height 20
paste input "**********"
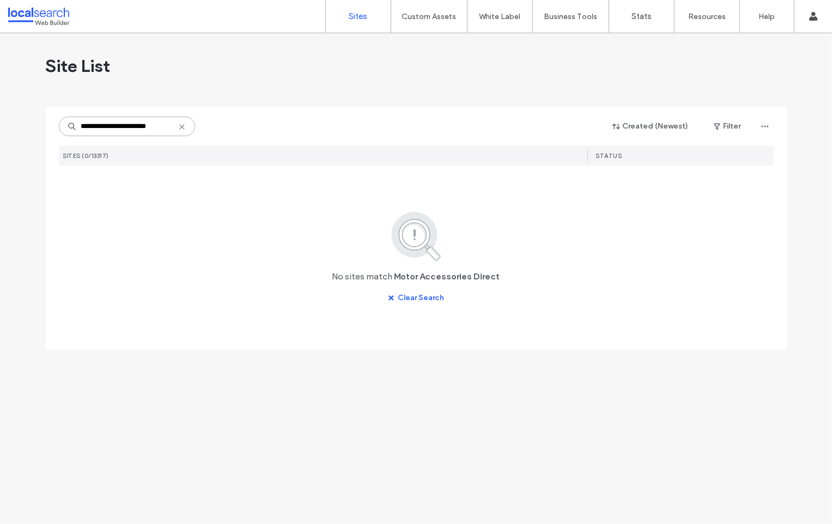
drag, startPoint x: 166, startPoint y: 126, endPoint x: 23, endPoint y: 126, distance: 142.8
click at [23, 126] on div "**********" at bounding box center [416, 278] width 832 height 491
paste input "**********"
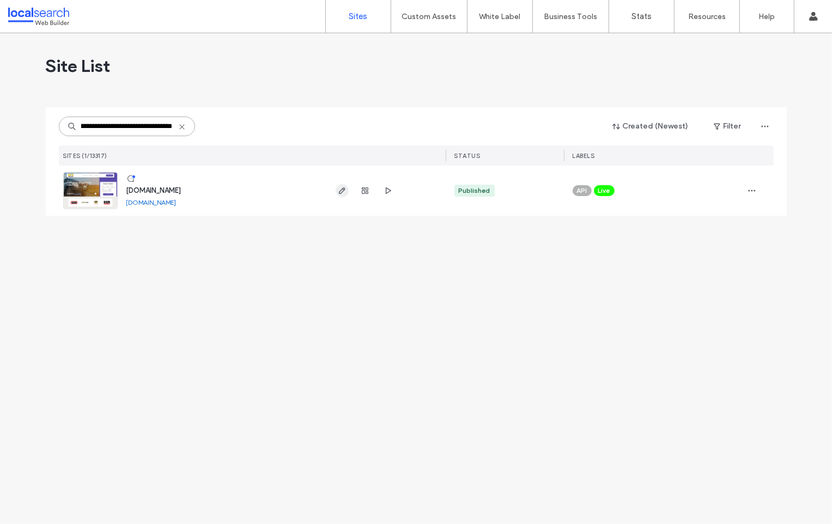
type input "**********"
click at [339, 187] on icon "button" at bounding box center [342, 190] width 9 height 9
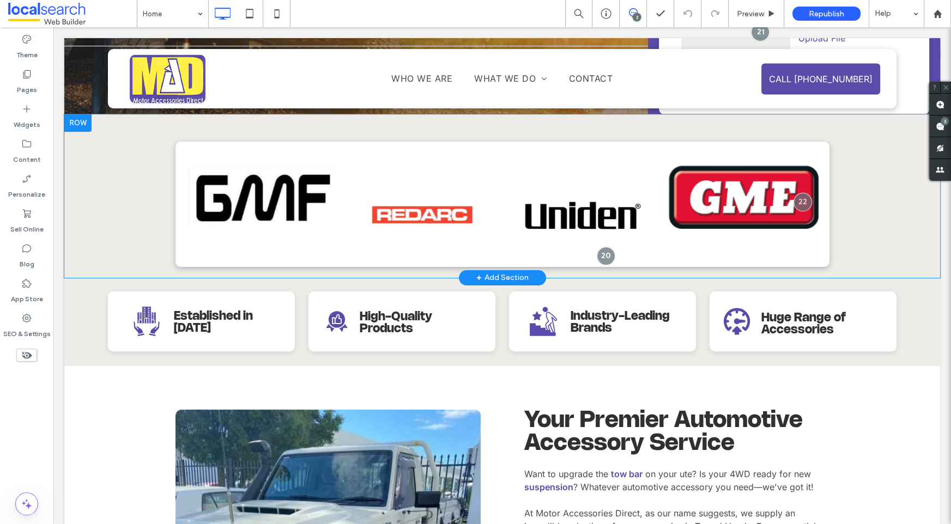
scroll to position [233, 0]
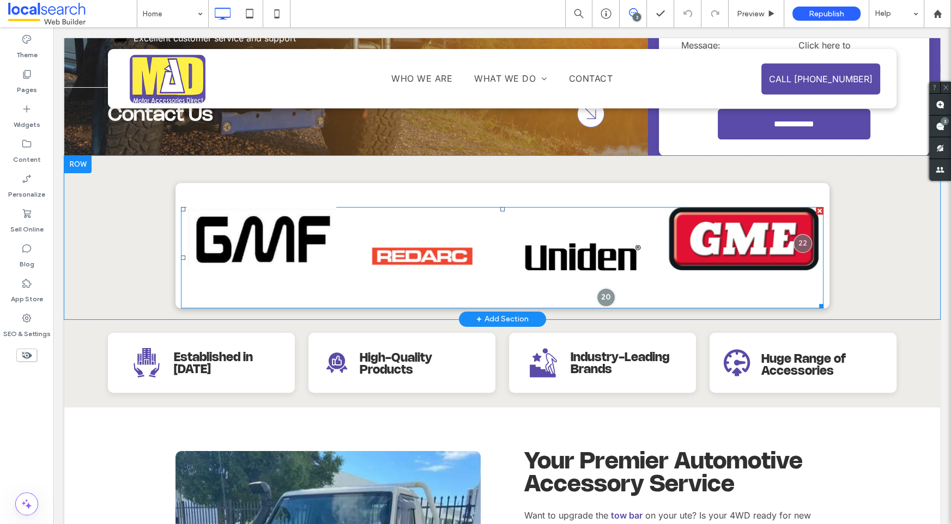
click at [484, 219] on span at bounding box center [502, 257] width 643 height 101
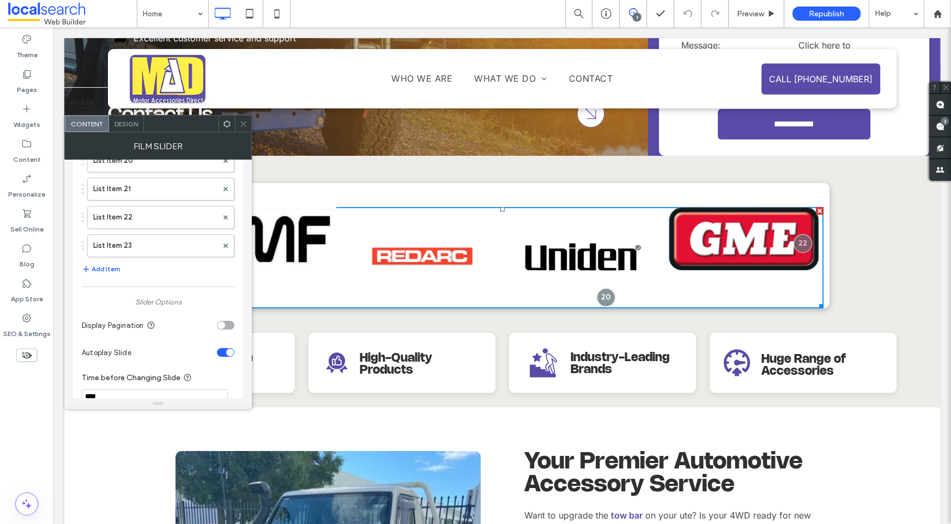
scroll to position [648, 0]
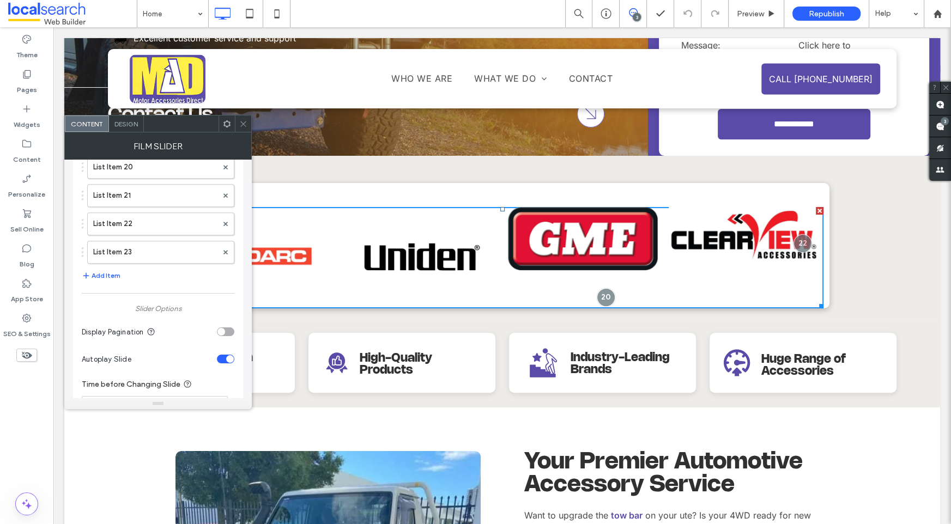
click at [246, 121] on icon at bounding box center [243, 124] width 8 height 8
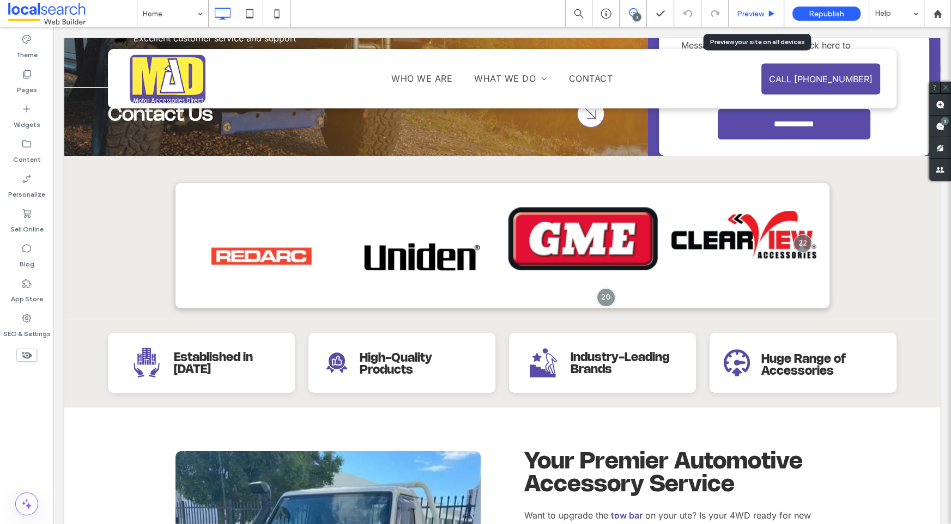
click at [754, 6] on div "Preview" at bounding box center [757, 13] width 56 height 27
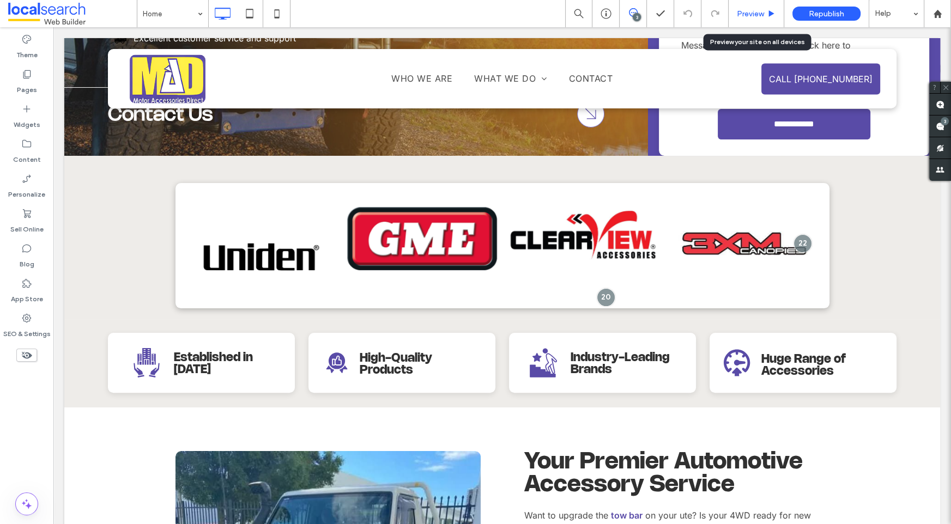
click at [757, 13] on span "Preview" at bounding box center [750, 13] width 27 height 9
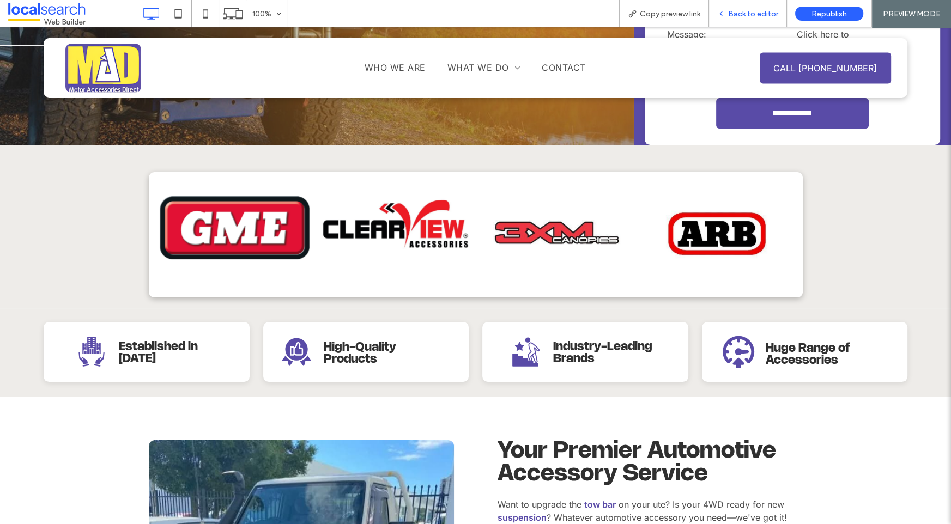
click at [755, 13] on span "Back to editor" at bounding box center [753, 13] width 50 height 9
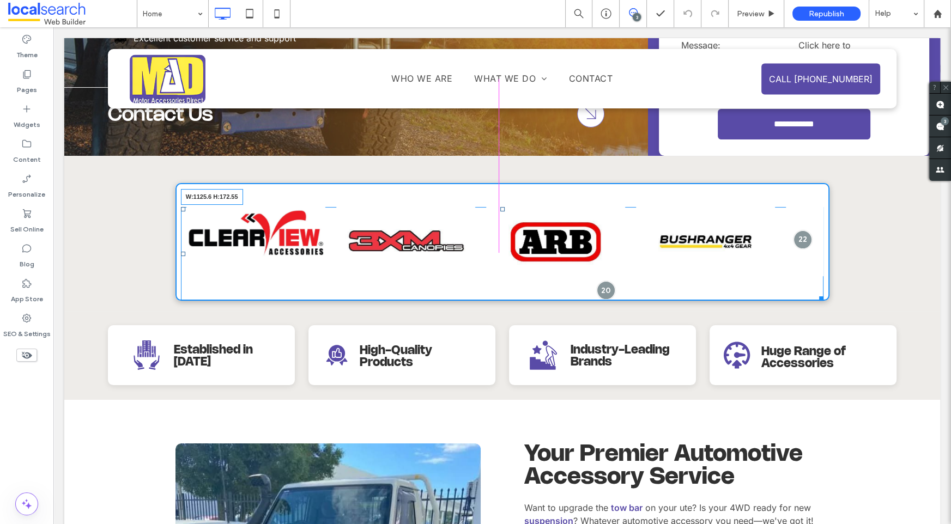
drag, startPoint x: 817, startPoint y: 305, endPoint x: 802, endPoint y: 279, distance: 29.5
click at [802, 279] on div "W:1125.6 H:172.55" at bounding box center [502, 254] width 643 height 94
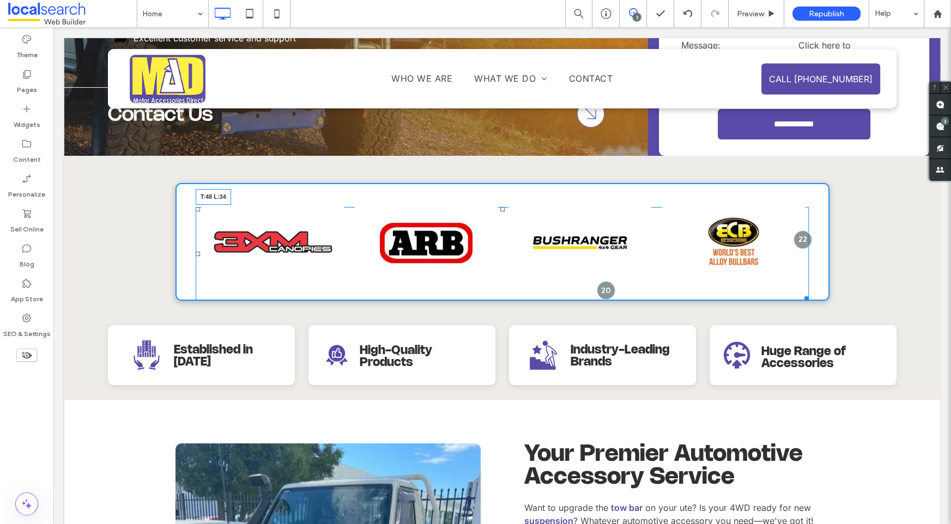
click at [196, 210] on div at bounding box center [198, 209] width 4 height 4
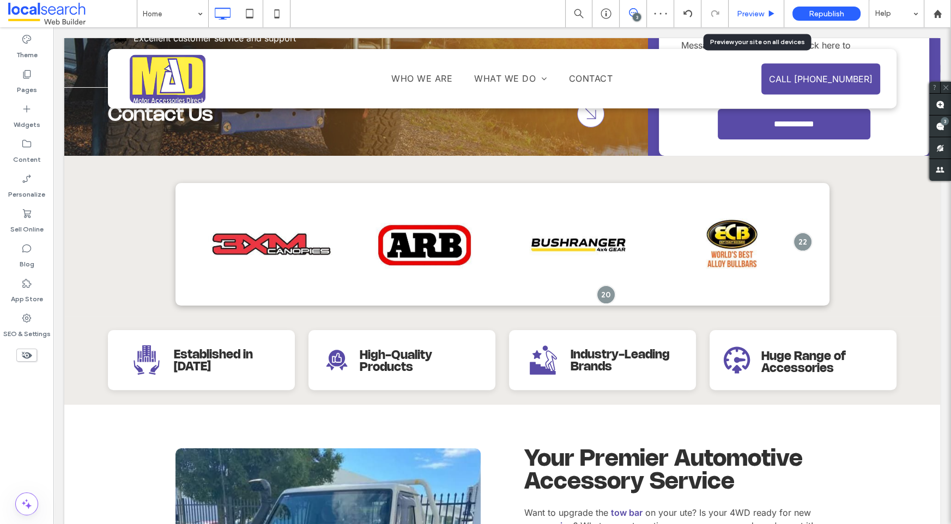
click at [751, 15] on span "Preview" at bounding box center [750, 13] width 27 height 9
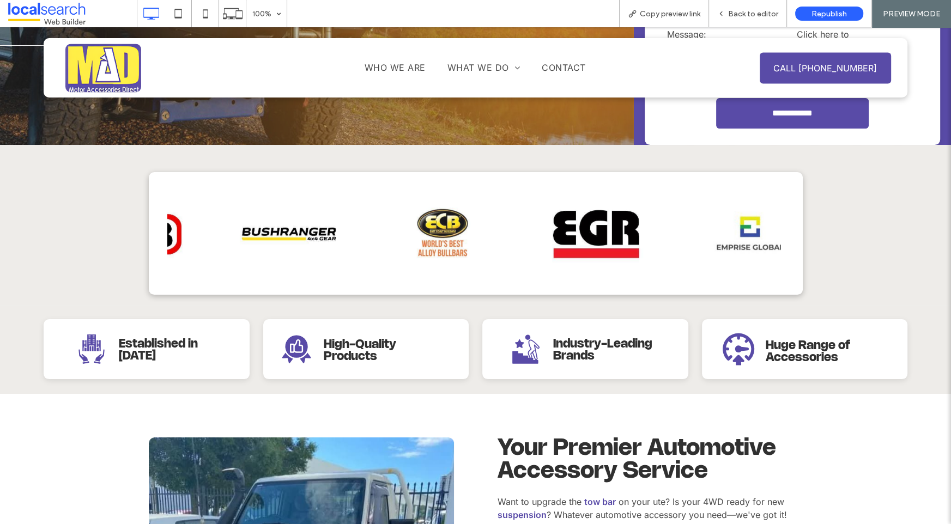
drag, startPoint x: 700, startPoint y: 225, endPoint x: 365, endPoint y: 201, distance: 336.6
click at [382, 201] on img at bounding box center [442, 233] width 143 height 71
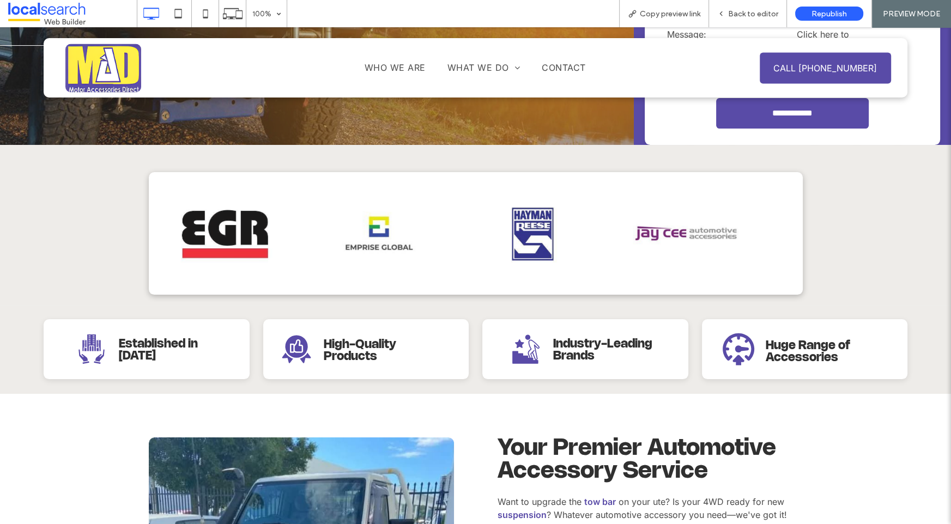
drag, startPoint x: 680, startPoint y: 220, endPoint x: 190, endPoint y: 219, distance: 490.1
click at [192, 219] on img at bounding box center [225, 233] width 143 height 71
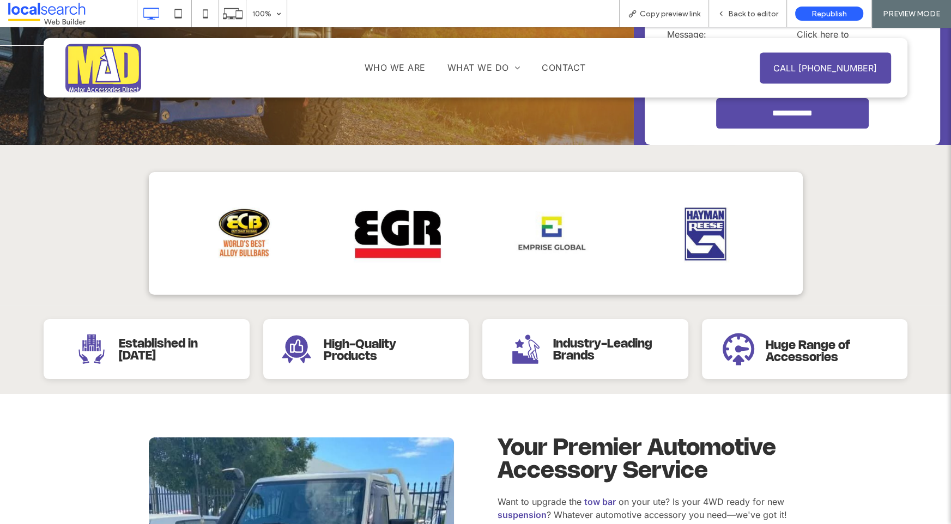
drag, startPoint x: 510, startPoint y: 208, endPoint x: 181, endPoint y: 193, distance: 329.6
click at [181, 193] on div "Click To Paste" at bounding box center [476, 233] width 654 height 123
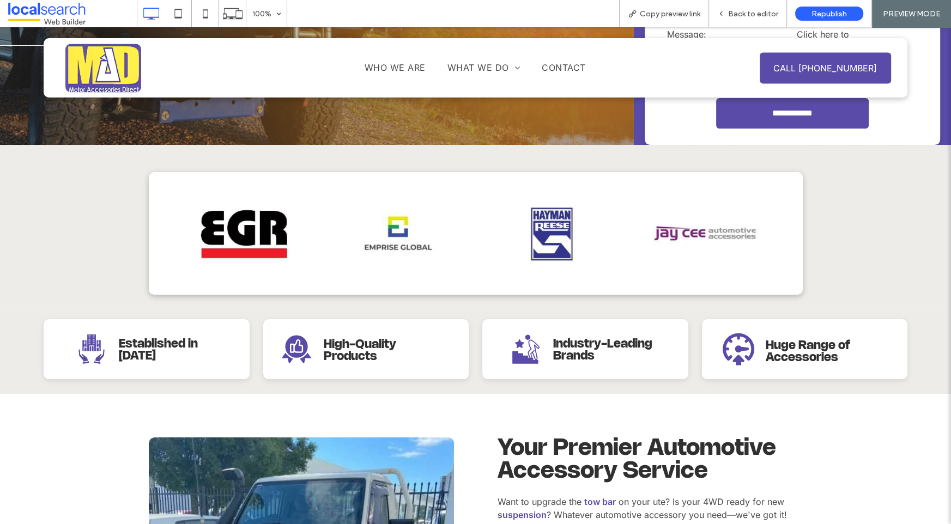
drag, startPoint x: 696, startPoint y: 235, endPoint x: 154, endPoint y: 231, distance: 541.3
click at [154, 231] on div "Click To Paste" at bounding box center [476, 233] width 654 height 123
click at [741, 11] on span "Back to editor" at bounding box center [753, 13] width 50 height 9
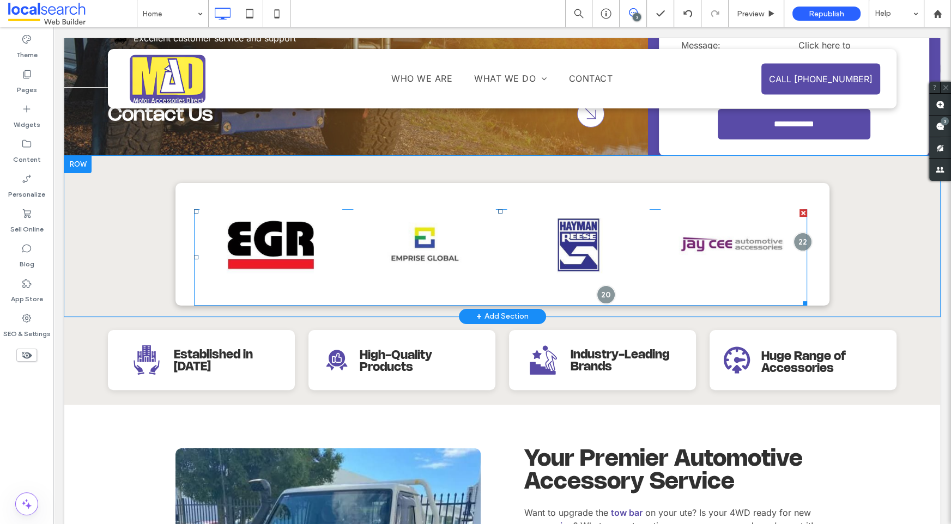
click at [732, 233] on span at bounding box center [501, 257] width 614 height 96
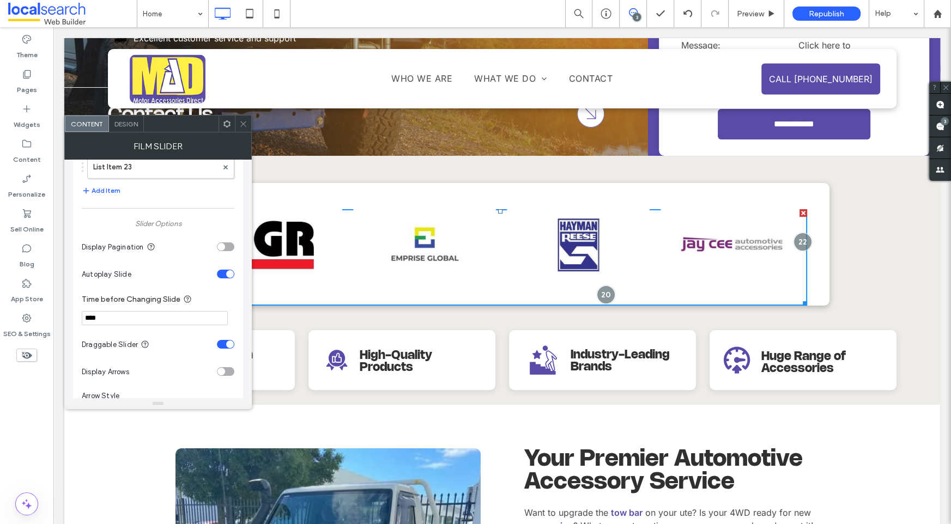
scroll to position [618, 0]
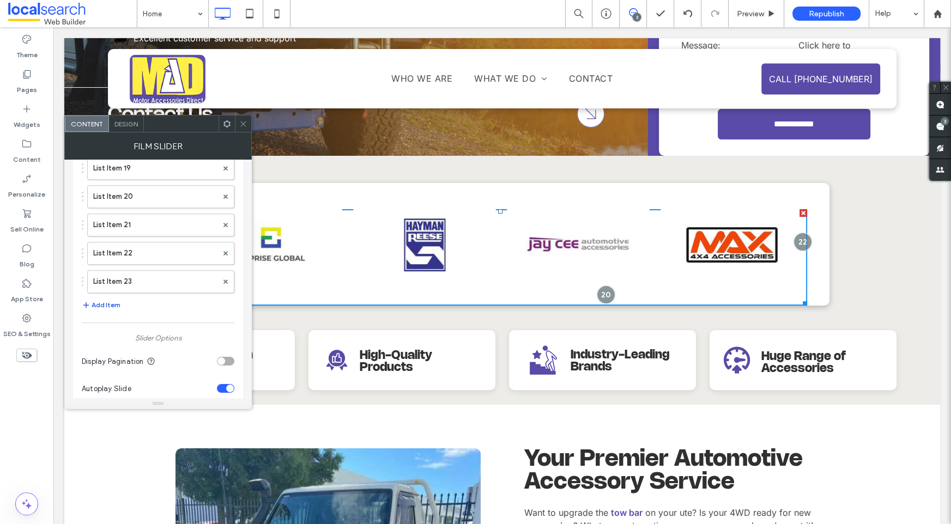
click at [98, 301] on button "Add Item" at bounding box center [101, 305] width 39 height 13
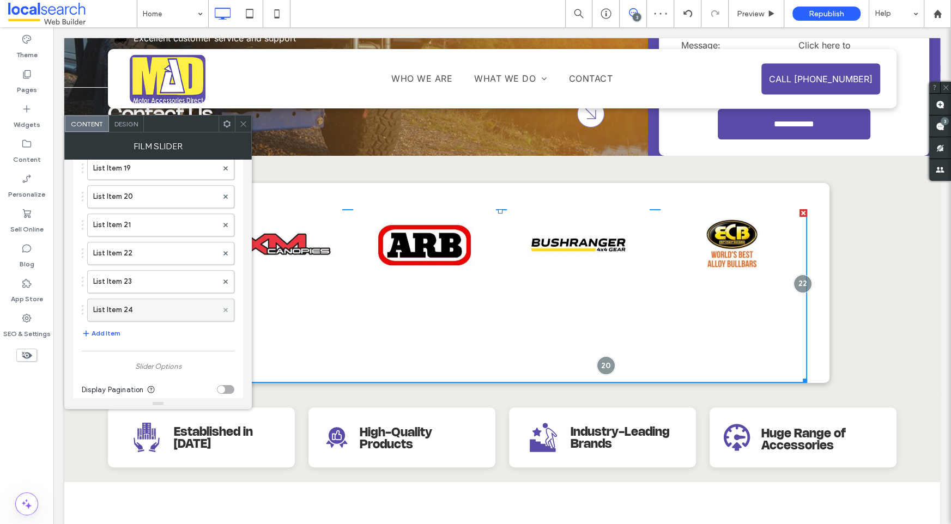
click at [224, 306] on span at bounding box center [225, 310] width 4 height 16
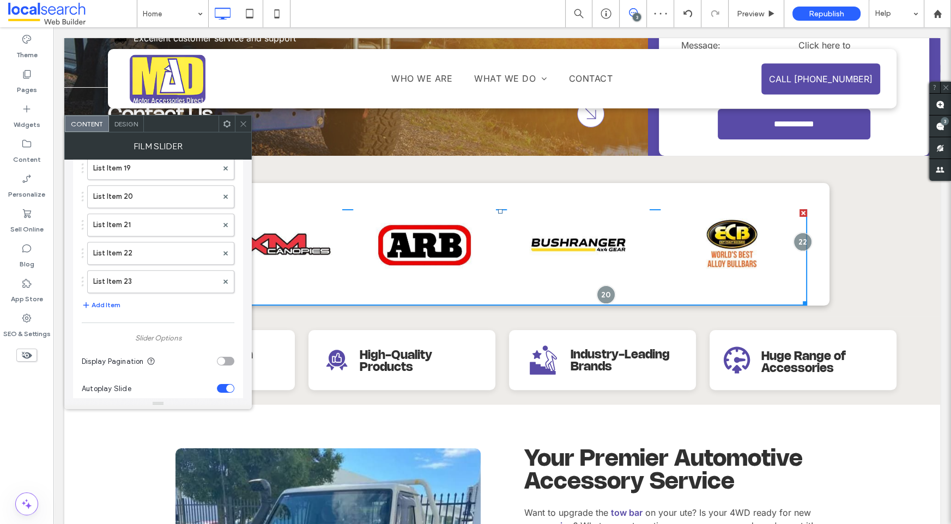
click at [243, 122] on icon at bounding box center [243, 124] width 8 height 8
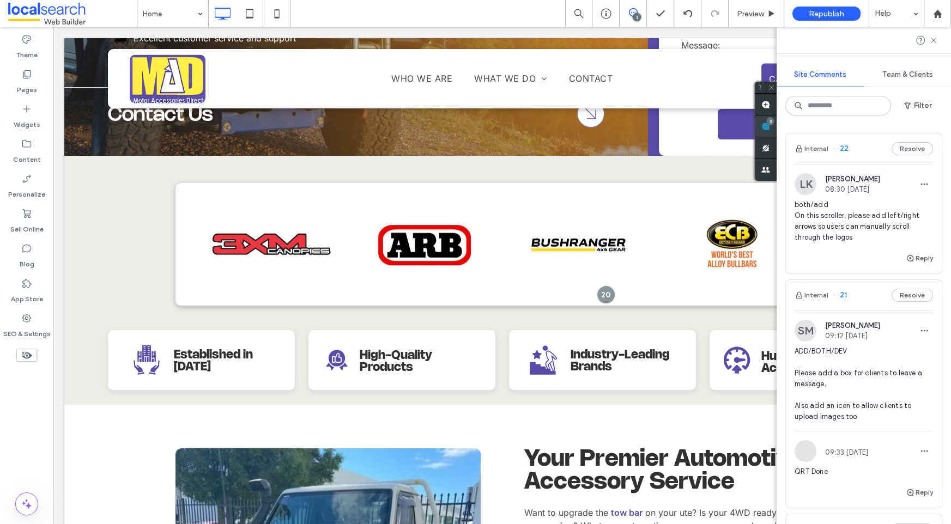
click at [775, 122] on div "3" at bounding box center [770, 121] width 8 height 8
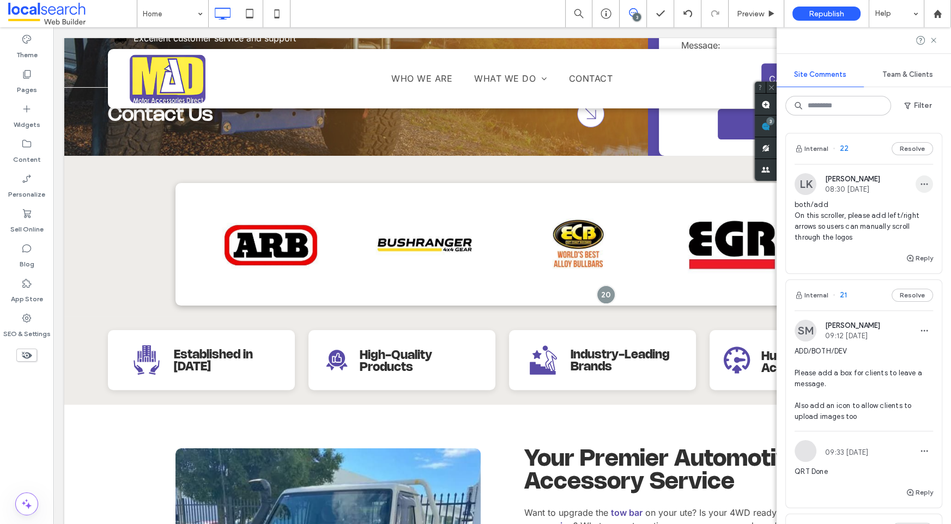
click at [920, 182] on icon "button" at bounding box center [924, 184] width 9 height 9
click at [893, 206] on div "Edit" at bounding box center [877, 212] width 97 height 21
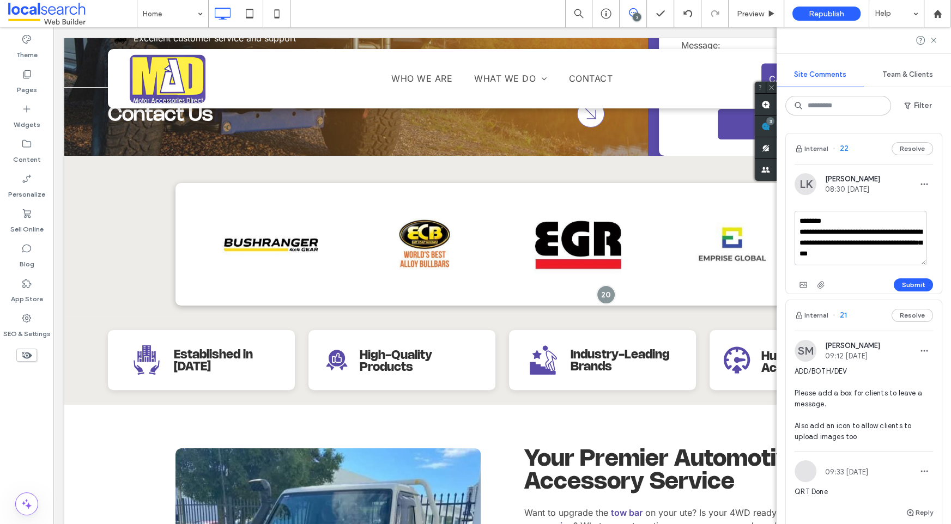
click at [881, 255] on textarea "**********" at bounding box center [861, 238] width 132 height 55
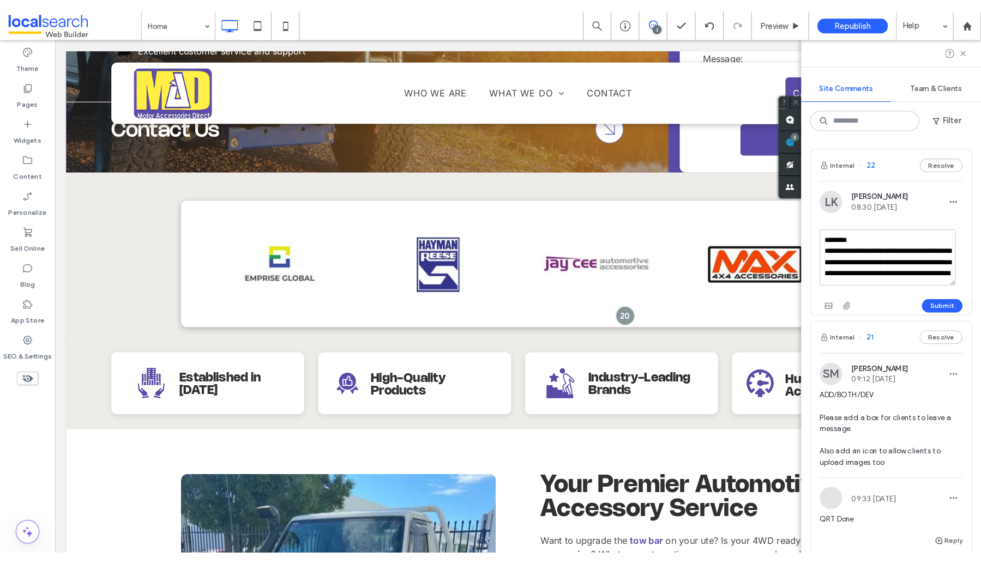
scroll to position [26, 0]
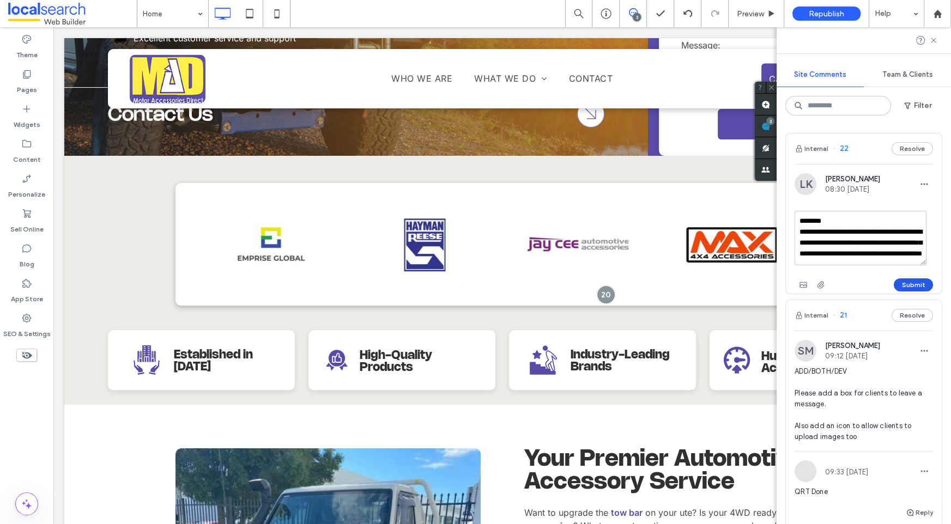
type textarea "**********"
click at [916, 288] on button "Submit" at bounding box center [913, 285] width 39 height 13
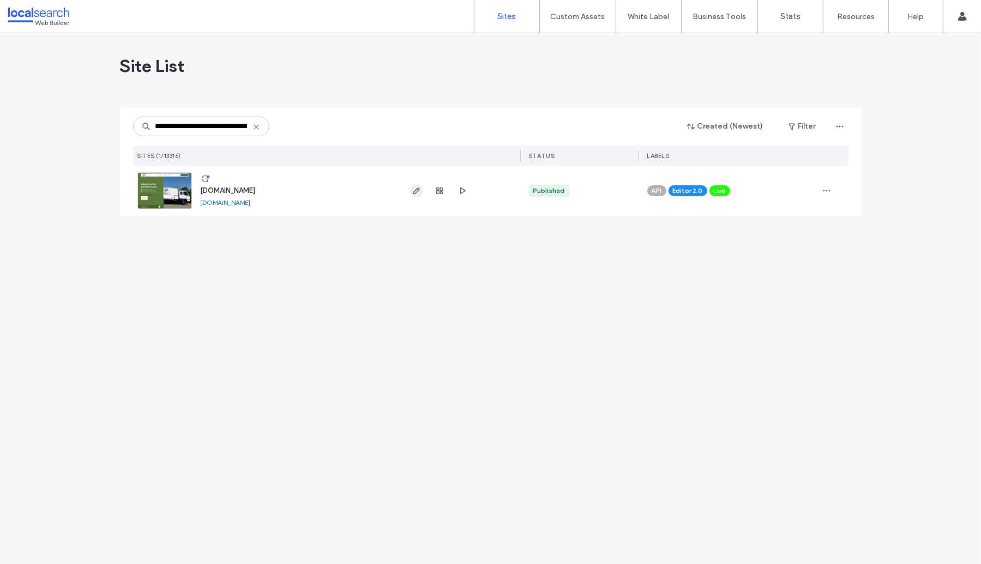
click at [416, 192] on icon "button" at bounding box center [416, 190] width 9 height 9
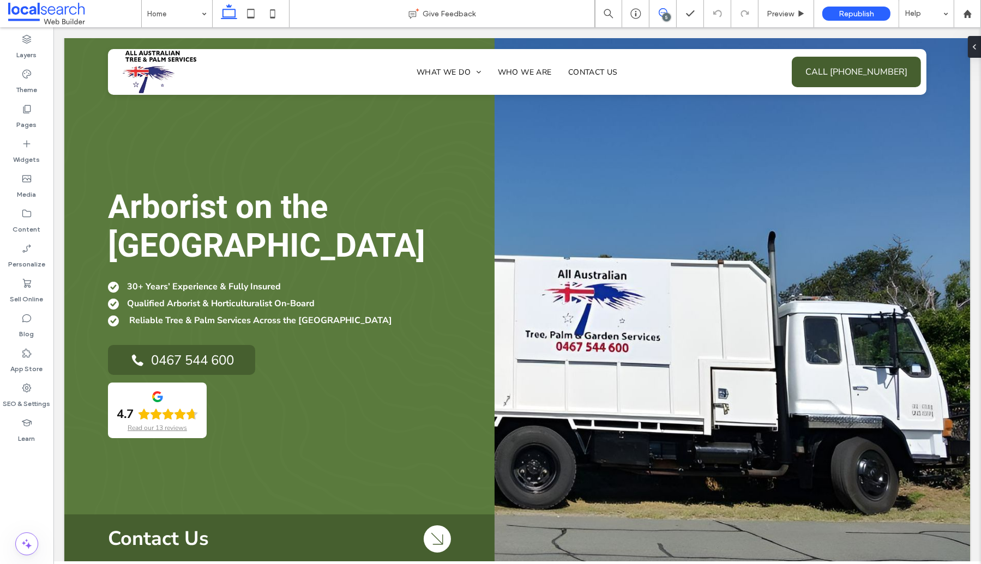
click at [669, 13] on span at bounding box center [662, 12] width 27 height 9
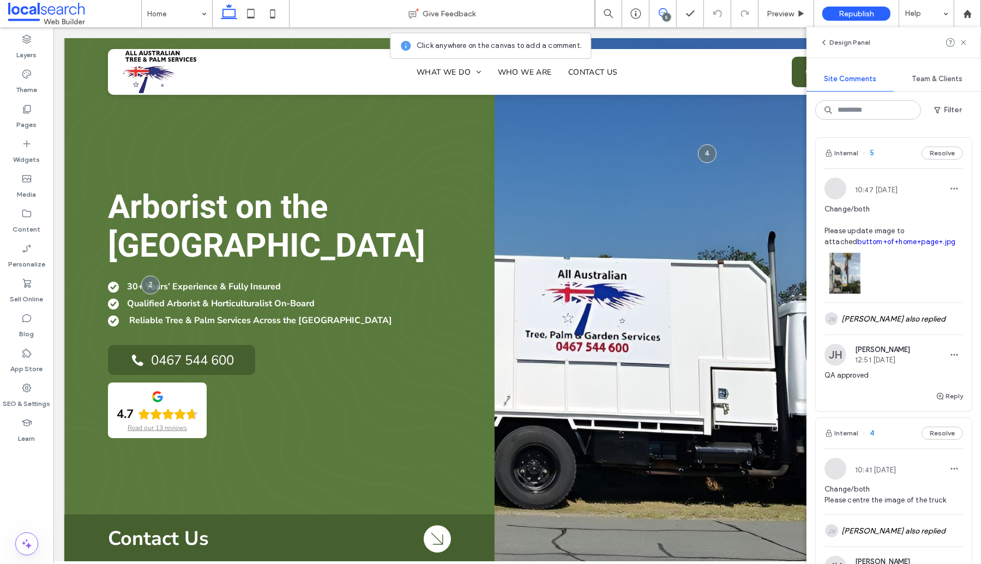
click at [427, 131] on div "Arborist on the [GEOGRAPHIC_DATA] 30+ Years’ Experience & Fully Insured Qualifi…" at bounding box center [516, 300] width 905 height 555
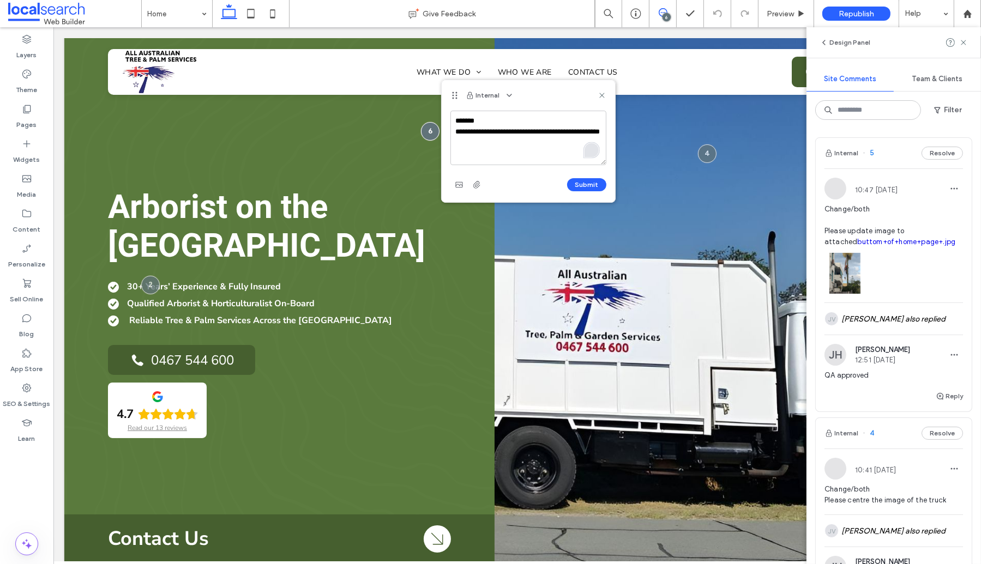
type textarea "**********"
click at [582, 185] on button "Submit" at bounding box center [586, 184] width 39 height 13
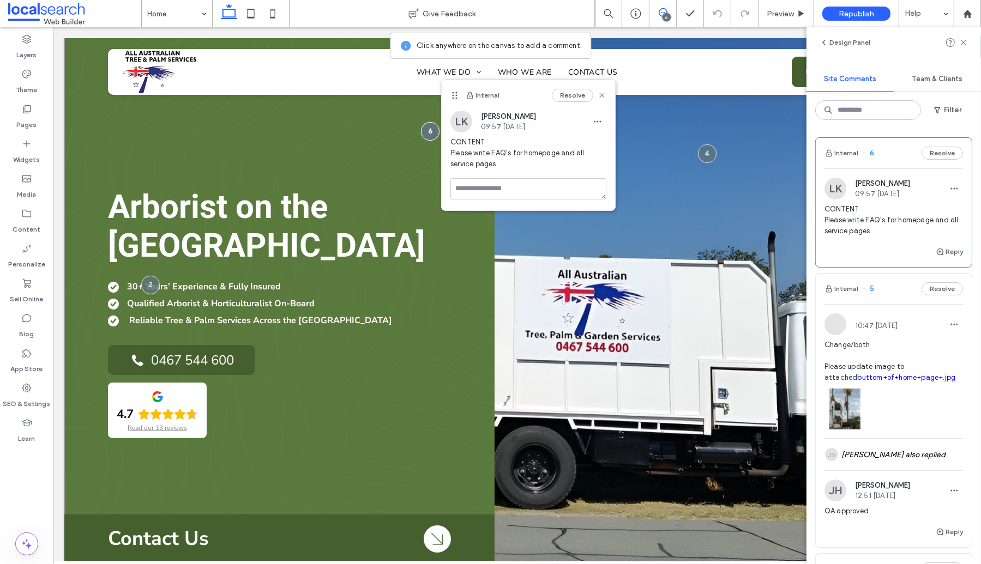
click at [384, 125] on div "Arborist on the [GEOGRAPHIC_DATA] 30+ Years’ Experience & Fully Insured Qualifi…" at bounding box center [516, 300] width 905 height 555
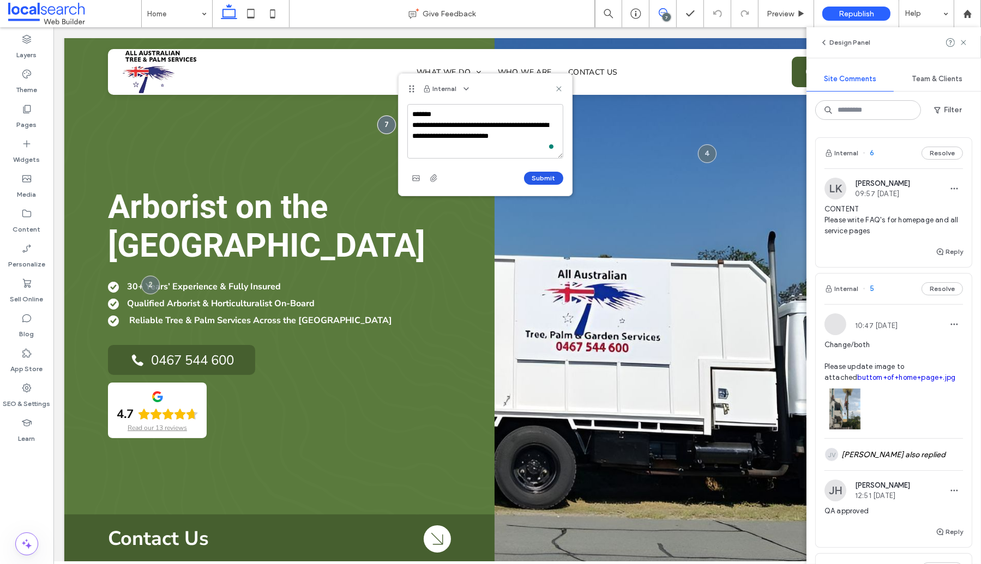
type textarea "**********"
drag, startPoint x: 542, startPoint y: 178, endPoint x: 587, endPoint y: 93, distance: 95.6
click at [542, 178] on button "Submit" at bounding box center [543, 178] width 39 height 13
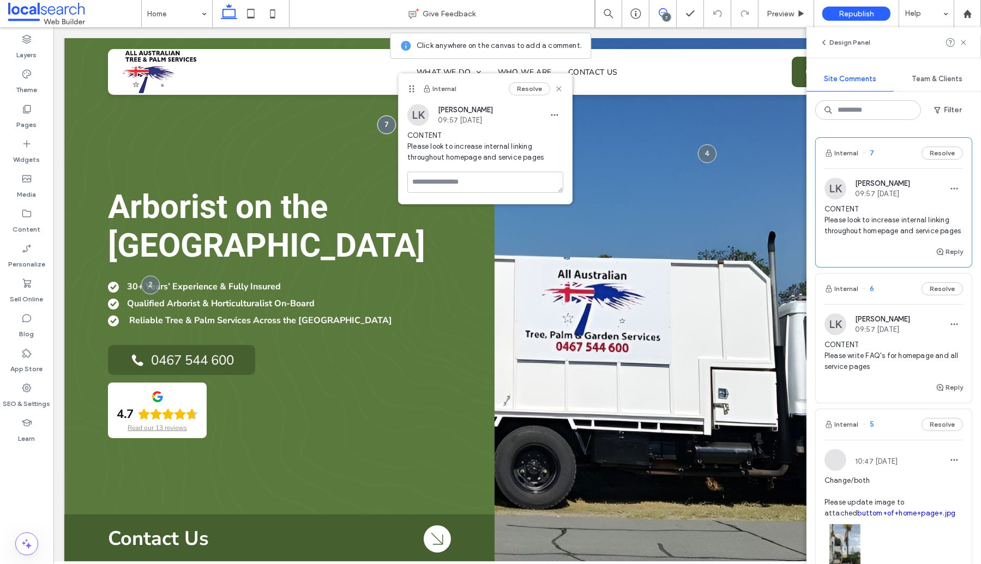
click at [337, 119] on div "Arborist on the [GEOGRAPHIC_DATA] 30+ Years’ Experience & Fully Insured Qualifi…" at bounding box center [516, 300] width 905 height 555
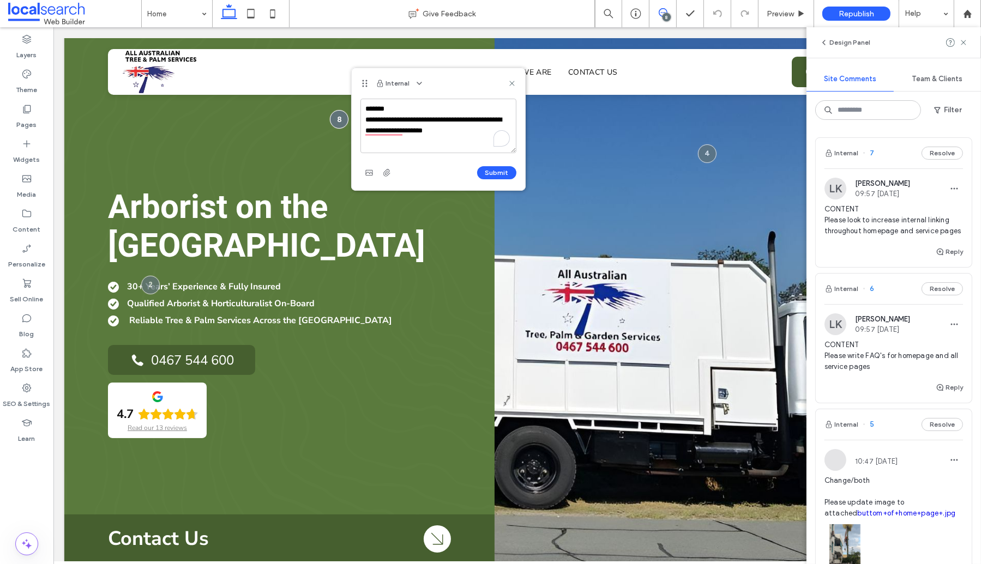
click at [439, 132] on textarea "**********" at bounding box center [438, 126] width 156 height 55
click at [474, 135] on textarea "**********" at bounding box center [438, 126] width 156 height 55
type textarea "**********"
click at [497, 172] on button "Submit" at bounding box center [496, 172] width 39 height 13
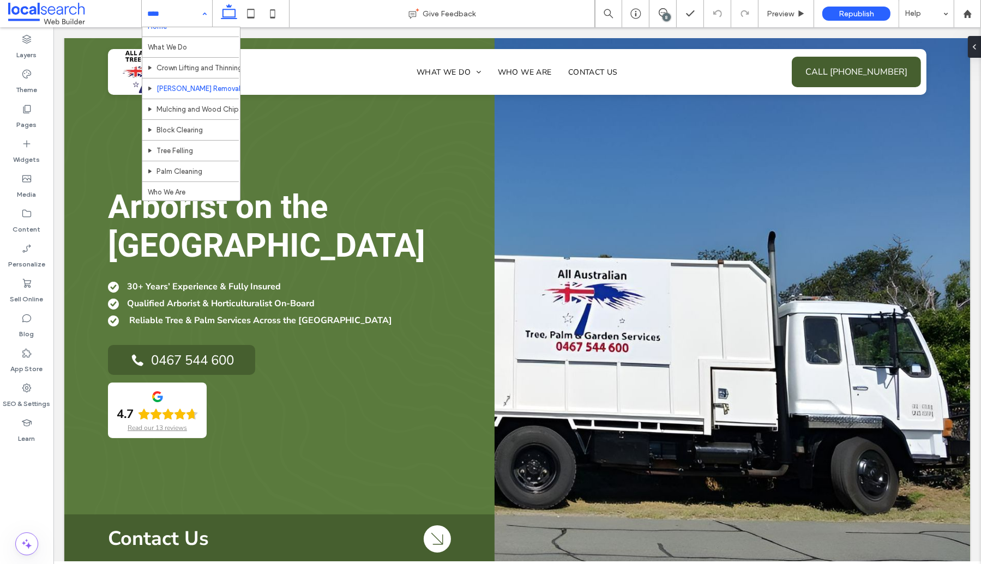
scroll to position [37, 0]
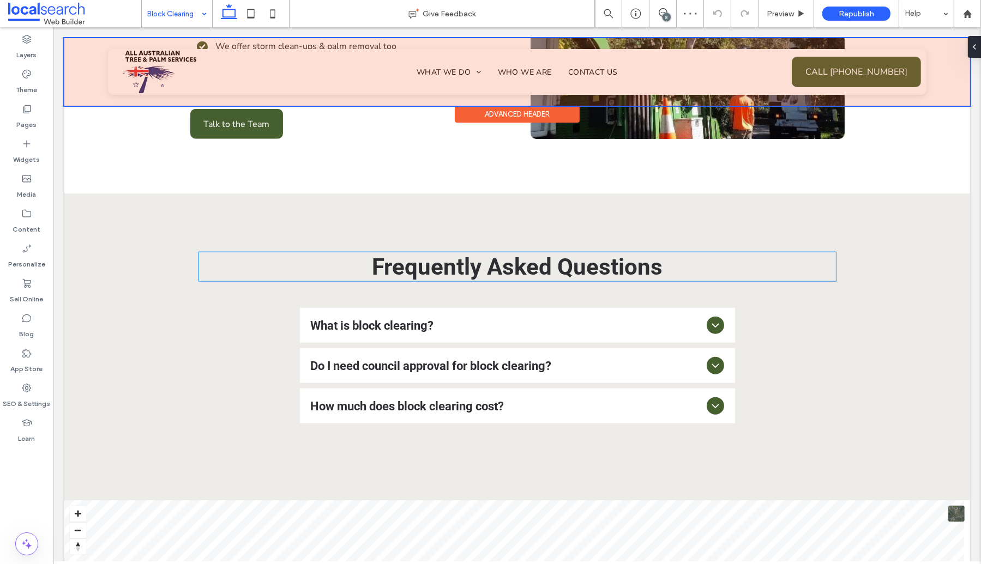
scroll to position [1393, 0]
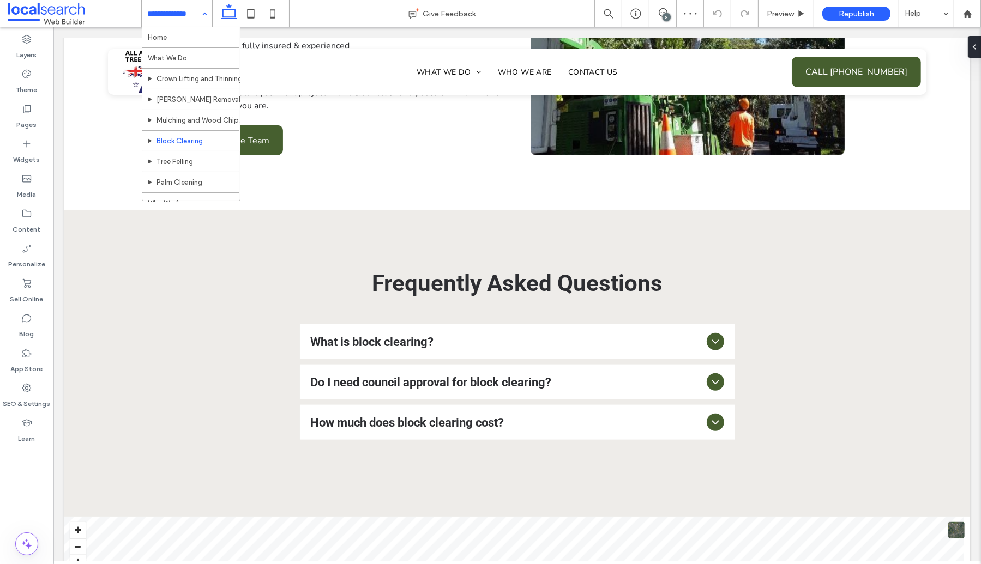
click at [171, 14] on input at bounding box center [174, 13] width 54 height 27
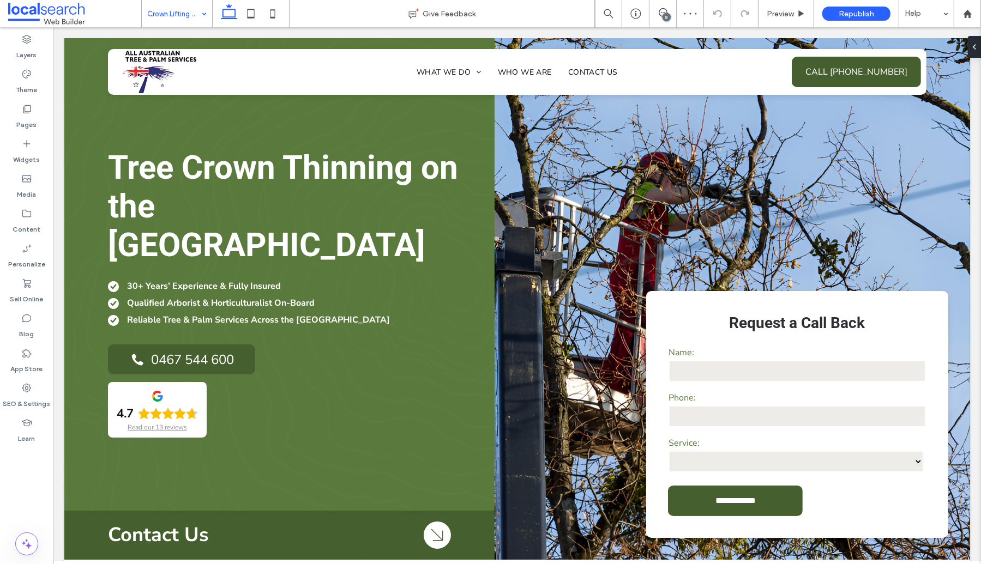
click at [159, 13] on input at bounding box center [174, 13] width 54 height 27
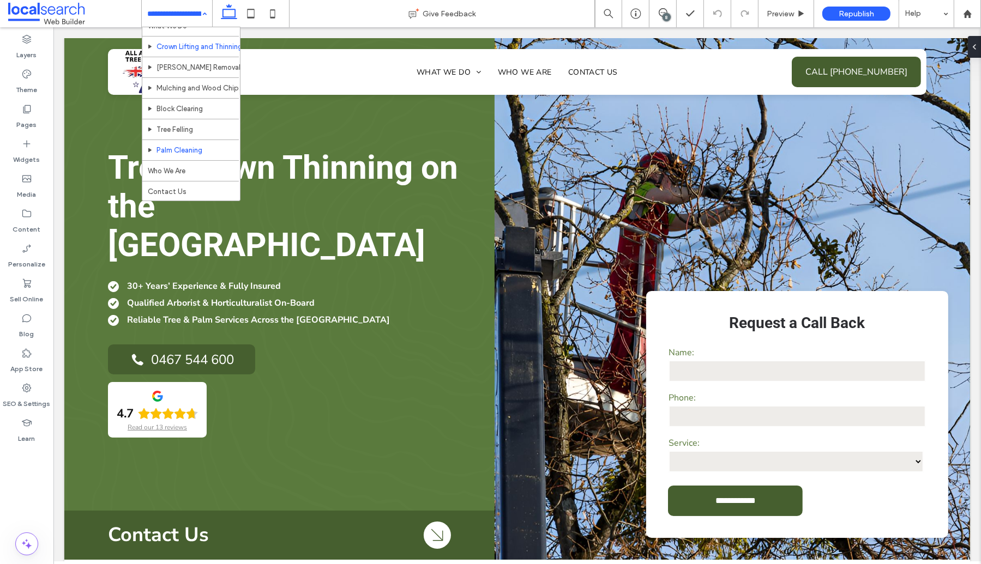
scroll to position [37, 0]
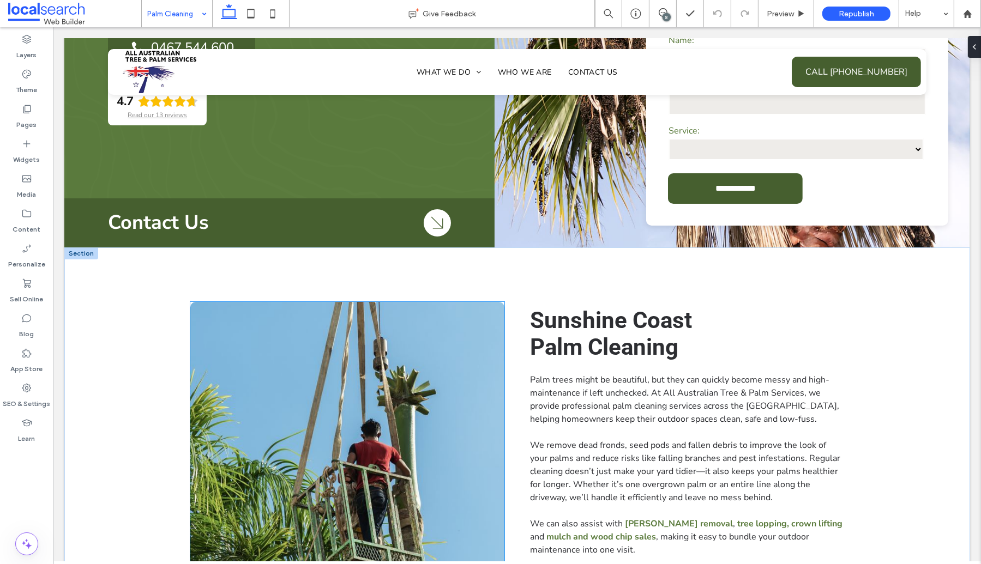
scroll to position [31, 0]
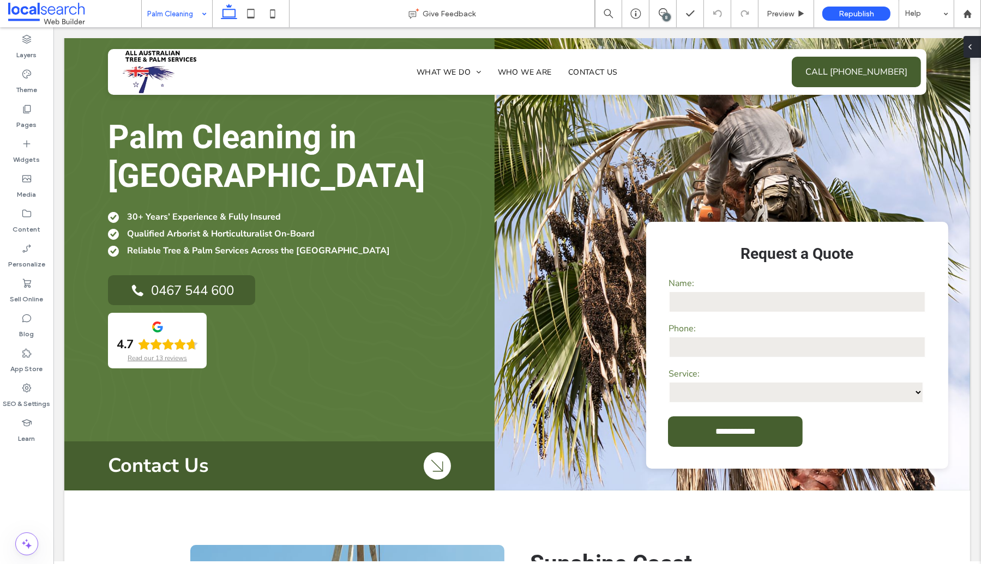
click at [971, 44] on icon at bounding box center [969, 47] width 9 height 9
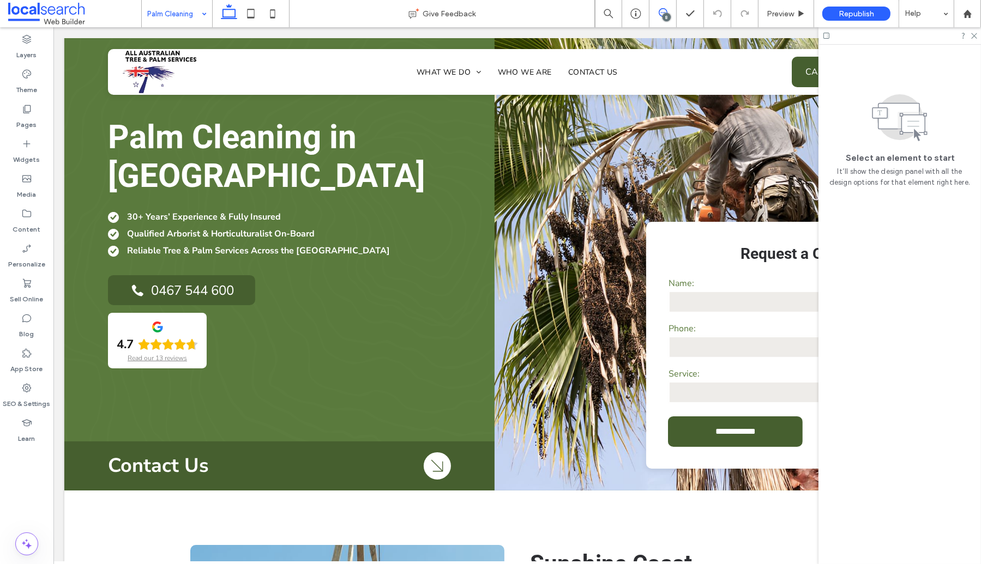
click at [663, 11] on icon at bounding box center [662, 12] width 9 height 9
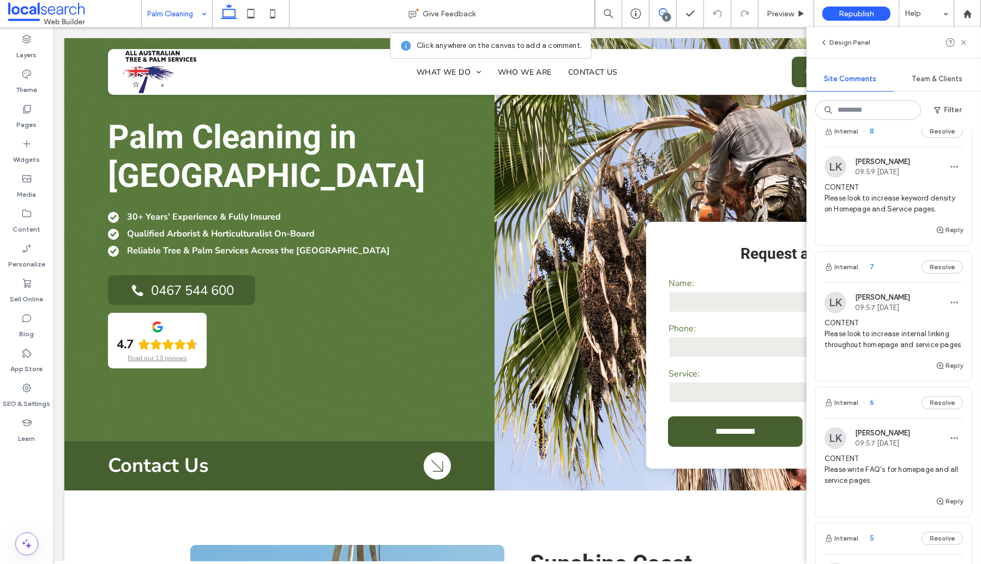
scroll to position [117, 0]
